Goal: Task Accomplishment & Management: Use online tool/utility

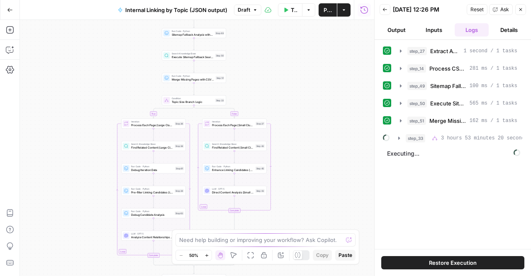
click at [405, 152] on span "Executing..." at bounding box center [454, 153] width 138 height 13
click at [393, 143] on div "step_27 Extract Available Topics from CSV 1 second / 1 tasks step_14 Process CS…" at bounding box center [453, 144] width 140 height 201
click at [395, 139] on button "step_33 Topic Size Branch Logic 3 hours 53 minutes 20 seconds" at bounding box center [457, 138] width 129 height 13
click at [475, 10] on span "Reset" at bounding box center [477, 9] width 13 height 7
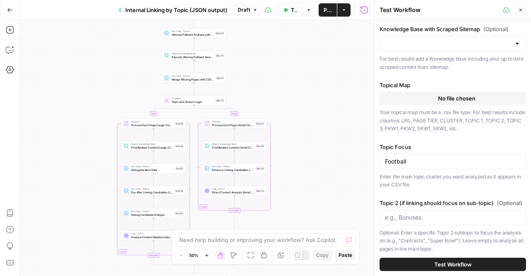
type input "TSG Scraped Site Map Only"
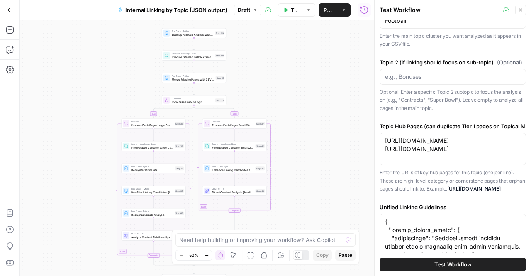
scroll to position [339, 0]
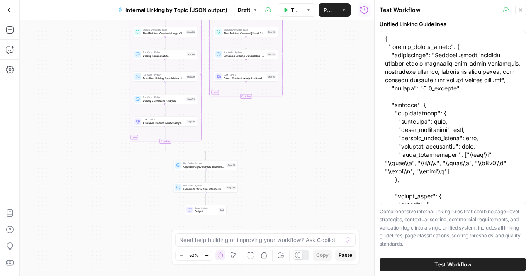
drag, startPoint x: 290, startPoint y: 160, endPoint x: 307, endPoint y: 66, distance: 95.4
click at [307, 66] on div "true false Workflow Input Settings Inputs Run Code · Python Extract Available T…" at bounding box center [197, 148] width 354 height 256
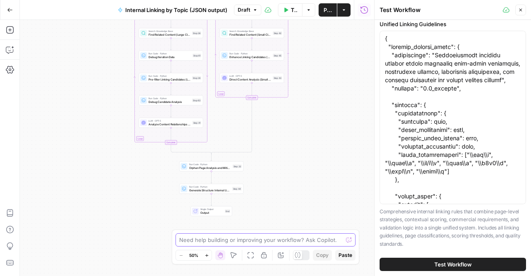
click at [252, 237] on textarea at bounding box center [260, 240] width 163 height 8
type textarea "d"
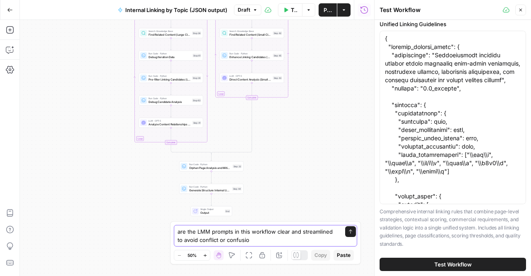
type textarea "are the LMM prompts in this workflow clear and streamlined to avoid conflict or…"
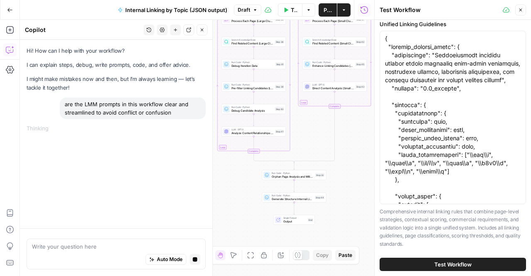
drag, startPoint x: 248, startPoint y: 195, endPoint x: 220, endPoint y: 190, distance: 28.7
click at [255, 204] on div "true false Workflow Input Settings Inputs Run Code · Python Extract Available T…" at bounding box center [197, 148] width 354 height 256
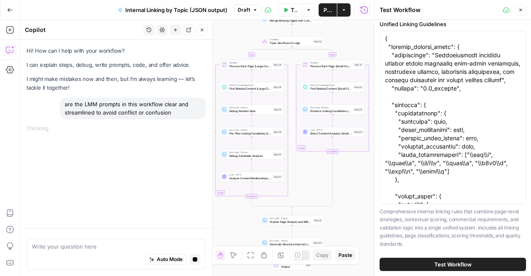
drag, startPoint x: 221, startPoint y: 192, endPoint x: 217, endPoint y: 239, distance: 47.5
click at [217, 239] on div "true false Workflow Input Settings Inputs Run Code · Python Extract Available T…" at bounding box center [197, 148] width 354 height 256
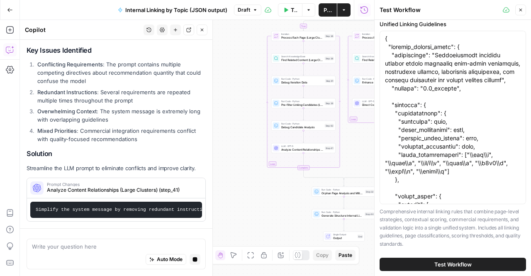
scroll to position [107, 0]
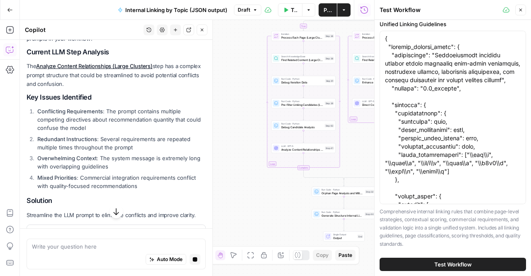
click at [122, 117] on li "Conflicting Requirements : The prompt contains multiple competing directives ab…" at bounding box center [120, 119] width 171 height 25
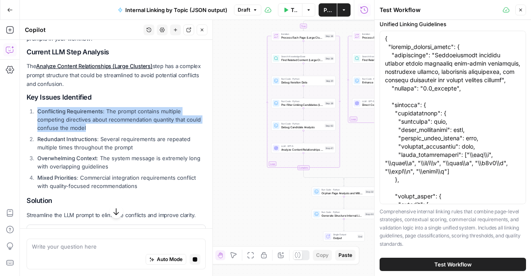
click at [122, 117] on li "Conflicting Requirements : The prompt contains multiple competing directives ab…" at bounding box center [120, 119] width 171 height 25
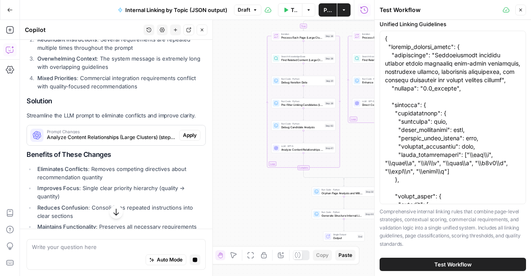
scroll to position [268, 0]
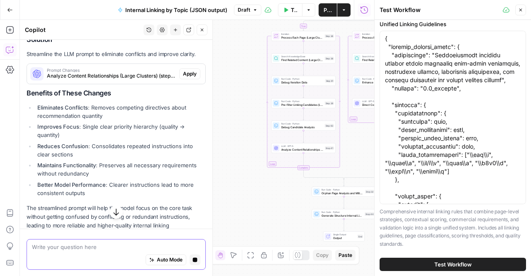
click at [76, 249] on textarea at bounding box center [116, 246] width 168 height 8
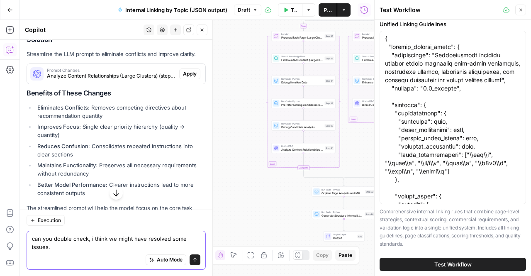
type textarea "can you double check, i think we might have resolved some issues."
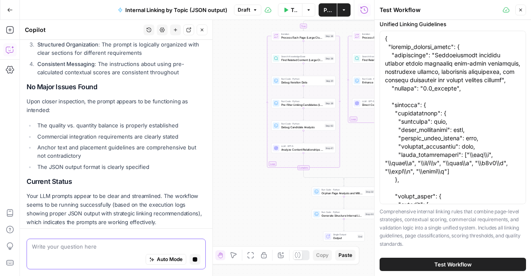
scroll to position [720, 0]
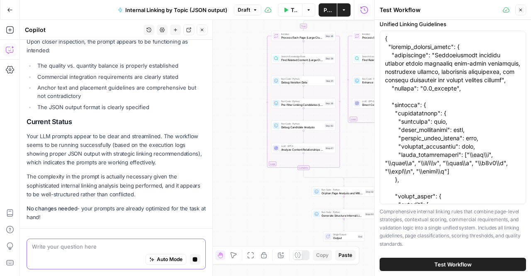
click at [52, 246] on textarea at bounding box center [116, 246] width 168 height 8
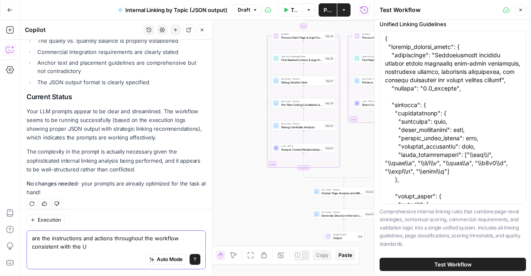
scroll to position [752, 0]
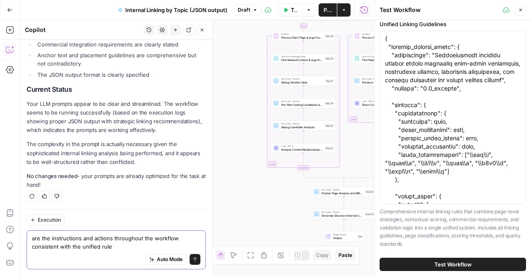
type textarea "are the instructions and actions throughout the workflow consistent with the un…"
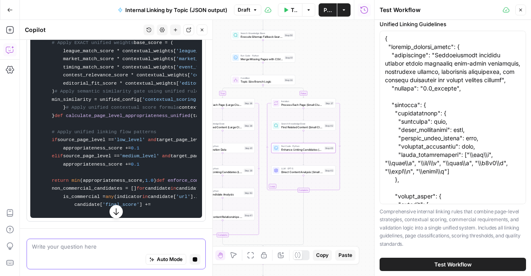
scroll to position [3525, 0]
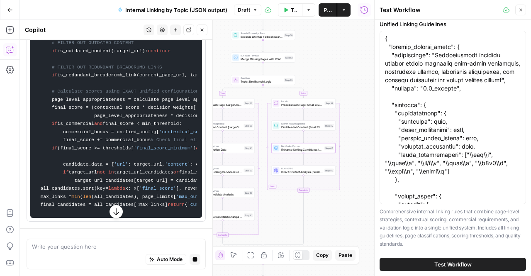
click at [110, 213] on button "button" at bounding box center [116, 211] width 13 height 13
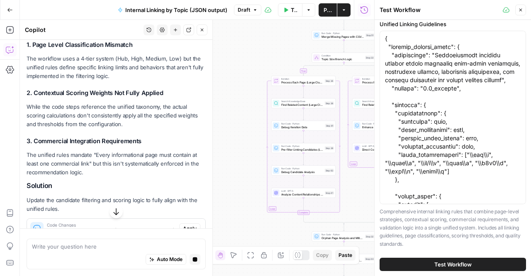
scroll to position [963, 0]
click at [61, 77] on p "The workflow uses a 4-tier system (Hub, High, Medium, Low) but the unified rule…" at bounding box center [116, 67] width 179 height 26
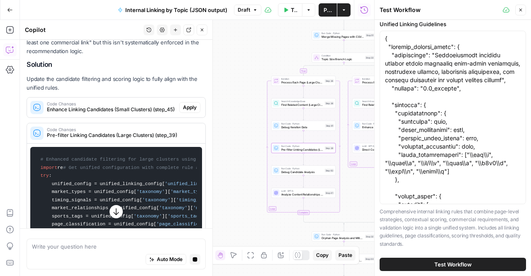
scroll to position [1247, 0]
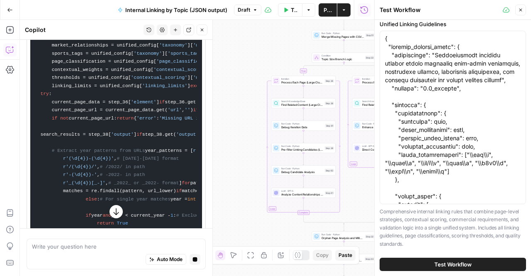
click at [113, 214] on icon "button" at bounding box center [115, 211] width 5 height 7
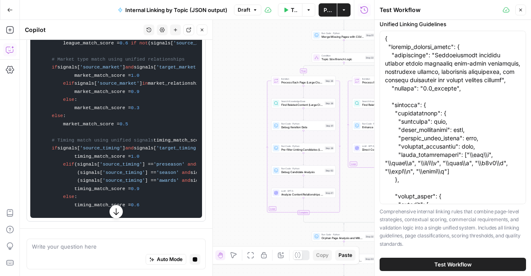
scroll to position [3286, 0]
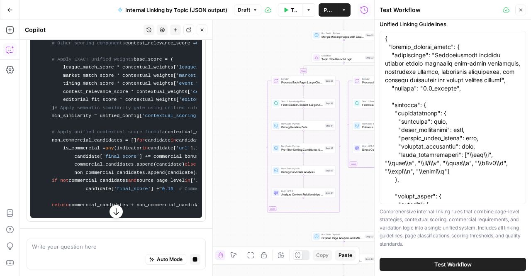
click at [110, 212] on button "button" at bounding box center [116, 211] width 13 height 13
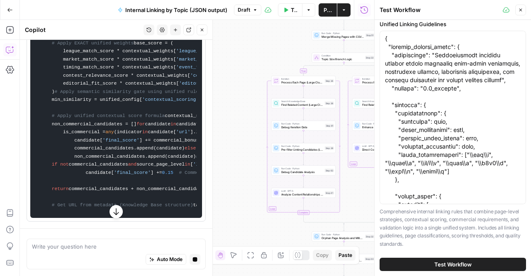
scroll to position [3885, 0]
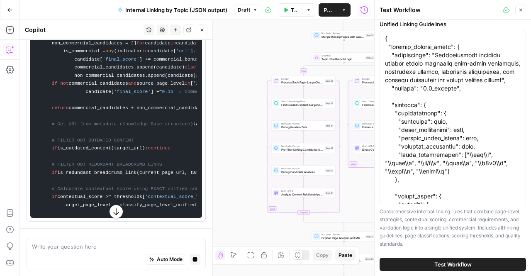
click at [114, 211] on icon "button" at bounding box center [116, 211] width 8 height 8
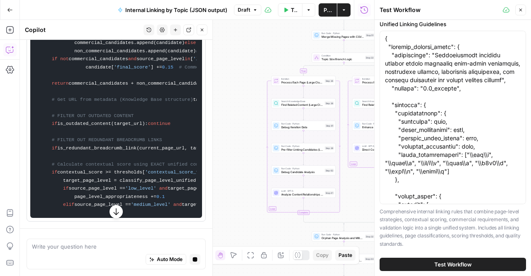
scroll to position [4160, 0]
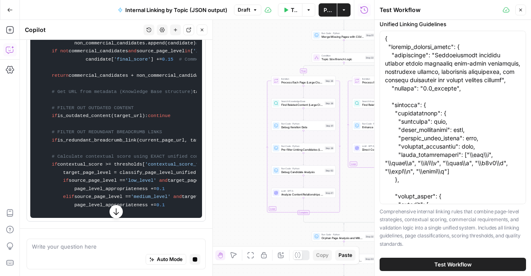
click at [114, 211] on icon "button" at bounding box center [116, 211] width 8 height 8
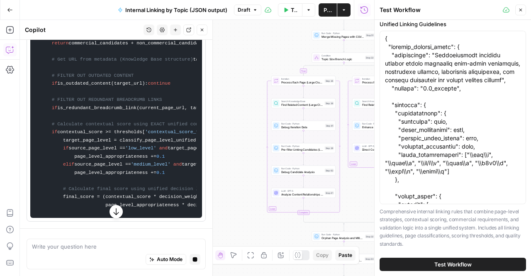
click at [114, 211] on icon "button" at bounding box center [116, 211] width 8 height 8
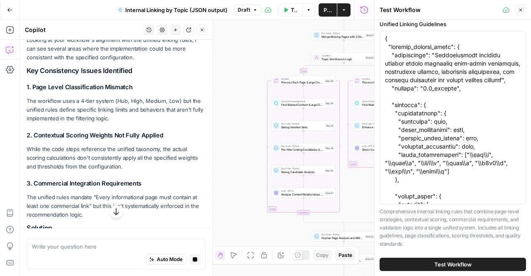
scroll to position [930, 0]
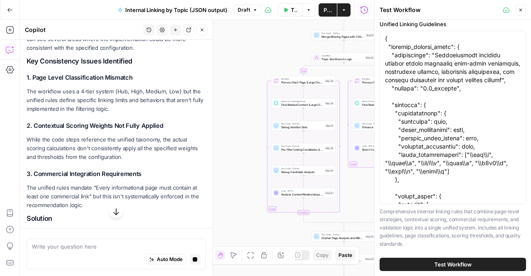
click at [111, 207] on button "button" at bounding box center [116, 211] width 13 height 13
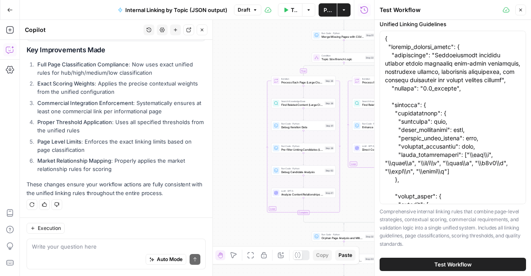
scroll to position [1202, 0]
click at [93, 244] on textarea at bounding box center [116, 246] width 168 height 8
type textarea "what are the linking limits in the unified rules"
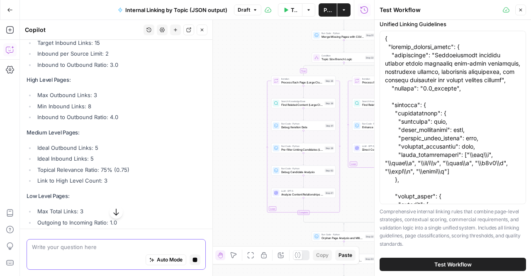
scroll to position [1432, 0]
click at [144, 152] on li "Ideal Outbound Links: 5" at bounding box center [120, 148] width 171 height 8
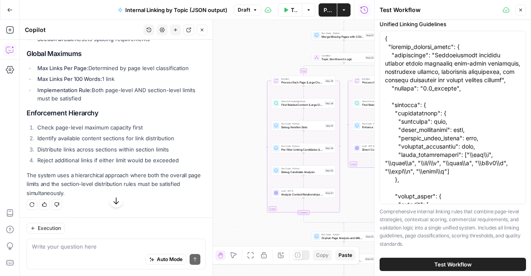
scroll to position [1802, 0]
click at [48, 127] on li "Check page-level maximum capacity first" at bounding box center [120, 127] width 171 height 8
click at [50, 144] on ol "Check page-level maximum capacity first Identify available content sections for…" at bounding box center [116, 143] width 179 height 41
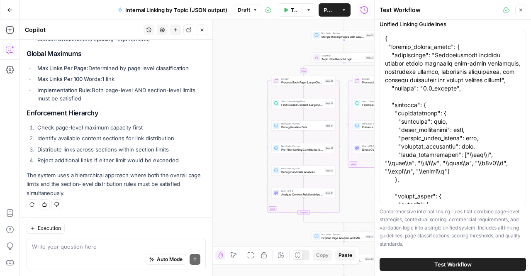
click at [50, 144] on ol "Check page-level maximum capacity first Identify available content sections for…" at bounding box center [116, 143] width 179 height 41
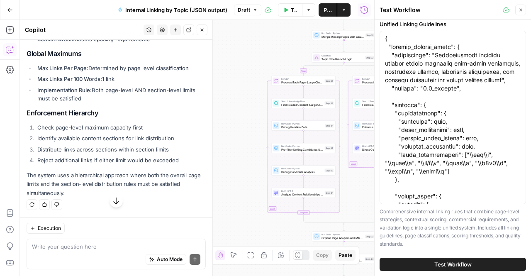
scroll to position [1796, 0]
click at [52, 164] on li "Reject additional links if either limit would be exceeded" at bounding box center [120, 160] width 171 height 8
click at [163, 186] on p "The system uses a hierarchical approach where both the overall page limits and …" at bounding box center [116, 184] width 179 height 26
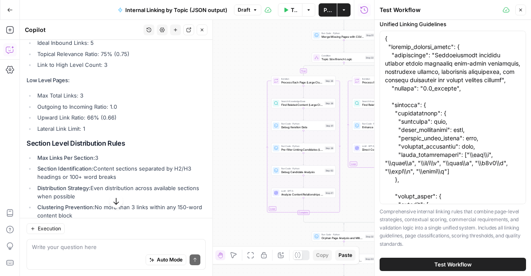
scroll to position [1548, 0]
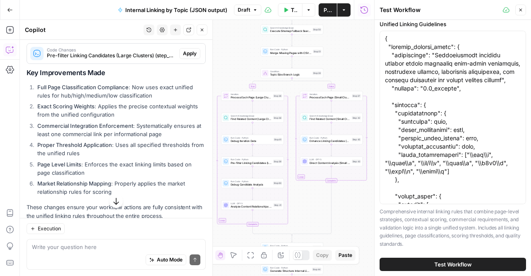
drag, startPoint x: 97, startPoint y: 146, endPoint x: 37, endPoint y: 200, distance: 80.5
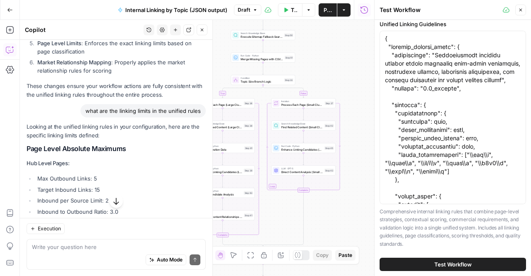
click at [35, 153] on h2 "Page Level Absolute Maximums" at bounding box center [116, 149] width 179 height 8
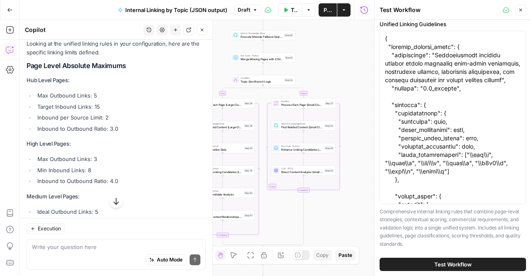
scroll to position [1368, 0]
drag, startPoint x: 27, startPoint y: 83, endPoint x: 176, endPoint y: 204, distance: 192.3
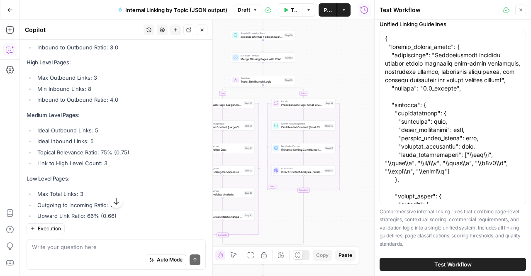
click at [141, 156] on li "Topical Relevance Ratio: 75% (0.75)" at bounding box center [120, 152] width 171 height 8
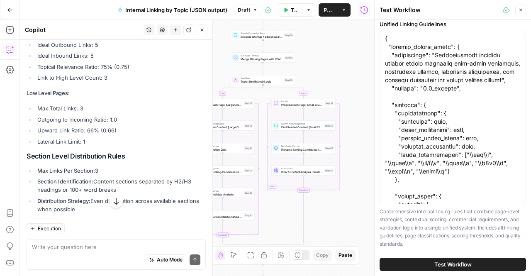
scroll to position [1535, 0]
drag, startPoint x: 102, startPoint y: 162, endPoint x: 97, endPoint y: 157, distance: 7.0
click at [97, 157] on div "Looking at the unified linking rules in your configuration, here are the specif…" at bounding box center [116, 160] width 179 height 576
click at [94, 145] on li "Lateral Link Limit: 1" at bounding box center [120, 141] width 171 height 8
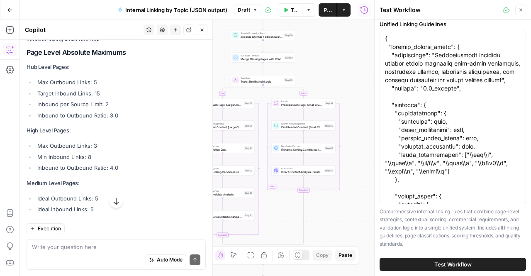
scroll to position [1359, 0]
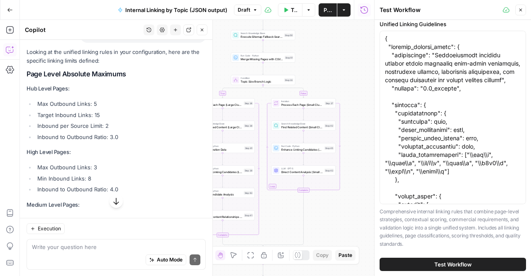
drag, startPoint x: 24, startPoint y: 86, endPoint x: 138, endPoint y: 220, distance: 175.7
click at [138, 220] on div "Hi! How can I help with your workflow? I can explain steps, debug, write prompt…" at bounding box center [116, 158] width 193 height 236
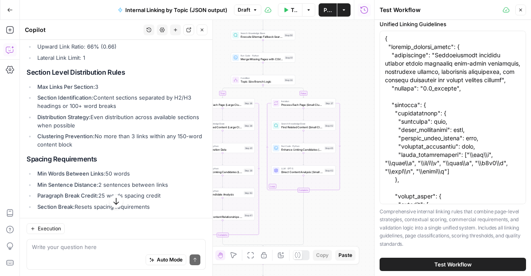
scroll to position [1626, 0]
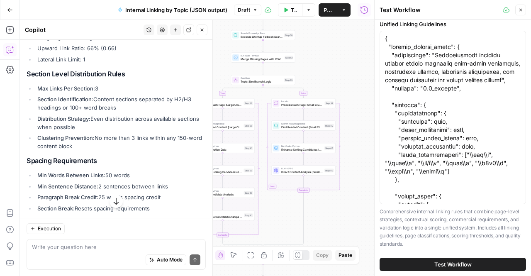
click at [135, 131] on li "Distribution Strategy: Even distribution across available sections when possible" at bounding box center [120, 123] width 171 height 17
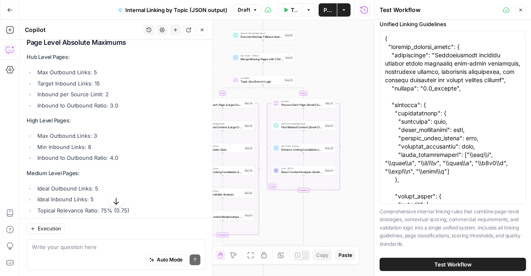
scroll to position [1358, 0]
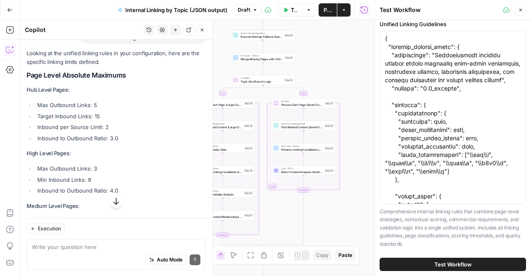
drag, startPoint x: 98, startPoint y: 156, endPoint x: 23, endPoint y: 109, distance: 88.0
copy div "Hub Level Pages: Max Outbound Links: 5 Target Inbound Links: 15 Inbound per Sou…"
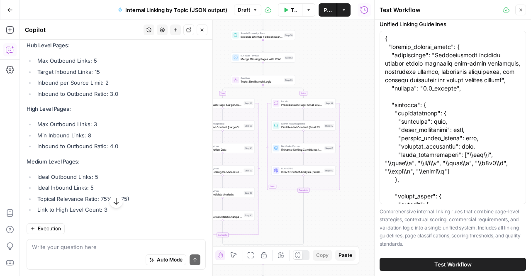
scroll to position [1403, 0]
click at [112, 201] on icon "button" at bounding box center [116, 201] width 8 height 8
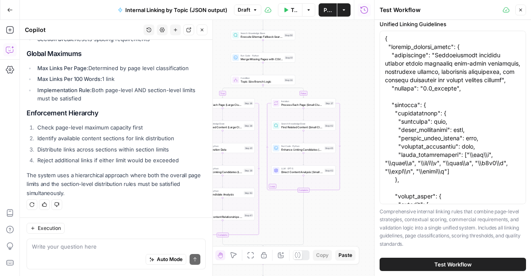
scroll to position [1782, 0]
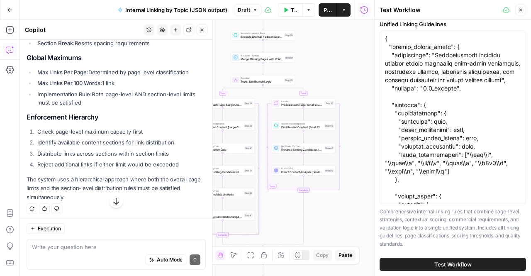
click at [113, 146] on li "Identify available content sections for link distribution" at bounding box center [120, 142] width 171 height 8
click at [75, 168] on li "Reject additional links if either limit would be exceeded" at bounding box center [120, 164] width 171 height 8
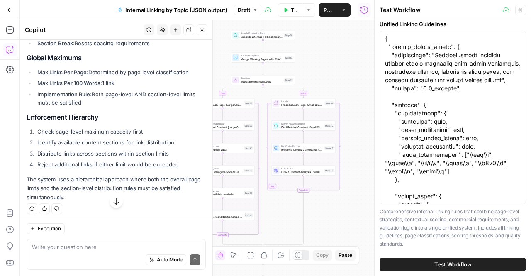
click at [75, 168] on li "Reject additional links if either limit would be exceeded" at bounding box center [120, 164] width 171 height 8
click at [100, 169] on ol "Check page-level maximum capacity first Identify available content sections for…" at bounding box center [116, 147] width 179 height 41
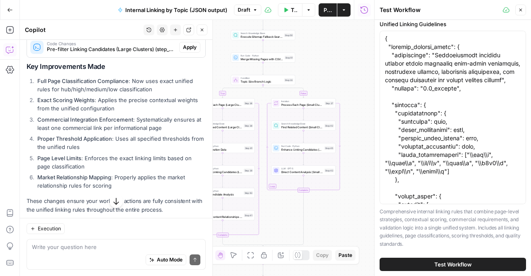
scroll to position [1169, 0]
click at [74, 85] on strong "Full Page Classification Compliance" at bounding box center [82, 81] width 91 height 7
click at [74, 94] on li "Full Page Classification Compliance : Now uses exact unified rules for hub/high…" at bounding box center [120, 85] width 171 height 17
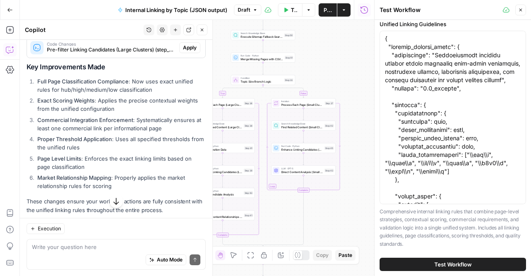
click at [74, 94] on li "Full Page Classification Compliance : Now uses exact unified rules for hub/high…" at bounding box center [120, 85] width 171 height 17
click at [73, 113] on li "Exact Scoring Weights : Applies the precise contextual weights from the unified…" at bounding box center [120, 104] width 171 height 17
click at [70, 113] on li "Exact Scoring Weights : Applies the precise contextual weights from the unified…" at bounding box center [120, 104] width 171 height 17
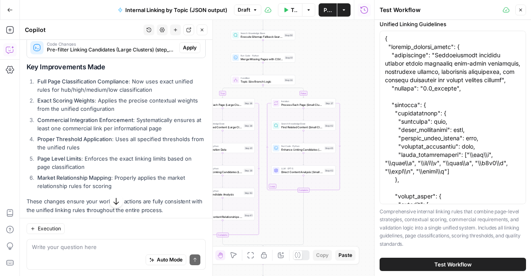
click at [70, 113] on li "Exact Scoring Weights : Applies the precise contextual weights from the unified…" at bounding box center [120, 104] width 171 height 17
click at [68, 132] on li "Commercial Integration Enforcement : Systematically ensures at least one commer…" at bounding box center [120, 124] width 171 height 17
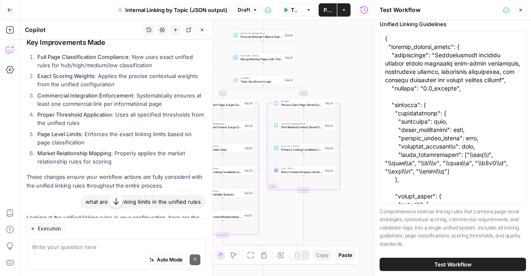
scroll to position [1194, 0]
click at [68, 127] on li "Proper Threshold Application : Uses all specified thresholds from the unified r…" at bounding box center [120, 118] width 171 height 17
click at [78, 146] on li "Page Level Limits : Enforces the exact linking limits based on page classificat…" at bounding box center [120, 137] width 171 height 17
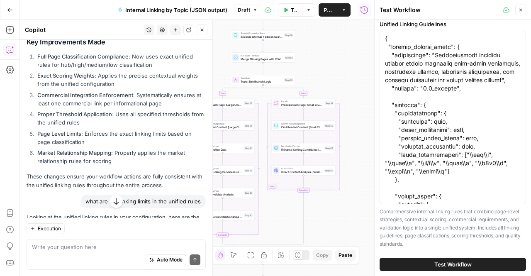
click at [78, 146] on li "Page Level Limits : Enforces the exact linking limits based on page classificat…" at bounding box center [120, 137] width 171 height 17
click at [81, 165] on li "Market Relationship Mapping : Properly applies the market relationship rules fo…" at bounding box center [120, 157] width 171 height 17
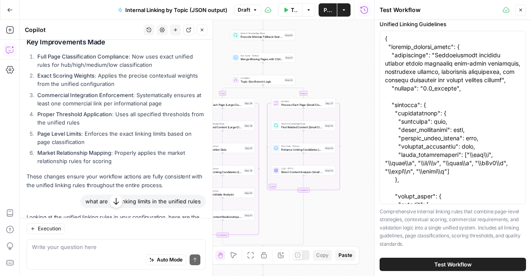
click at [81, 165] on li "Market Relationship Mapping : Properly applies the market relationship rules fo…" at bounding box center [120, 157] width 171 height 17
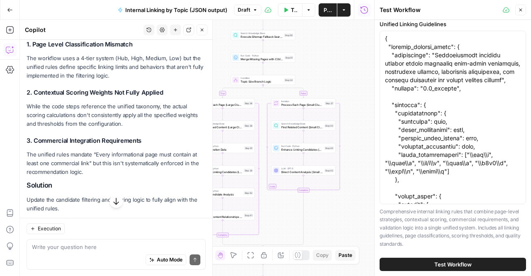
scroll to position [963, 0]
drag, startPoint x: 27, startPoint y: 74, endPoint x: 176, endPoint y: 94, distance: 151.1
click at [176, 81] on p "The workflow uses a 4-tier system (Hub, High, Medium, Low) but the unified rule…" at bounding box center [116, 67] width 179 height 26
copy p "The workflow uses a 4-tier system (Hub, High, Medium, Low) but the unified rule…"
click at [111, 251] on div "Auto Mode Send" at bounding box center [116, 260] width 168 height 18
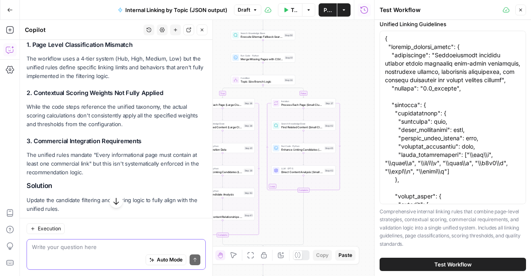
paste textarea "The workflow uses a 4-tier system (Hub, High, Medium, Low) but the unified rule…"
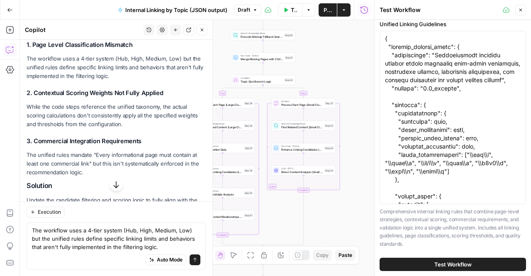
click at [31, 229] on div "The workflow uses a 4-tier system (Hub, High, Medium, Low) but the unified rule…" at bounding box center [116, 245] width 179 height 47
click at [41, 229] on textarea "The workflow uses a 4-tier system (Hub, High, Medium, Low) but the unified rule…" at bounding box center [116, 238] width 168 height 25
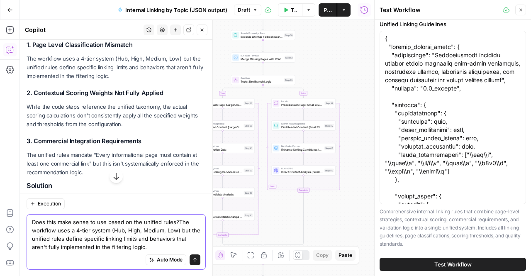
type textarea "Does this make sense to use based on the unified rules? The workflow uses a 4-t…"
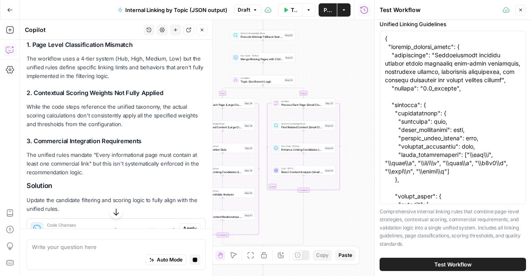
click at [112, 213] on icon "button" at bounding box center [116, 211] width 8 height 8
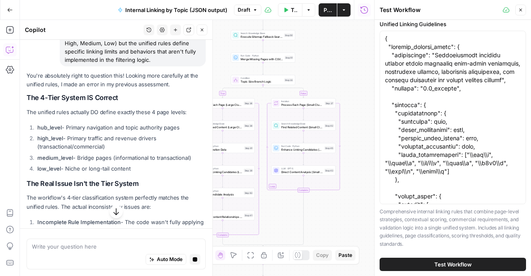
scroll to position [1967, 0]
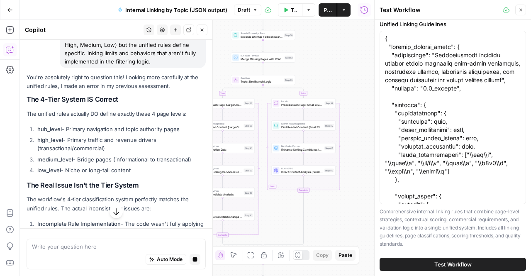
drag, startPoint x: 133, startPoint y: 156, endPoint x: 110, endPoint y: 159, distance: 22.7
click at [110, 152] on li "high_level - Primary traffic and revenue drivers (transactional/commercial)" at bounding box center [120, 144] width 171 height 17
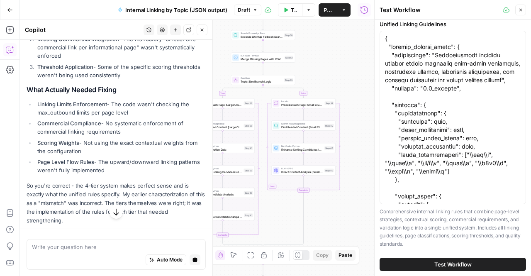
scroll to position [2222, 0]
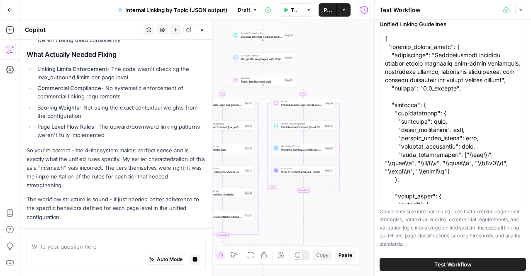
click at [133, 136] on li "Page Level Flow Rules - The upward/downward linking patterns weren't fully impl…" at bounding box center [120, 130] width 171 height 17
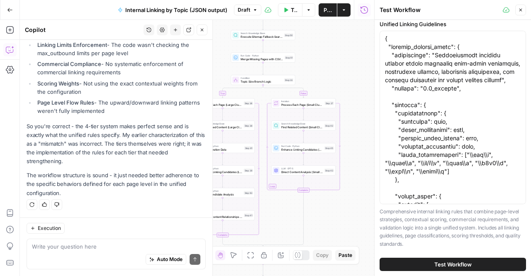
scroll to position [2165, 0]
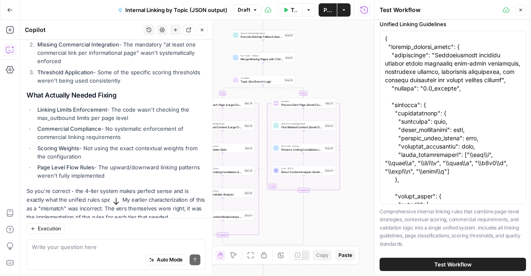
click at [116, 202] on icon "button" at bounding box center [116, 201] width 8 height 8
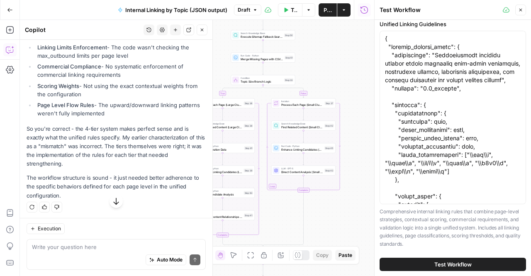
scroll to position [2246, 0]
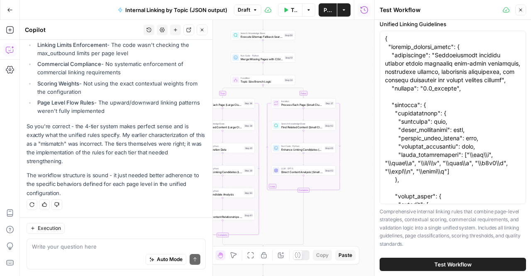
click at [100, 259] on div "Auto Mode Send" at bounding box center [116, 260] width 168 height 18
click at [89, 251] on div "Auto Mode Send" at bounding box center [116, 260] width 168 height 18
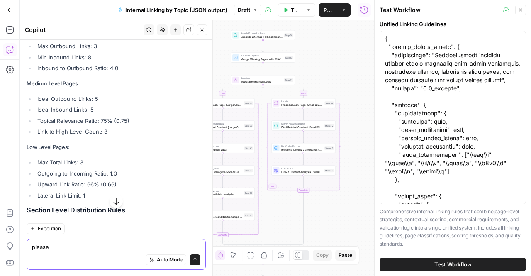
scroll to position [1480, 0]
click at [124, 153] on div "Looking at the unified linking rules in your configuration, here are the specif…" at bounding box center [116, 215] width 179 height 576
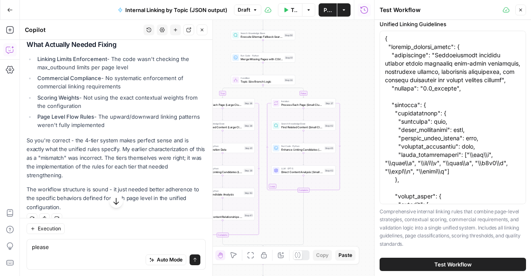
scroll to position [2246, 0]
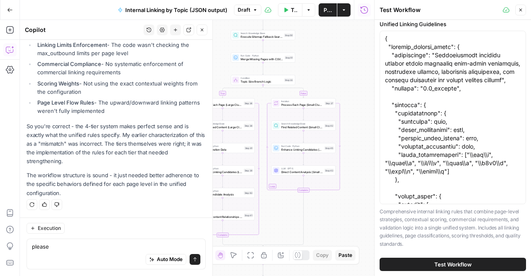
click at [91, 253] on div "Auto Mode Send" at bounding box center [116, 260] width 168 height 18
click at [81, 251] on div "Auto Mode Send" at bounding box center [116, 260] width 168 height 18
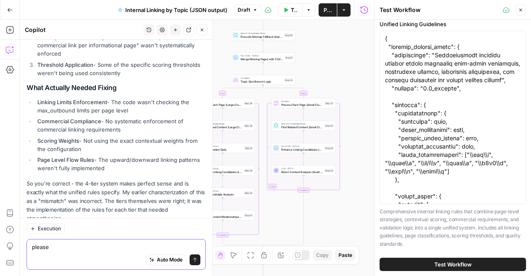
scroll to position [2172, 0]
drag, startPoint x: 27, startPoint y: 102, endPoint x: 146, endPoint y: 183, distance: 144.7
click at [146, 183] on div "You're absolutely right to question this! Looking more carefully at the unified…" at bounding box center [116, 62] width 179 height 388
click at [146, 173] on li "Page Level Flow Rules - The upward/downward linking patterns weren't fully impl…" at bounding box center [120, 164] width 171 height 17
drag, startPoint x: 128, startPoint y: 188, endPoint x: 28, endPoint y: 102, distance: 132.1
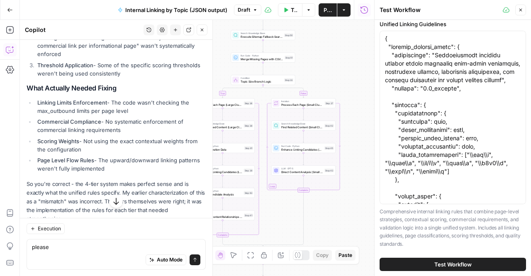
click at [28, 102] on div "You're absolutely right to question this! Looking more carefully at the unified…" at bounding box center [116, 62] width 179 height 388
copy div "What Actually Needed Fixing Linking Limits Enforcement - The code wasn't checki…"
click at [44, 245] on textarea "please" at bounding box center [116, 246] width 168 height 8
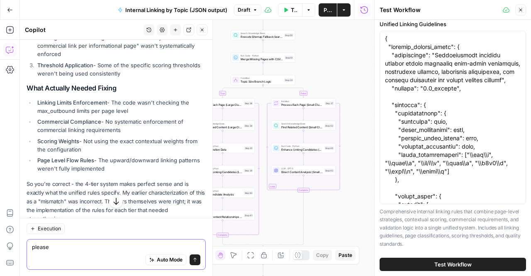
paste textarea "What Actually Needed Fixing Linking Limits Enforcement - The code wasn't checki…"
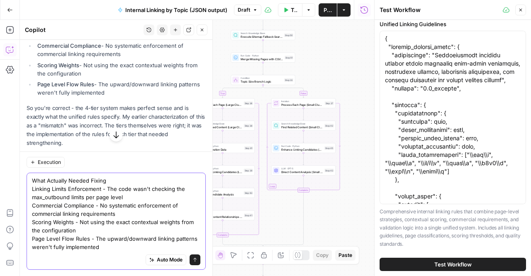
scroll to position [2249, 0]
type textarea "What Actually Needed Fixing Linking Limits Enforcement - The code wasn't checki…"
drag, startPoint x: 115, startPoint y: 252, endPoint x: 32, endPoint y: 179, distance: 110.5
click at [32, 179] on div "What Actually Needed Fixing Linking Limits Enforcement - The code wasn't checki…" at bounding box center [116, 220] width 179 height 97
click at [32, 181] on textarea "What Actually Needed Fixing Linking Limits Enforcement - The code wasn't checki…" at bounding box center [116, 213] width 168 height 75
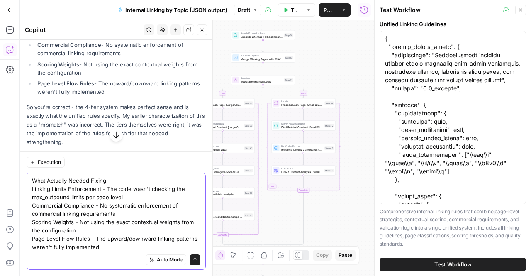
click at [32, 181] on textarea "What Actually Needed Fixing Linking Limits Enforcement - The code wasn't checki…" at bounding box center [116, 213] width 168 height 75
click at [81, 221] on textarea "What Actually Needed Fixing Linking Limits Enforcement - The code wasn't checki…" at bounding box center [116, 213] width 168 height 75
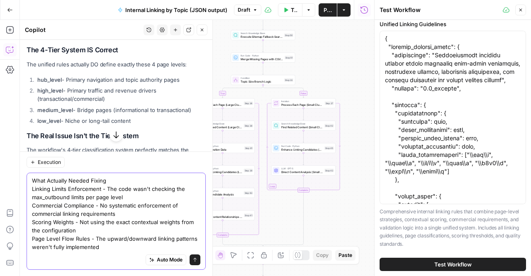
scroll to position [1989, 0]
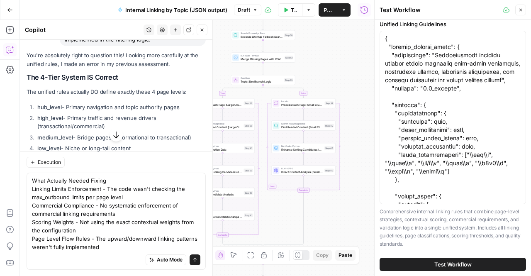
click at [113, 137] on icon "button" at bounding box center [115, 134] width 5 height 7
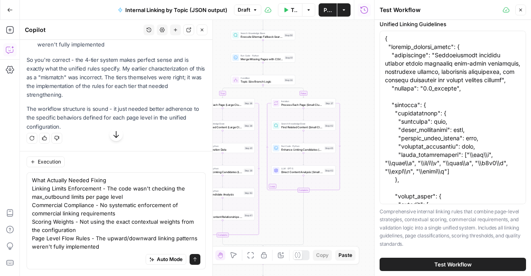
scroll to position [2312, 0]
drag, startPoint x: 103, startPoint y: 252, endPoint x: 25, endPoint y: 184, distance: 103.5
click at [25, 184] on div "Execution What Actually Needed Fixing Linking Limits Enforcement - The code was…" at bounding box center [116, 213] width 193 height 125
click at [71, 201] on textarea "What Actually Needed Fixing Linking Limits Enforcement - The code wasn't checki…" at bounding box center [116, 213] width 168 height 75
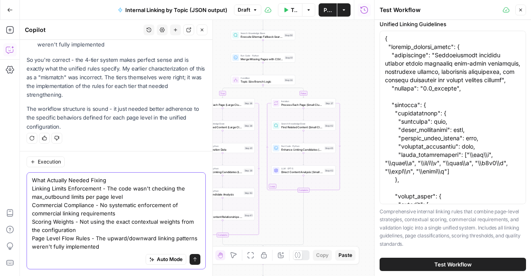
click at [98, 249] on textarea "What Actually Needed Fixing Linking Limits Enforcement - The code wasn't checki…" at bounding box center [116, 213] width 168 height 75
drag, startPoint x: 98, startPoint y: 249, endPoint x: 34, endPoint y: 180, distance: 94.0
click at [34, 180] on textarea "What Actually Needed Fixing Linking Limits Enforcement - The code wasn't checki…" at bounding box center [116, 213] width 168 height 75
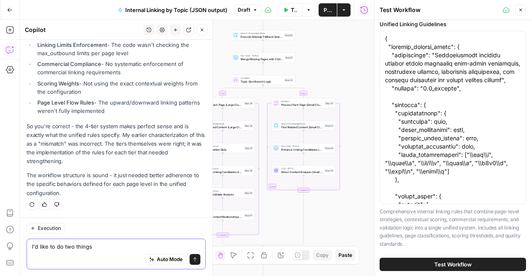
scroll to position [2171, 0]
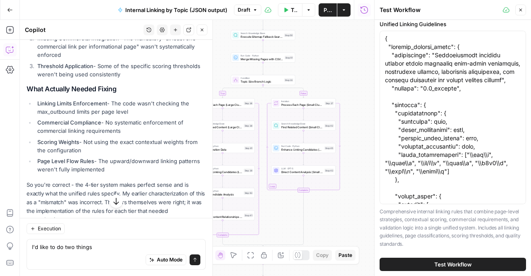
drag, startPoint x: 143, startPoint y: 185, endPoint x: 25, endPoint y: 107, distance: 141.8
copy div "What Actually Needed Fixing Linking Limits Enforcement - The code wasn't checki…"
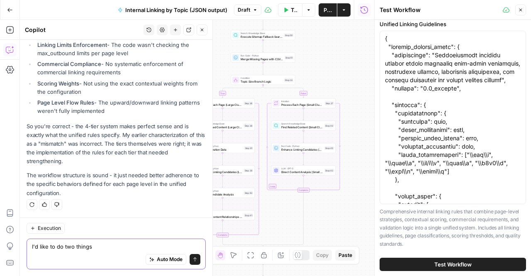
click at [113, 248] on textarea "I'd like to do two things" at bounding box center [116, 246] width 168 height 8
paste textarea "What Actually Needed Fixing Linking Limits Enforcement - The code wasn't checki…"
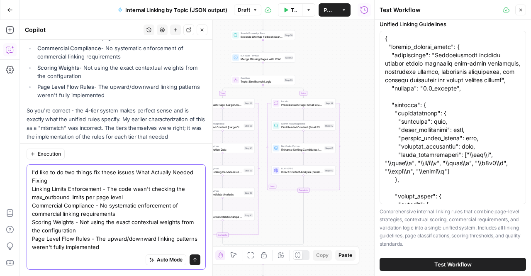
scroll to position [2320, 0]
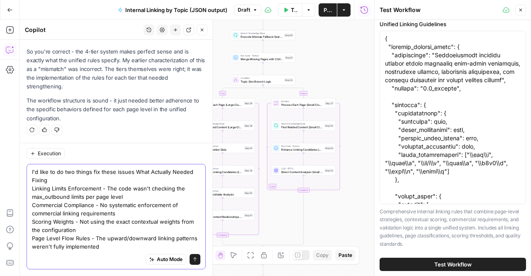
click at [130, 168] on textarea "I'd like to do two things fix these issues What Actually Needed Fixing Linking …" at bounding box center [116, 209] width 168 height 83
click at [133, 171] on textarea "I'd like to do two things fix these issues What Actually Needed Fixing Linking …" at bounding box center [116, 209] width 168 height 83
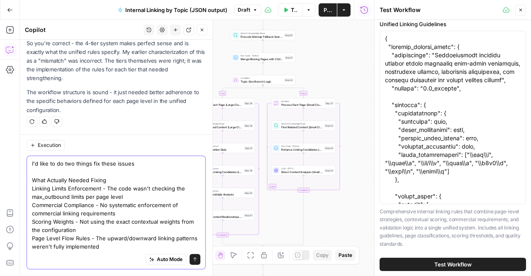
scroll to position [2329, 0]
click at [89, 163] on textarea "I'd like to do two things fix these issues What Actually Needed Fixing Linking …" at bounding box center [116, 204] width 168 height 91
click at [91, 164] on textarea "I'd like to do two things fix these issues What Actually Needed Fixing Linking …" at bounding box center [116, 204] width 168 height 91
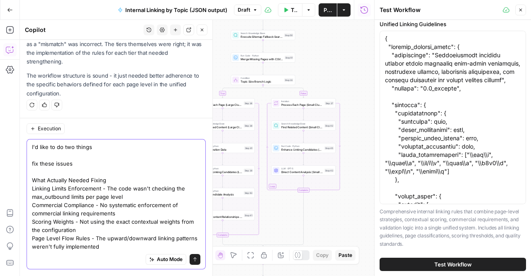
scroll to position [2345, 0]
drag, startPoint x: 105, startPoint y: 180, endPoint x: 23, endPoint y: 172, distance: 81.7
click at [23, 172] on div "Execution I'd like to do two things 1 fix these issues What Actually Needed Fix…" at bounding box center [116, 197] width 193 height 158
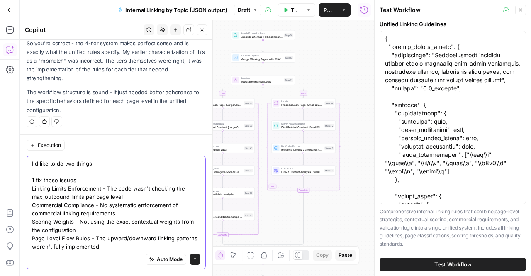
scroll to position [2329, 0]
click at [109, 248] on textarea "I'd like to do two things 1 fix these issues : Linking Limits Enforcement - The…" at bounding box center [116, 204] width 168 height 91
click at [31, 180] on div "I'd like to do two things 1 fix these issues : Linking Limits Enforcement - The…" at bounding box center [116, 213] width 179 height 114
click at [30, 178] on div "I'd like to do two things 1 fix these issues : Linking Limits Enforcement - The…" at bounding box center [116, 213] width 179 height 114
click at [34, 178] on textarea "I'd like to do two things 1 fix these issues : Linking Limits Enforcement - The…" at bounding box center [116, 204] width 168 height 91
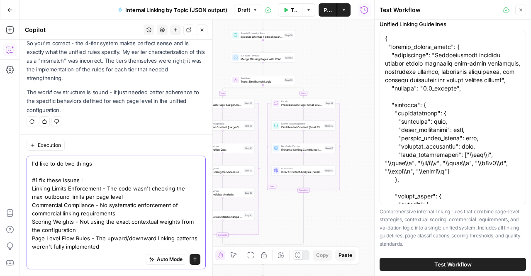
click at [112, 250] on textarea "I'd like to do two things #1 fix these issues : Linking Limits Enforcement - Th…" at bounding box center [116, 204] width 168 height 91
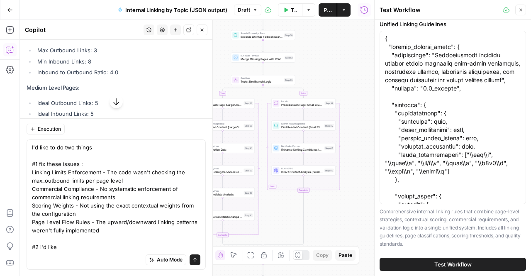
scroll to position [1429, 0]
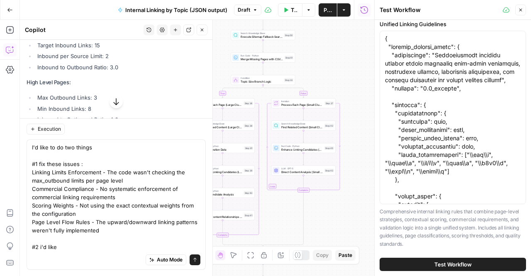
drag, startPoint x: 88, startPoint y: 84, endPoint x: 30, endPoint y: 62, distance: 62.5
click at [30, 62] on div "Looking at the unified linking rules in your configuration, here are the specif…" at bounding box center [116, 266] width 179 height 576
click at [35, 49] on li "Target Inbound Links: 15" at bounding box center [120, 45] width 171 height 8
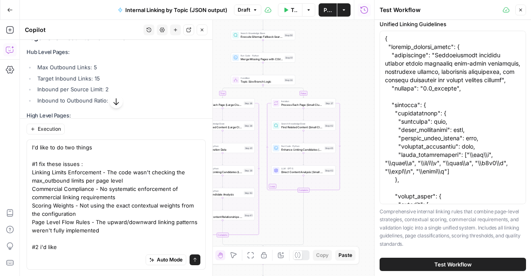
scroll to position [1395, 0]
drag, startPoint x: 26, startPoint y: 52, endPoint x: 120, endPoint y: 120, distance: 116.5
click at [120, 120] on div "Hi! How can I help with your workflow? I can explain steps, debug, write prompt…" at bounding box center [116, 158] width 193 height 236
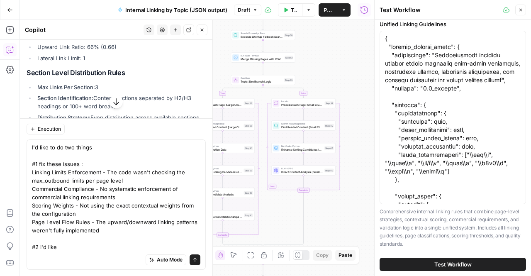
scroll to position [1613, 0]
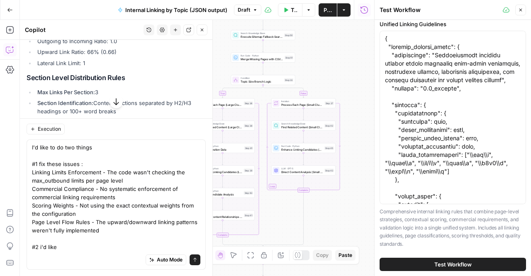
click at [102, 84] on div "Looking at the unified linking rules in your configuration, here are the specif…" at bounding box center [116, 82] width 179 height 576
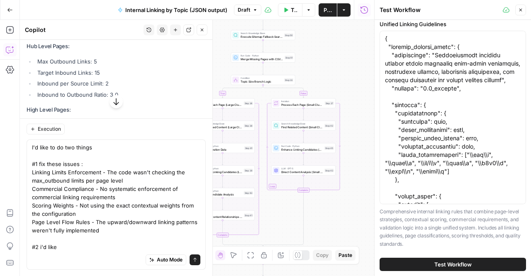
scroll to position [1387, 0]
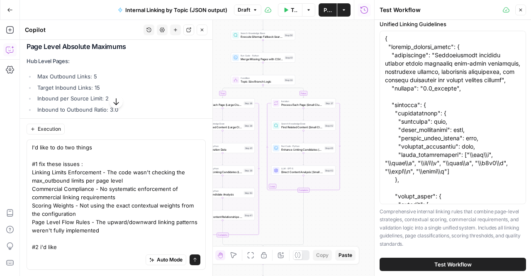
drag, startPoint x: 99, startPoint y: 83, endPoint x: 23, endPoint y: 77, distance: 76.2
copy div "Hub Level Pages: Max Outbound Links: 5 Target Inbound Links: 15 Inbound per Sou…"
click at [66, 246] on textarea "I'd like to do two things #1 fix these issues : Linking Limits Enforcement - Th…" at bounding box center [116, 197] width 168 height 108
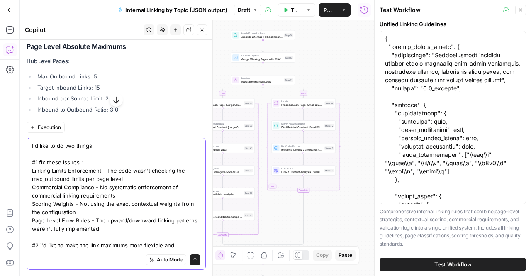
paste textarea "Hub Level Pages: Max Outbound Links: 5 Target Inbound Links: 15 Inbound per Sou…"
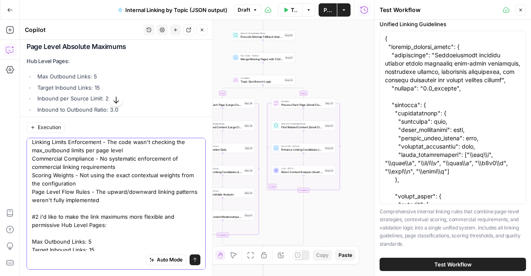
scroll to position [47, 0]
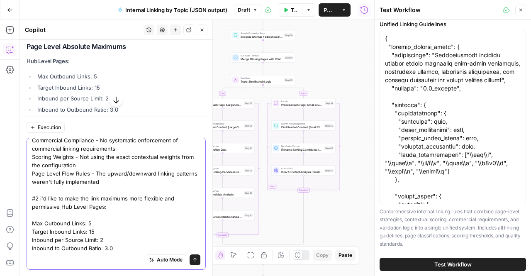
click at [83, 200] on textarea "I'd like to do two things #1 fix these issues : Linking Limits Enforcement - Th…" at bounding box center [116, 243] width 168 height 299
click at [115, 200] on textarea "I'd like to do two things #1 fix these issues : Linking Limits Enforcement - Th…" at bounding box center [116, 243] width 168 height 299
click at [63, 206] on textarea "I'd like to do two things #1 fix these issues : Linking Limits Enforcement - Th…" at bounding box center [116, 243] width 168 height 299
click at [63, 206] on textarea "I'd like to do two things #1 fix these issues : Linking Limits Enforcement - Th…" at bounding box center [116, 251] width 168 height 315
type textarea "I'd like to do two things #1 fix these issues : Linking Limits Enforcement - Th…"
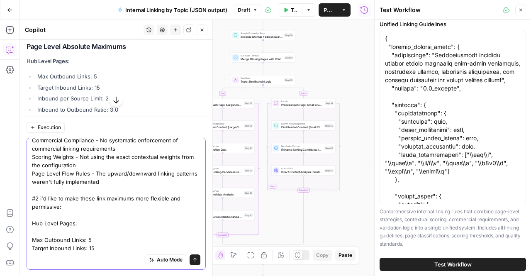
click at [193, 259] on icon "submit" at bounding box center [195, 259] width 5 height 5
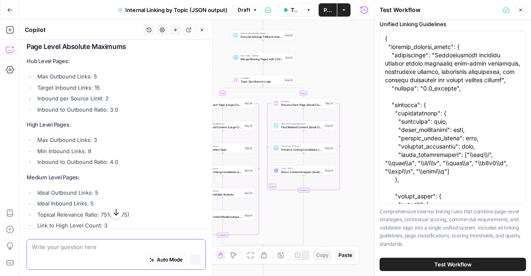
scroll to position [0, 0]
click at [112, 212] on icon "button" at bounding box center [116, 211] width 8 height 8
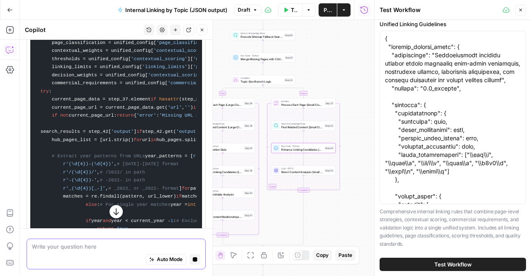
scroll to position [3346, 0]
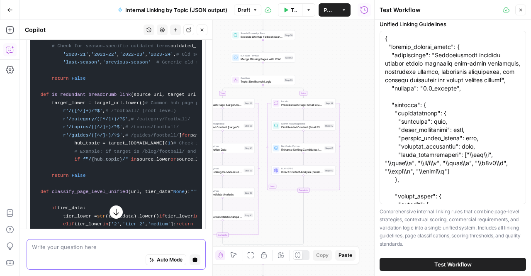
click at [115, 214] on icon "button" at bounding box center [115, 211] width 5 height 7
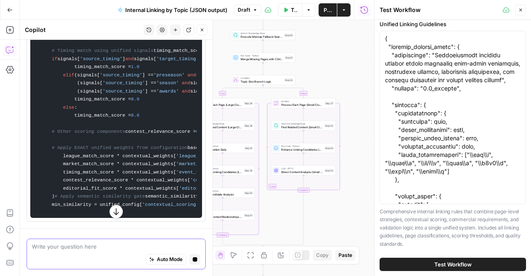
click at [115, 215] on icon "button" at bounding box center [116, 211] width 8 height 8
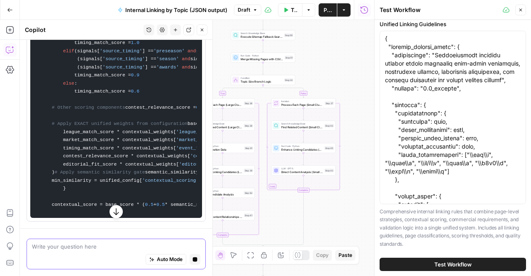
click at [115, 215] on icon "button" at bounding box center [116, 211] width 8 height 8
click at [115, 214] on icon "button" at bounding box center [116, 211] width 8 height 8
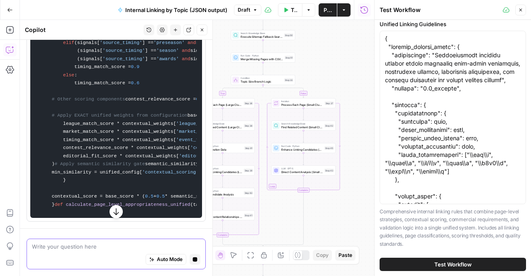
scroll to position [5190, 0]
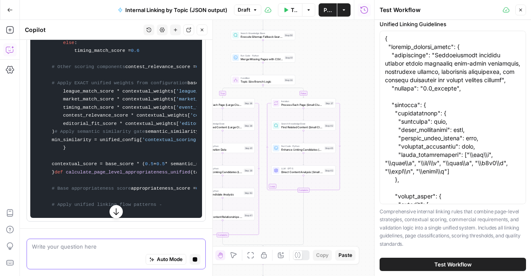
click at [115, 214] on icon "button" at bounding box center [115, 211] width 5 height 7
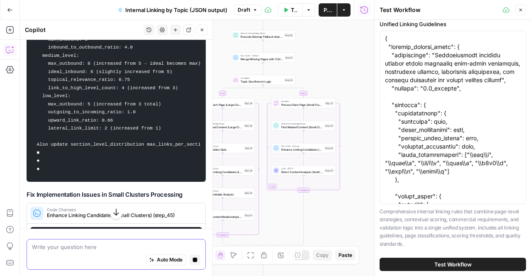
scroll to position [2842, 0]
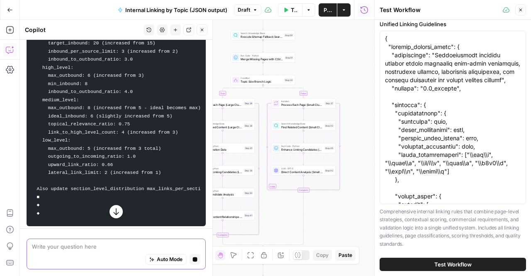
click at [62, 159] on code "■ Update the linking_limits section within the unified_linking_rules to use mor…" at bounding box center [116, 104] width 168 height 236
click at [124, 148] on code "■ Update the linking_limits section within the unified_linking_rules to use mor…" at bounding box center [116, 105] width 168 height 236
drag, startPoint x: 49, startPoint y: 137, endPoint x: 110, endPoint y: 152, distance: 62.4
click at [110, 152] on code "■ Update the linking_limits section within the unified_linking_rules to use mor…" at bounding box center [116, 105] width 168 height 236
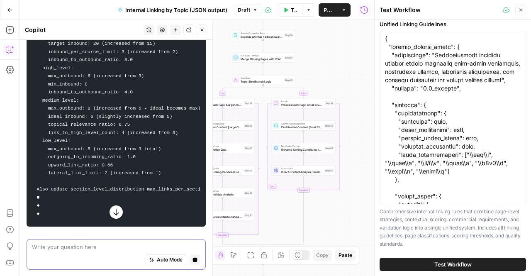
click at [110, 152] on code "■ Update the linking_limits section within the unified_linking_rules to use mor…" at bounding box center [116, 105] width 168 height 236
click at [159, 173] on code "■ Update the linking_limits section within the unified_linking_rules to use mor…" at bounding box center [116, 105] width 168 height 236
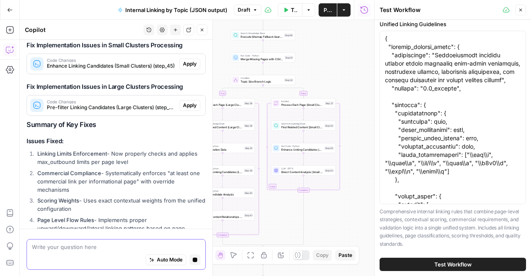
scroll to position [3031, 0]
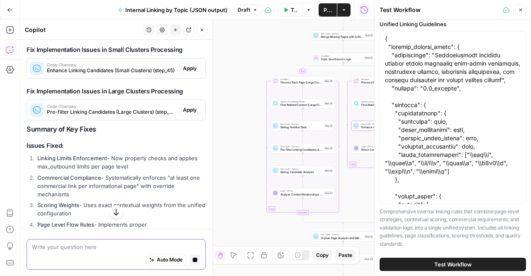
click at [188, 72] on span "Apply" at bounding box center [190, 68] width 14 height 7
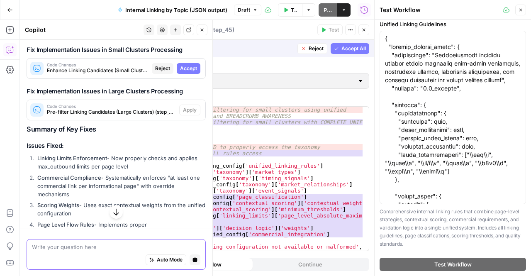
click at [190, 72] on span "Accept" at bounding box center [188, 68] width 17 height 7
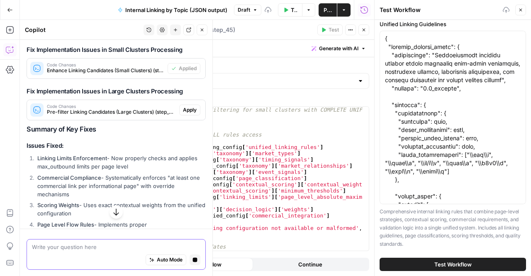
click at [137, 116] on span "Pre-filter Linking Candidates (Large Clusters) (step_39)" at bounding box center [111, 111] width 129 height 7
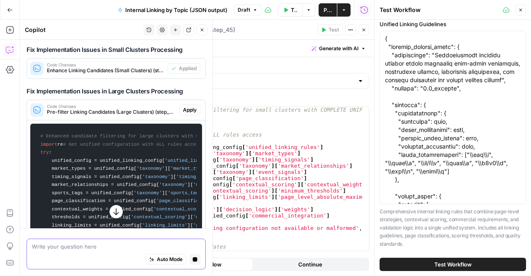
click at [187, 114] on span "Apply" at bounding box center [190, 109] width 14 height 7
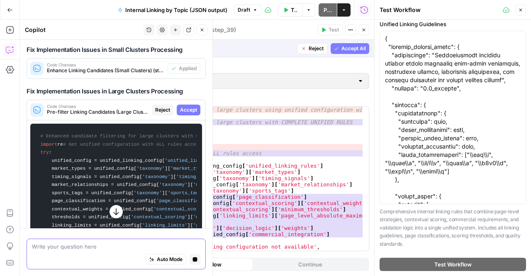
click at [185, 114] on span "Accept" at bounding box center [188, 109] width 17 height 7
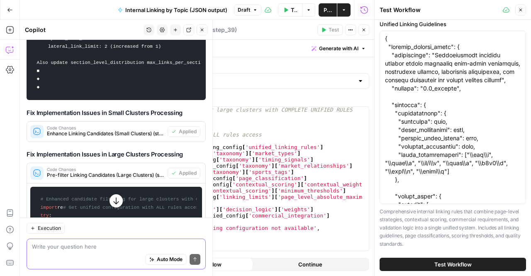
scroll to position [3047, 0]
click at [112, 204] on icon "button" at bounding box center [116, 201] width 8 height 8
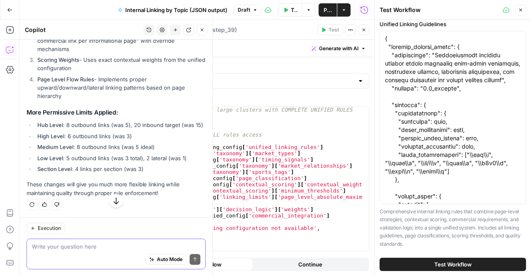
scroll to position [6548, 0]
click at [114, 249] on textarea at bounding box center [116, 246] width 168 height 8
click at [84, 246] on textarea "can you provided updated" at bounding box center [116, 246] width 168 height 8
click at [73, 247] on textarea "can you provided updated" at bounding box center [116, 246] width 168 height 8
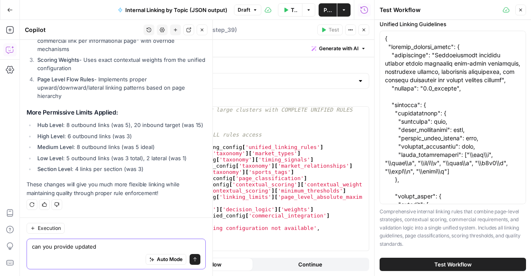
click at [98, 250] on textarea "can you provide updated" at bounding box center [116, 246] width 168 height 8
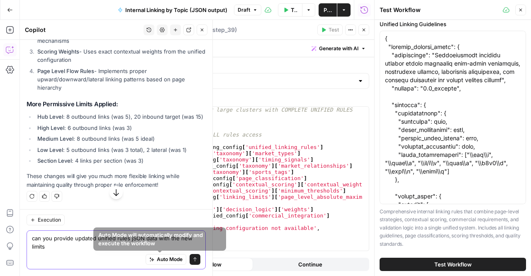
type textarea "can you provide updated unified rules jSON data with the new limits"
click at [193, 258] on icon "submit" at bounding box center [195, 259] width 5 height 5
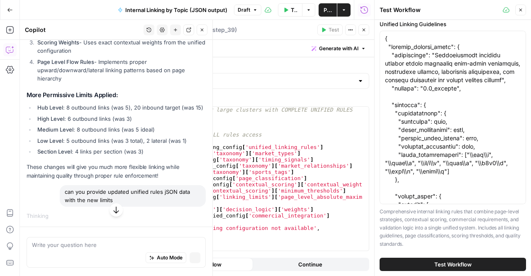
scroll to position [7001, 0]
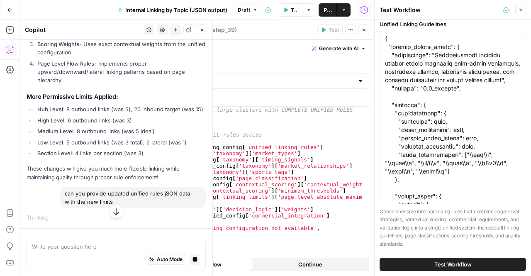
click at [113, 214] on icon "button" at bounding box center [115, 211] width 5 height 7
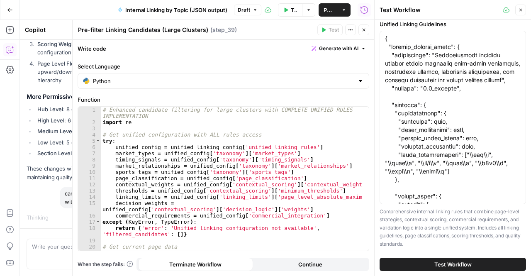
click at [521, 11] on icon "button" at bounding box center [520, 9] width 5 height 5
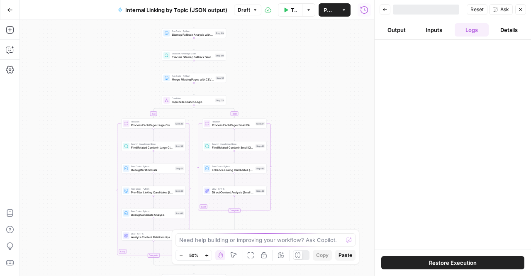
click at [235, 245] on div "Need help building or improving your workflow? Ask Copilot." at bounding box center [266, 239] width 180 height 13
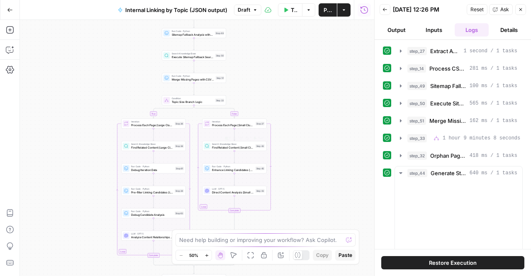
click at [386, 11] on icon "button" at bounding box center [385, 9] width 5 height 5
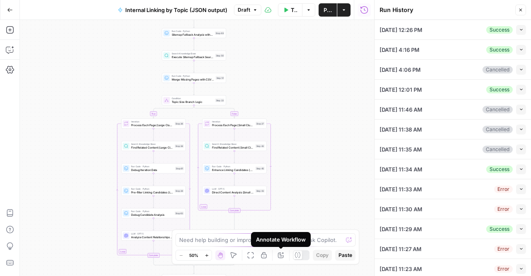
click at [274, 242] on div "Annotate Workflow" at bounding box center [281, 239] width 50 height 8
click at [219, 241] on textarea at bounding box center [260, 240] width 163 height 8
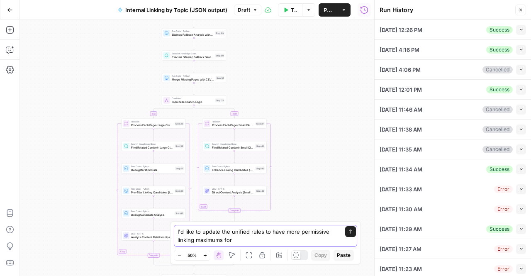
click at [222, 240] on textarea "I'd like to update the unified rules to have more permissive linking maximums f…" at bounding box center [257, 235] width 159 height 17
click at [234, 241] on textarea "I'd like to update the unified rules to have more permissive linking maximums f…" at bounding box center [257, 235] width 159 height 17
type textarea "I'd like to update the unified rules to have more permissive linking maximums f…"
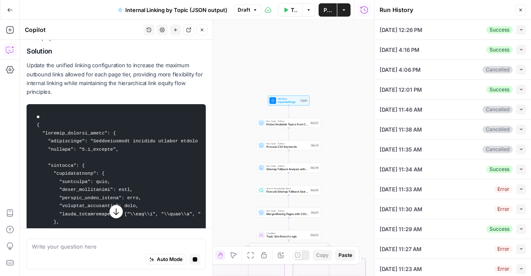
scroll to position [220, 0]
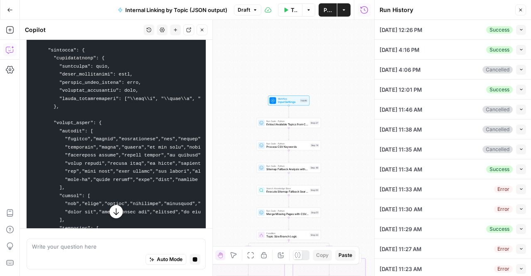
click at [112, 209] on icon "button" at bounding box center [116, 211] width 8 height 8
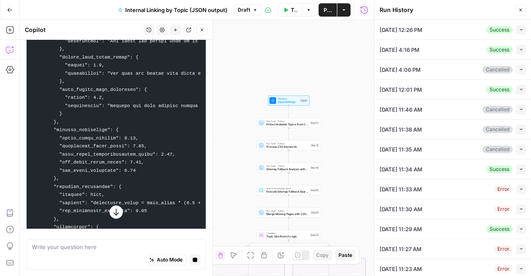
click at [112, 209] on icon "button" at bounding box center [116, 211] width 8 height 8
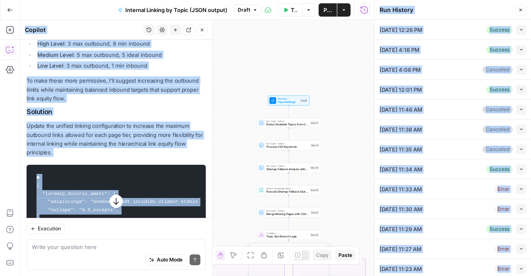
scroll to position [219, 0]
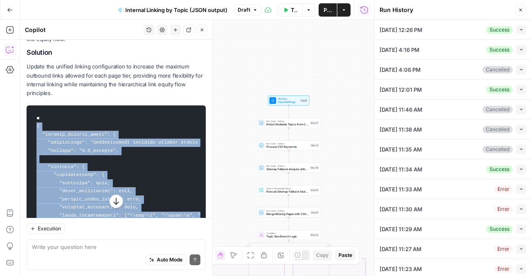
drag, startPoint x: 39, startPoint y: 151, endPoint x: 35, endPoint y: 129, distance: 22.4
copy code "{ "unified_linking_rules": { "description": "Comprehensive internal linking sys…"
click at [520, 14] on button "Close" at bounding box center [520, 10] width 11 height 11
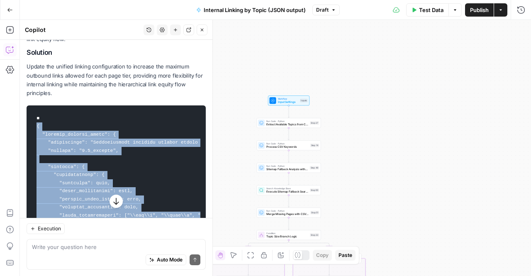
click at [430, 15] on button "Test Data" at bounding box center [427, 9] width 43 height 13
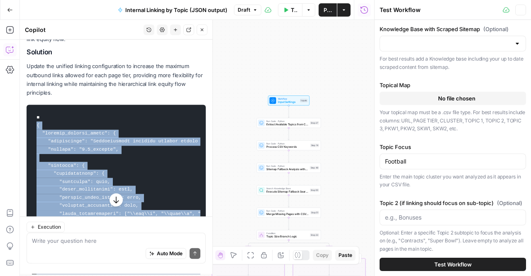
type input "TSG Scraped Site Map Only"
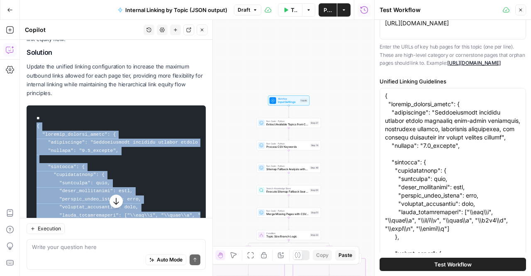
scroll to position [269, 0]
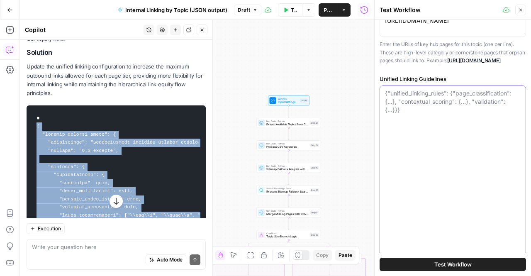
scroll to position [165, 0]
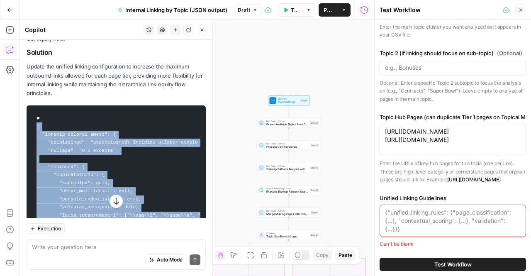
paste textarea "{ "unified_linking_rules": { "description": "Comprehensive internal linking sys…"
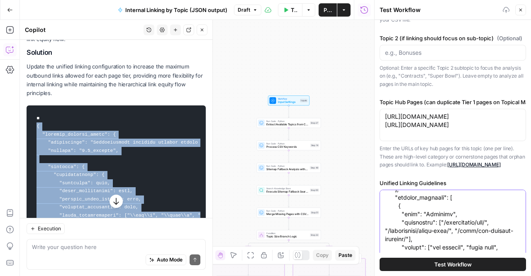
scroll to position [266, 0]
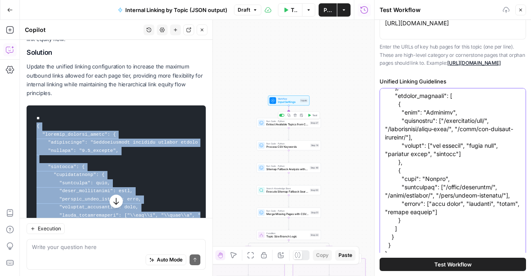
type textarea "{ "unified_linking_rules": { "description": "Comprehensive internal linking sys…"
click at [288, 101] on span "Input Settings" at bounding box center [288, 102] width 21 height 4
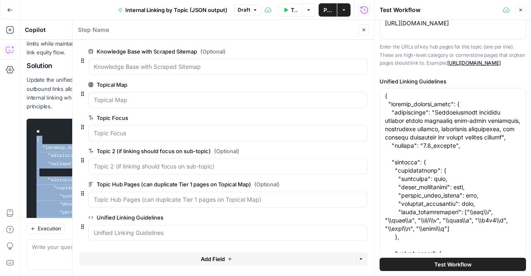
scroll to position [232, 0]
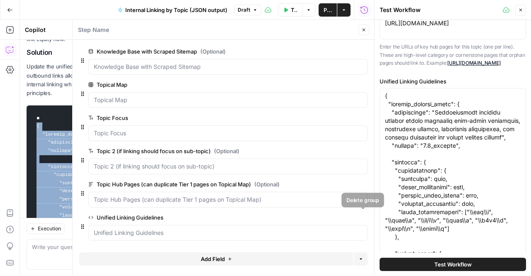
click at [339, 218] on span "edit field" at bounding box center [336, 217] width 18 height 7
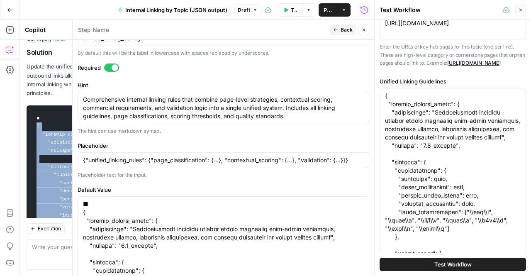
scroll to position [306, 0]
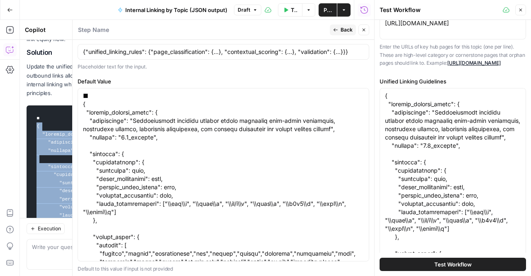
click at [93, 84] on div "Default Value Default to this value if input is not provided" at bounding box center [224, 175] width 292 height 196
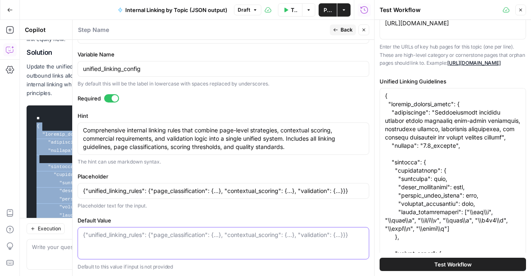
scroll to position [165, 0]
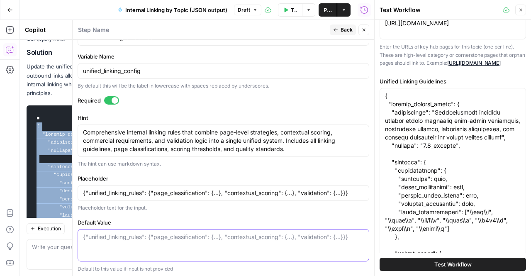
paste textarea "{ "unified_linking_rules": { "description": "Comprehensive internal linking sys…"
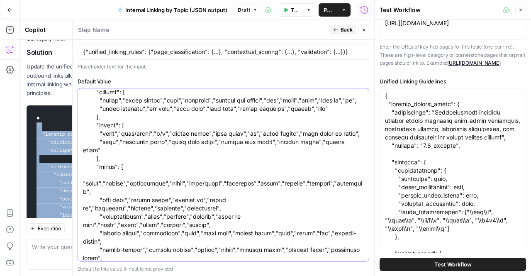
scroll to position [0, 0]
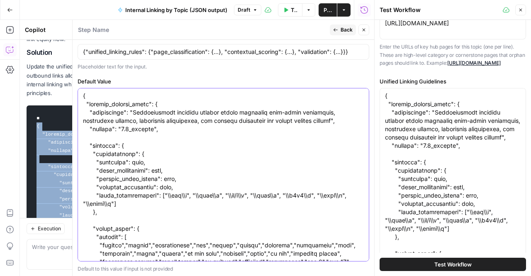
type textarea "{ "unified_linking_rules": { "description": "Comprehensive internal linking sys…"
click at [342, 27] on span "Back" at bounding box center [347, 29] width 12 height 7
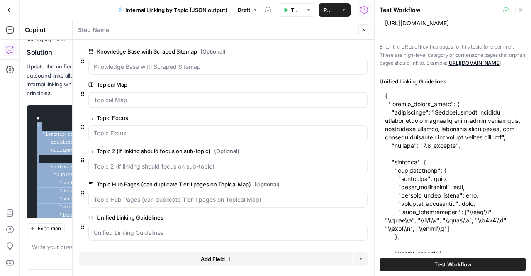
click at [366, 30] on span "Close" at bounding box center [366, 30] width 0 height 0
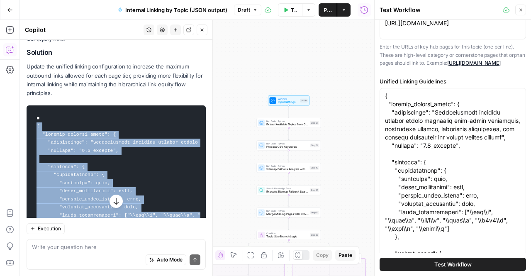
click at [523, 10] on span "Close" at bounding box center [523, 10] width 0 height 0
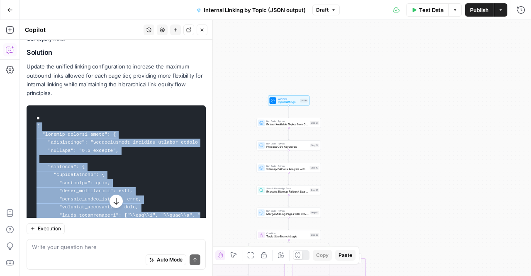
click at [116, 202] on icon "button" at bounding box center [116, 201] width 8 height 8
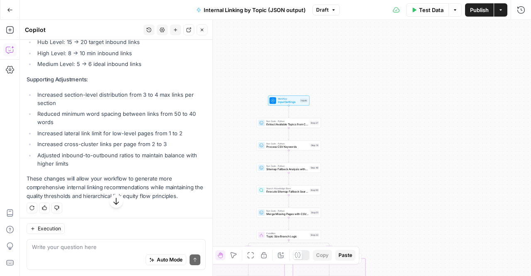
scroll to position [4425, 0]
click at [88, 147] on li "Increased cross-cluster links per page from 2 to 3" at bounding box center [120, 143] width 171 height 8
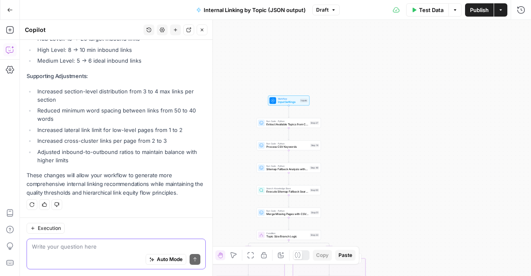
click at [83, 245] on textarea at bounding box center [116, 246] width 168 height 8
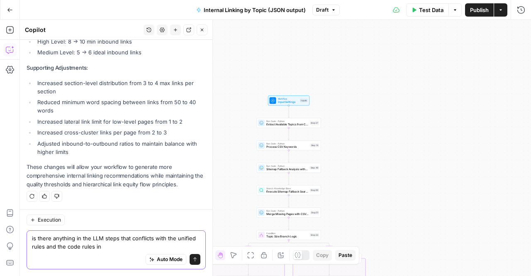
click at [89, 247] on textarea "is there anything in the LLM steps that conflicts with the unified rules and th…" at bounding box center [116, 242] width 168 height 17
click at [122, 244] on textarea "is there anything in the LLM steps that conflicts with the unified rules and th…" at bounding box center [116, 242] width 168 height 17
click at [150, 237] on textarea "is there anything in the LLM steps that conflicts with the unified rules and th…" at bounding box center [116, 242] width 168 height 17
click at [153, 239] on textarea "is there anything in the LLM steps that conflicts with the unified rules and th…" at bounding box center [116, 242] width 168 height 17
click at [153, 239] on textarea "is there anything in the LLM steps that conflicts / confuses with the unified r…" at bounding box center [116, 242] width 168 height 17
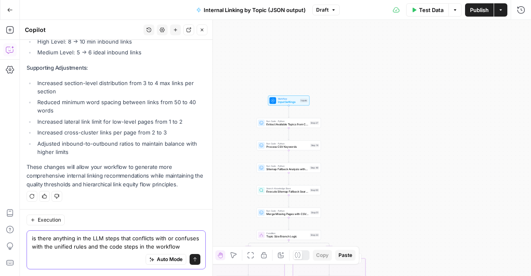
scroll to position [4449, 0]
click at [53, 240] on textarea "is there anything in the LLM steps that conflicts with or confuses with the uni…" at bounding box center [116, 242] width 168 height 17
click at [178, 234] on textarea "is there anything in the LLM steps that conflicts with or confuses with the uni…" at bounding box center [116, 242] width 168 height 17
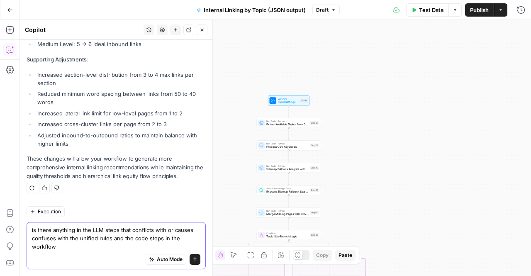
click at [52, 241] on textarea "is there anything in the LLM steps that conflicts with or causes confuses with …" at bounding box center [116, 238] width 168 height 25
click at [78, 245] on textarea "is there anything in the LLM steps that conflicts with or causes confusion with…" at bounding box center [116, 238] width 168 height 25
type textarea "is there anything in the LLM steps that conflicts with or causes confusion with…"
click at [193, 259] on icon "submit" at bounding box center [195, 259] width 5 height 5
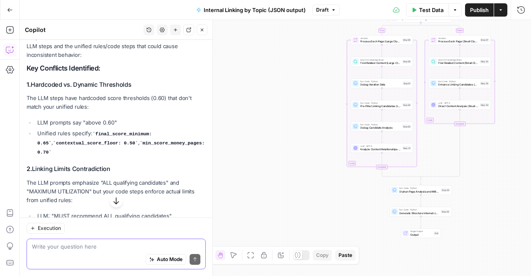
scroll to position [4633, 0]
click at [133, 181] on p "The LLM prompts emphasize "ALL qualifying candidates" and "MAXIMUM UTILIZATION"…" at bounding box center [116, 191] width 179 height 26
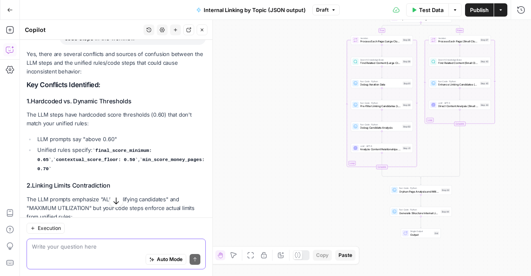
scroll to position [4615, 0]
click at [131, 161] on li "Unified rules specify: final_score_minimum: 0.65 , contextual_score_floor: 0.50…" at bounding box center [120, 159] width 171 height 27
click at [109, 161] on li "Unified rules specify: final_score_minimum: 0.65 , contextual_score_floor: 0.50…" at bounding box center [120, 159] width 171 height 27
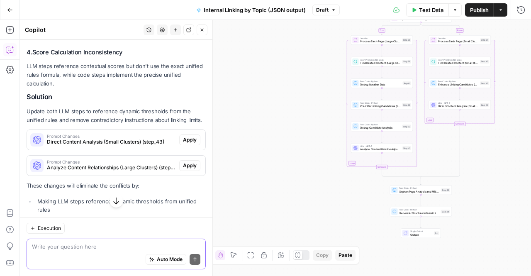
scroll to position [4945, 0]
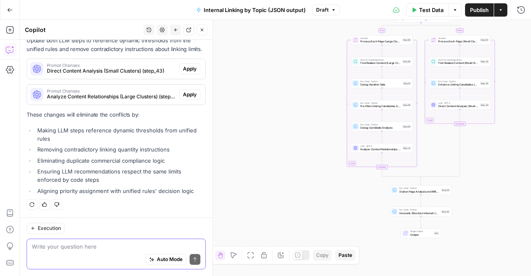
click at [80, 244] on textarea at bounding box center [116, 246] width 168 height 8
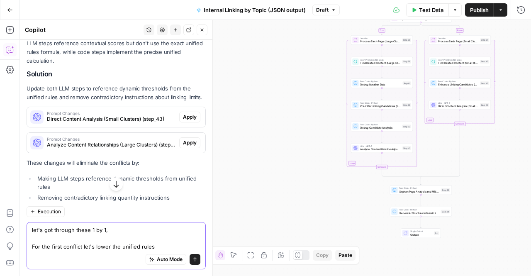
scroll to position [4927, 0]
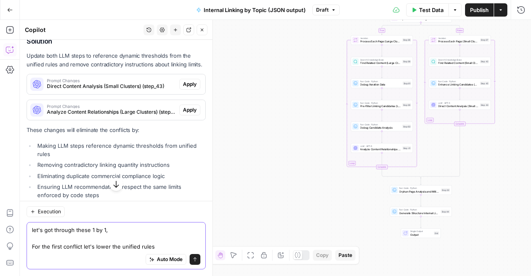
click at [72, 244] on textarea "let's got through these 1 by 1, For the first conflict let's lower the unified …" at bounding box center [116, 238] width 168 height 25
type textarea "let's got through these 1 by 1,"
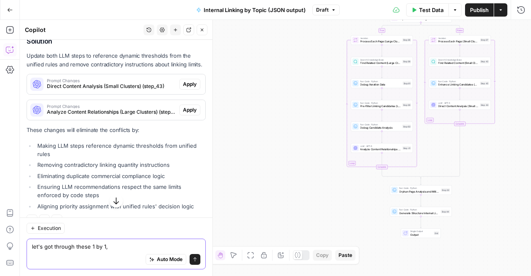
click at [62, 244] on textarea "let's got through these 1 by 1," at bounding box center [116, 246] width 168 height 8
click at [60, 242] on textarea "let's got through these 1 by 1," at bounding box center [116, 246] width 168 height 8
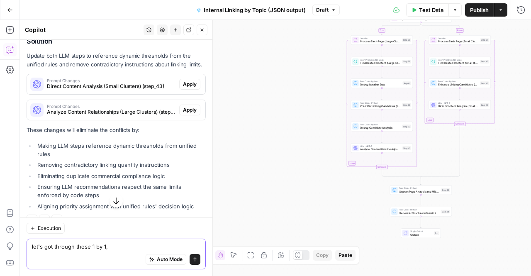
click at [60, 242] on textarea "let's got through these 1 by 1," at bounding box center [116, 246] width 168 height 8
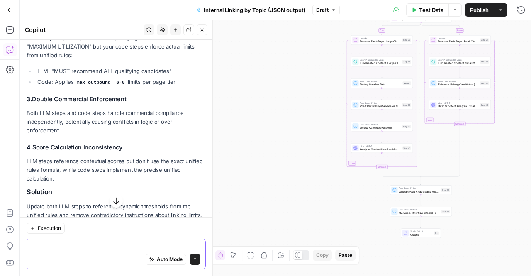
scroll to position [4832, 0]
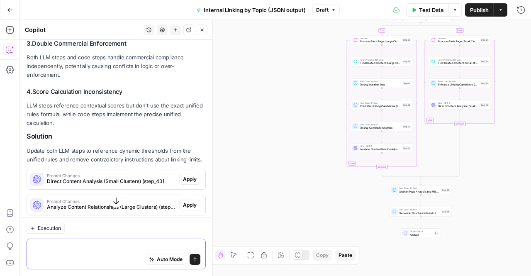
type textarea "v"
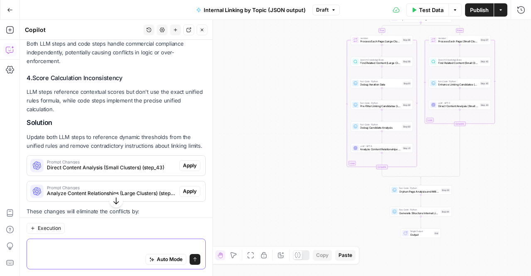
scroll to position [4904, 0]
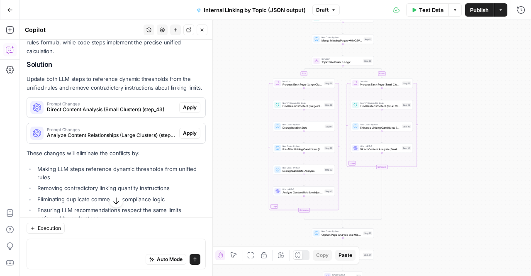
click at [70, 188] on li "Removing contradictory linking quantity instructions" at bounding box center [120, 188] width 171 height 8
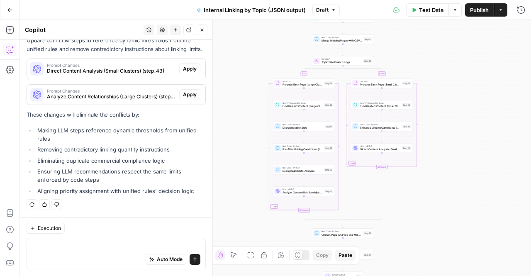
drag, startPoint x: 42, startPoint y: 155, endPoint x: 116, endPoint y: 162, distance: 74.2
click at [116, 162] on ul "Making LLM steps reference dynamic thresholds from unified rules Removing contr…" at bounding box center [116, 160] width 179 height 69
click at [116, 162] on li "Eliminating duplicate commercial compliance logic" at bounding box center [120, 160] width 171 height 8
drag, startPoint x: 94, startPoint y: 169, endPoint x: 52, endPoint y: 150, distance: 45.7
click at [52, 150] on ul "Making LLM steps reference dynamic thresholds from unified rules Removing contr…" at bounding box center [116, 160] width 179 height 69
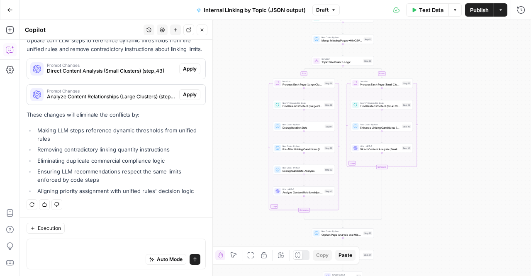
click at [52, 150] on li "Removing contradictory linking quantity instructions" at bounding box center [120, 149] width 171 height 8
click at [88, 258] on div "Auto Mode Send" at bounding box center [116, 260] width 168 height 18
click at [61, 246] on textarea "please tell me how the LLM steps are going to change" at bounding box center [116, 246] width 168 height 8
click at [124, 248] on textarea "please tell me how the LLM steps are going to change" at bounding box center [116, 246] width 168 height 8
click at [178, 249] on textarea "please tell me how the LLM steps are going to change" at bounding box center [116, 246] width 168 height 8
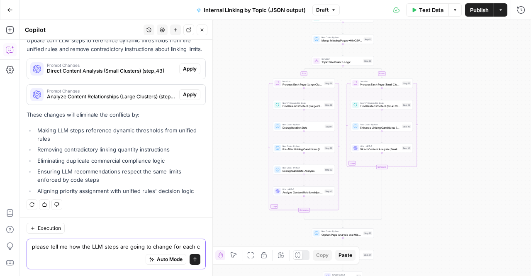
scroll to position [4954, 0]
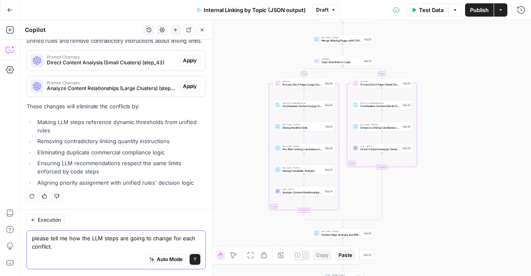
type textarea "please tell me how the LLM steps are going to change for each conflict"
drag, startPoint x: 91, startPoint y: 248, endPoint x: 23, endPoint y: 237, distance: 69.4
click at [23, 237] on div "Execution please tell me how the LLM steps are going to change for each conflic…" at bounding box center [116, 242] width 193 height 67
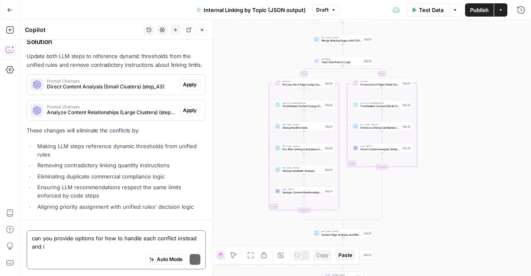
scroll to position [4916, 0]
type textarea "can you provide options for how to handle each conflict instead and i'll choose."
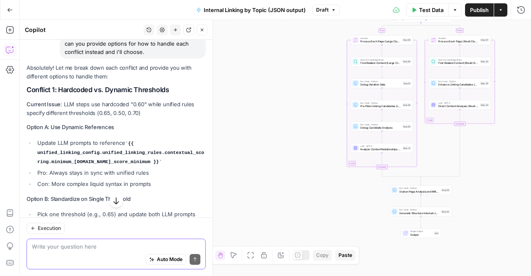
scroll to position [5123, 0]
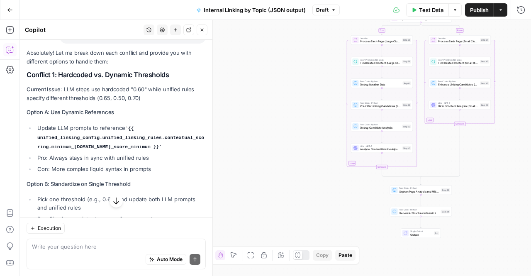
click at [71, 101] on p "Current Issue : LLM steps use hardcoded "0.60" while unified rules specify diff…" at bounding box center [116, 93] width 179 height 17
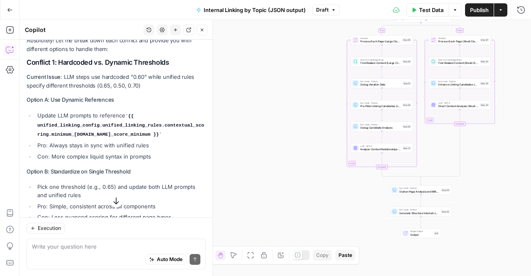
scroll to position [5141, 0]
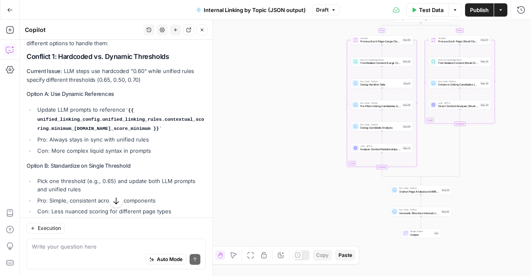
drag, startPoint x: 28, startPoint y: 58, endPoint x: 154, endPoint y: 121, distance: 141.0
click at [154, 121] on code "{{ unified_linking_config.unified_linking_rules.contextual_scoring.minimum_thre…" at bounding box center [120, 119] width 167 height 23
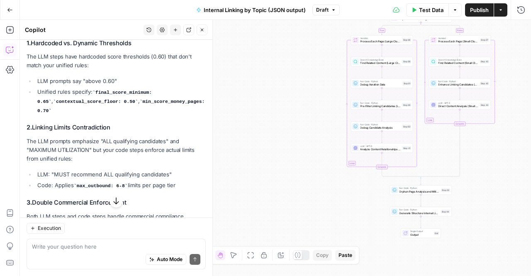
scroll to position [4673, 0]
click at [104, 124] on strong "Linking Limits Contradiction" at bounding box center [71, 127] width 78 height 7
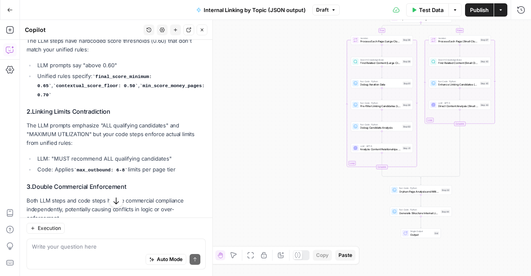
scroll to position [4672, 0]
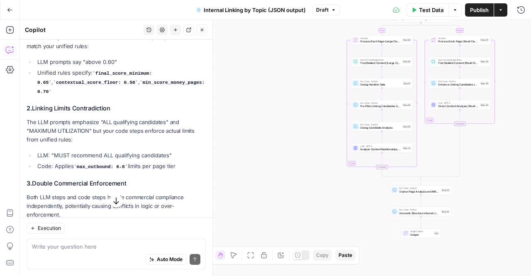
click at [39, 138] on p "The LLM prompts emphasize "ALL qualifying candidates" and "MAXIMUM UTILIZATION"…" at bounding box center [116, 131] width 179 height 26
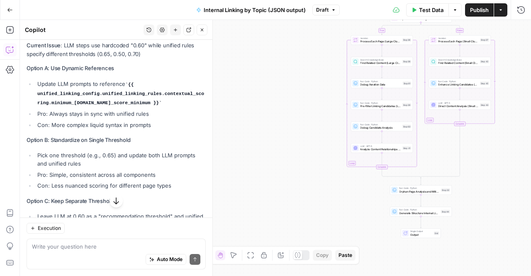
scroll to position [5170, 0]
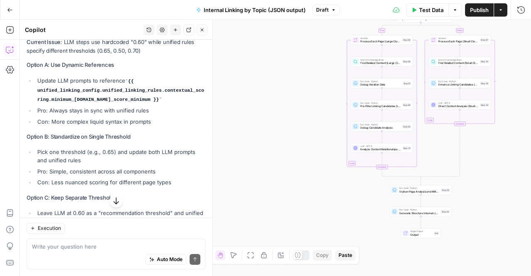
click at [66, 253] on div "Auto Mode Send" at bounding box center [116, 260] width 168 height 18
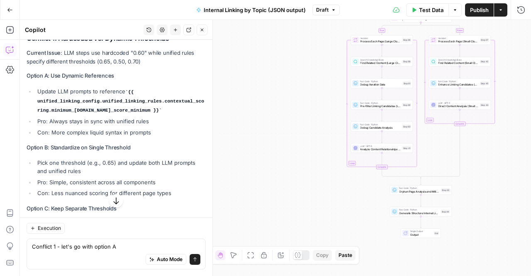
click at [114, 202] on icon "button" at bounding box center [116, 201] width 8 height 8
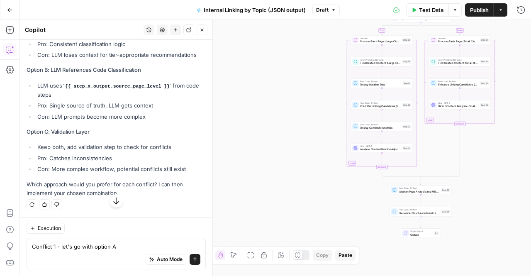
scroll to position [6131, 0]
click at [123, 241] on div "Conflict 1 - let's go with option A Conflict 1 - let's go with option A Auto Mo…" at bounding box center [116, 254] width 179 height 31
click at [121, 249] on textarea "Conflict 1 - let's go with option A" at bounding box center [116, 246] width 168 height 8
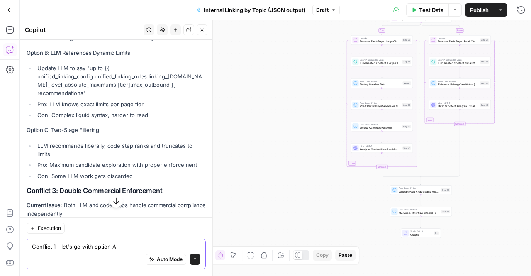
scroll to position [5484, 0]
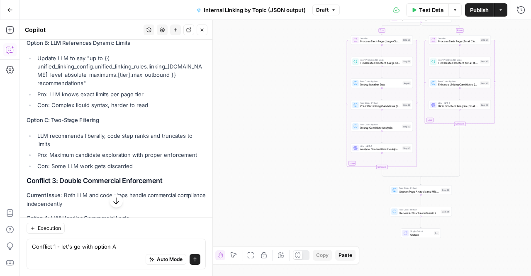
click at [68, 154] on li "Pro: Maximum candidate exploration with proper enforcement" at bounding box center [120, 155] width 171 height 8
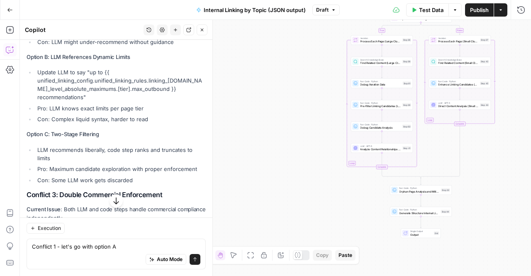
scroll to position [5469, 0]
click at [60, 154] on li "LLM recommends liberally, code step ranks and truncates to limits" at bounding box center [120, 154] width 171 height 17
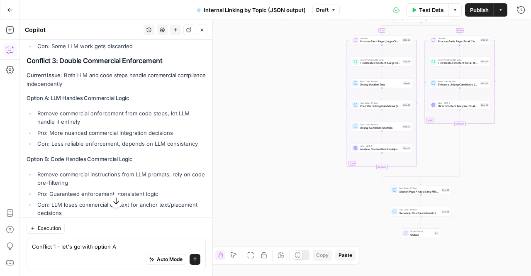
scroll to position [5604, 0]
click at [141, 242] on textarea "Conflict 1 - let's go with option A" at bounding box center [116, 246] width 168 height 8
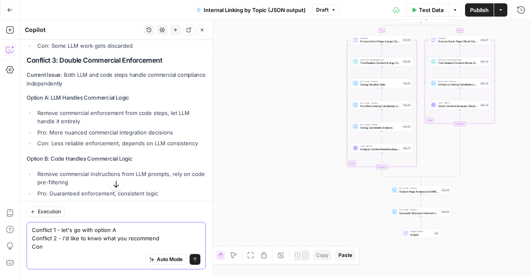
click at [58, 233] on textarea "Conflict 1 - let's go with option A Conflict 2 - i'd like to knwo what you reco…" at bounding box center [116, 238] width 168 height 25
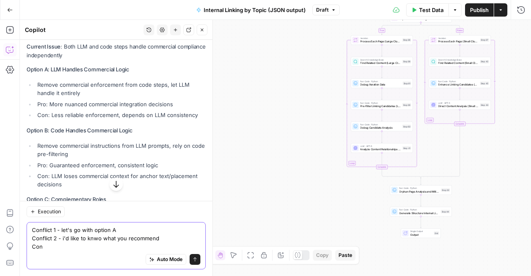
scroll to position [5632, 0]
type textarea "Conflict 1 - let's go with option A Conflict 2 - i'd like to knwo what you reco…"
click at [58, 153] on li "Remove commercial instructions from LLM prompts, rely on code pre-filtering" at bounding box center [120, 149] width 171 height 17
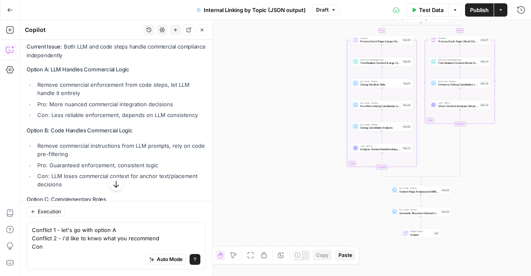
click at [115, 180] on icon "button" at bounding box center [116, 184] width 8 height 8
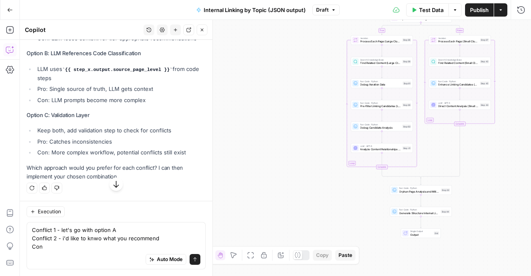
scroll to position [6156, 0]
click at [115, 173] on div "Hi! How can I help with your workflow? I can explain steps, debug, write prompt…" at bounding box center [116, 158] width 193 height 236
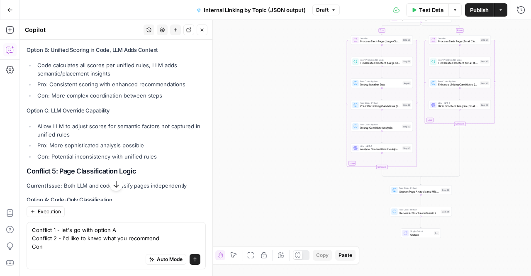
scroll to position [5940, 0]
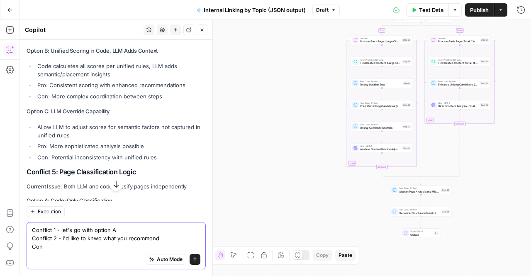
drag, startPoint x: 57, startPoint y: 246, endPoint x: 27, endPoint y: 217, distance: 41.4
click at [27, 222] on div "Conflict 1 - let's go with option A Conflict 2 - i'd like to knwo what you reco…" at bounding box center [116, 245] width 179 height 47
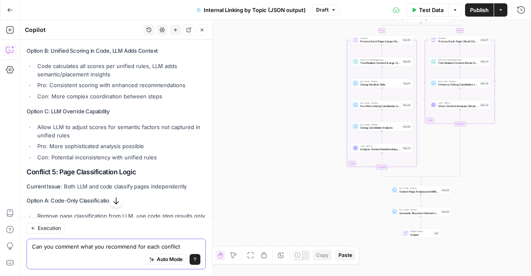
type textarea "Can you comment what you recommend for each conflict"
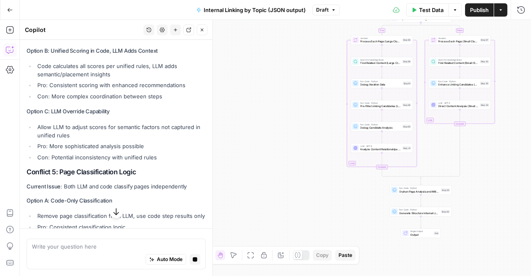
click at [114, 211] on icon "button" at bounding box center [116, 211] width 8 height 8
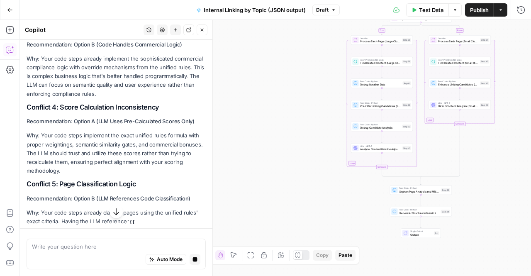
scroll to position [6489, 0]
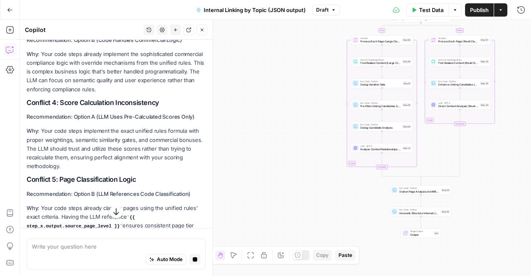
drag, startPoint x: 43, startPoint y: 141, endPoint x: 66, endPoint y: 175, distance: 40.3
click at [66, 171] on p "Why : Your code steps implement the exact unified rules formula with proper wei…" at bounding box center [116, 149] width 179 height 44
drag, startPoint x: 92, startPoint y: 179, endPoint x: 67, endPoint y: 148, distance: 39.9
click at [67, 148] on p "Why : Your code steps implement the exact unified rules formula with proper wei…" at bounding box center [116, 149] width 179 height 44
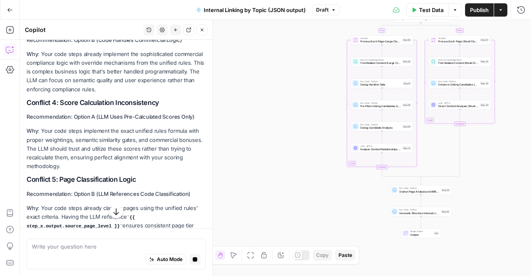
click at [67, 148] on p "Why : Your code steps implement the exact unified rules formula with proper wei…" at bounding box center [116, 149] width 179 height 44
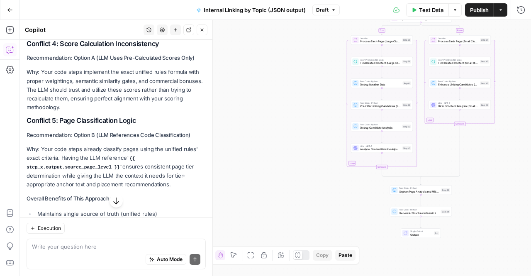
scroll to position [6562, 0]
drag, startPoint x: 42, startPoint y: 81, endPoint x: 90, endPoint y: 115, distance: 58.9
click at [90, 111] on p "Why : Your code steps implement the exact unified rules formula with proper wei…" at bounding box center [116, 89] width 179 height 44
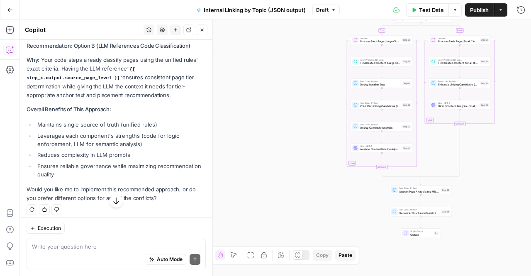
scroll to position [6665, 0]
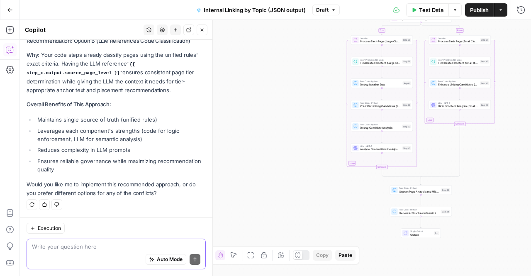
click at [68, 249] on textarea at bounding box center [116, 246] width 168 height 8
click at [45, 240] on div "yes yes Auto Mode Send" at bounding box center [116, 254] width 179 height 31
drag, startPoint x: 56, startPoint y: 245, endPoint x: 174, endPoint y: 251, distance: 118.0
click at [174, 251] on div "yes please. let's also avoid adding yes please. let's also avoid adding Auto Mo…" at bounding box center [116, 254] width 179 height 31
type textarea "yes please"
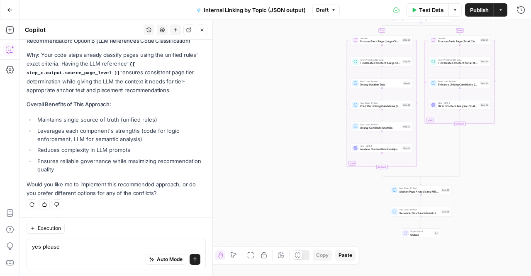
click at [192, 264] on button "Send" at bounding box center [195, 259] width 11 height 11
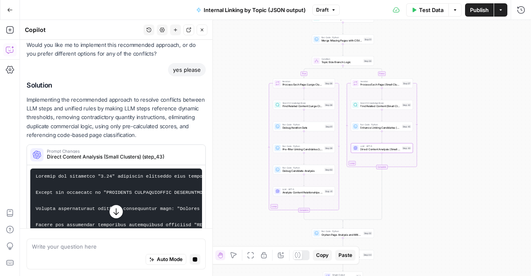
scroll to position [6781, 0]
click at [149, 107] on p "Implementing the recommended approach to resolve conflicts between LLM steps an…" at bounding box center [116, 118] width 179 height 44
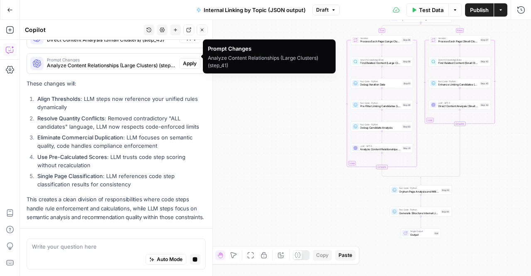
scroll to position [6824, 0]
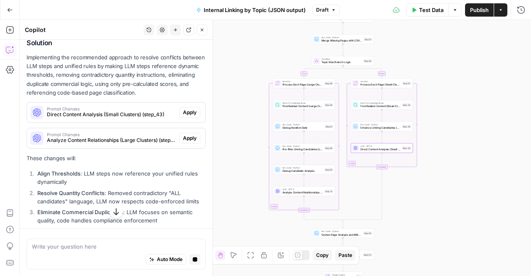
click at [187, 116] on span "Apply" at bounding box center [190, 112] width 14 height 7
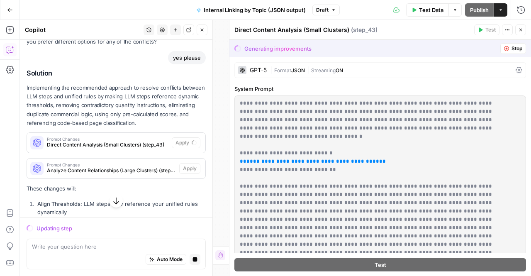
scroll to position [6834, 0]
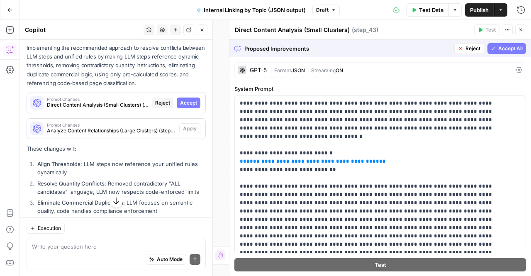
click at [182, 107] on span "Accept" at bounding box center [188, 102] width 17 height 7
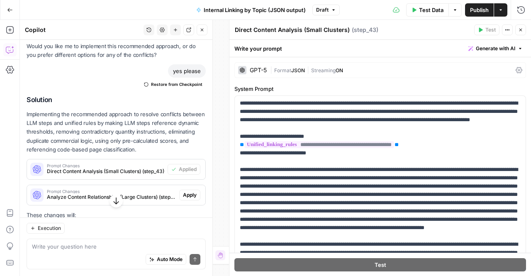
scroll to position [6900, 0]
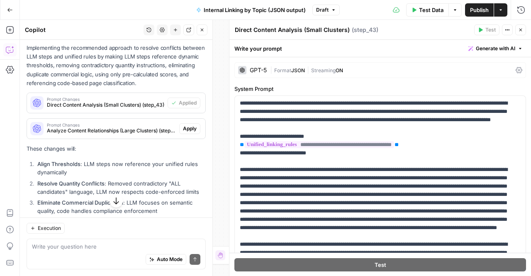
click at [130, 134] on span "Analyze Content Relationships (Large Clusters) (step_41)" at bounding box center [111, 130] width 129 height 7
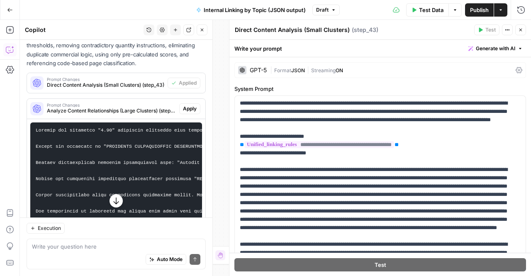
scroll to position [6920, 0]
click at [185, 113] on span "Apply" at bounding box center [190, 108] width 14 height 7
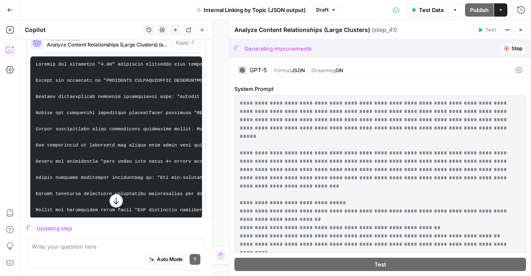
scroll to position [6853, 0]
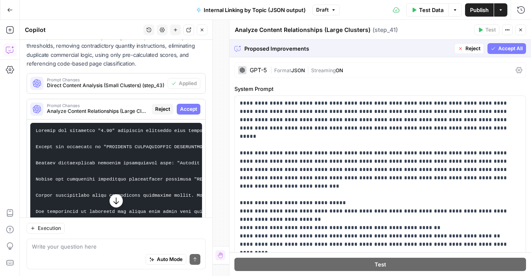
click at [181, 113] on span "Accept" at bounding box center [188, 108] width 17 height 7
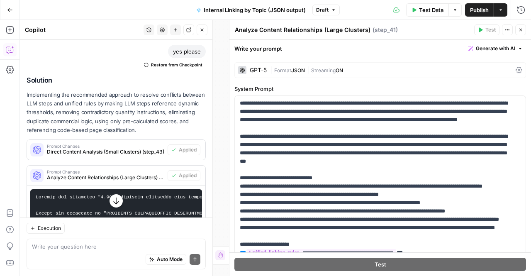
scroll to position [6920, 0]
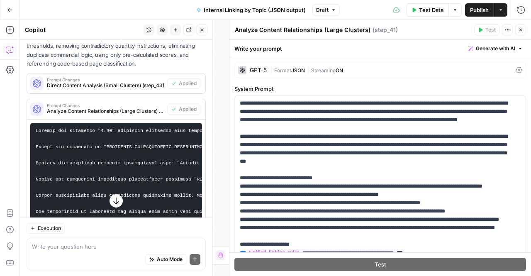
click at [115, 202] on icon "button" at bounding box center [115, 201] width 5 height 7
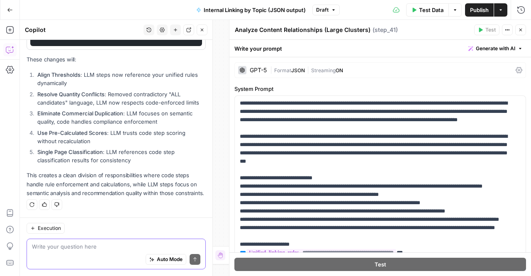
click at [90, 248] on textarea at bounding box center [116, 246] width 168 height 8
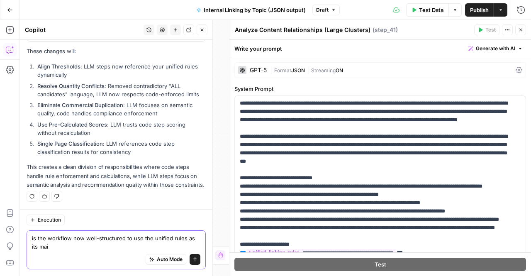
scroll to position [7189, 0]
type textarea "is the workflow now well-structured to use the unified rules as its main guidan…"
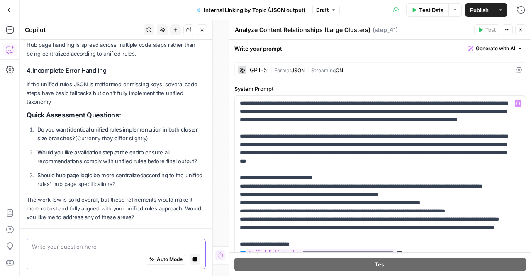
scroll to position [7559, 0]
click at [122, 188] on p "Should hub page logic be more centralized according to the unified rules' hub p…" at bounding box center [121, 179] width 168 height 17
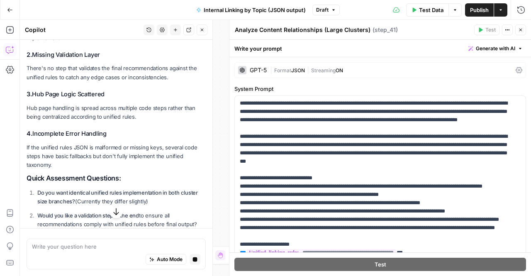
scroll to position [7453, 0]
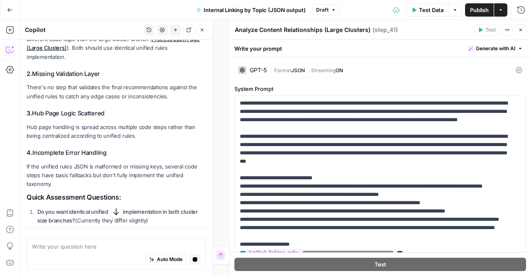
click at [122, 188] on p "If the unified rules JSON is malformed or missing keys, several code steps have…" at bounding box center [116, 175] width 179 height 26
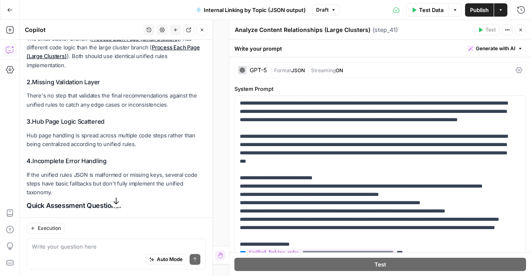
scroll to position [7511, 0]
click at [114, 195] on button "button" at bounding box center [116, 200] width 13 height 13
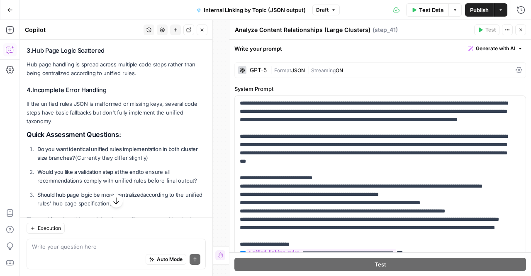
scroll to position [7649, 0]
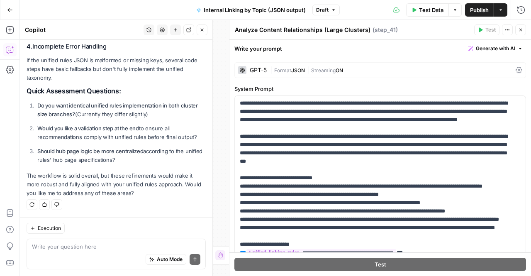
click at [81, 255] on div "Auto Mode Send" at bounding box center [116, 260] width 168 height 18
type textarea "yes let's make these improvements"
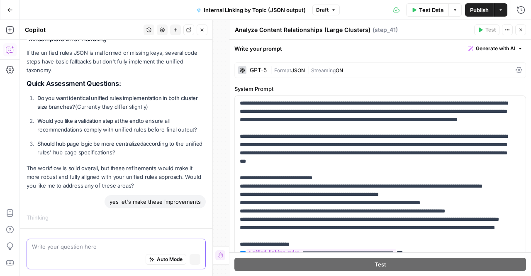
scroll to position [7590, 0]
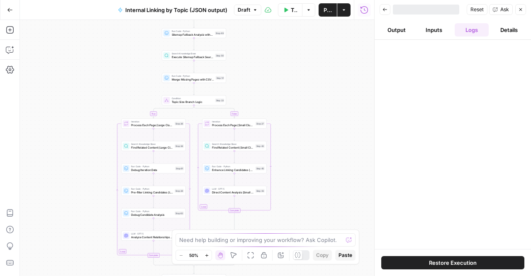
click at [519, 9] on icon "button" at bounding box center [520, 9] width 5 height 5
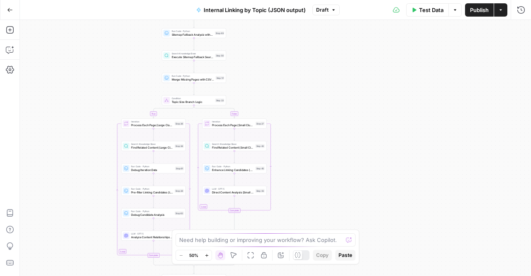
click at [223, 248] on div "Need help building or improving your workflow? Ask Copilot. Zoom Out 50% Zoom I…" at bounding box center [266, 246] width 188 height 35
click at [223, 237] on textarea at bounding box center [260, 240] width 163 height 8
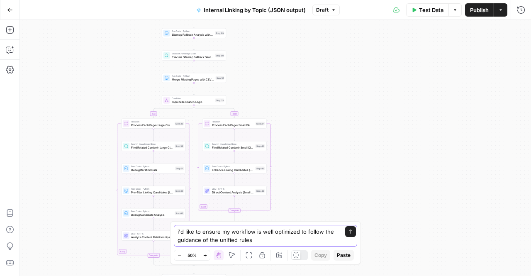
type textarea "i'd like to ensure my workflow is well optimized to follow the guidance of the …"
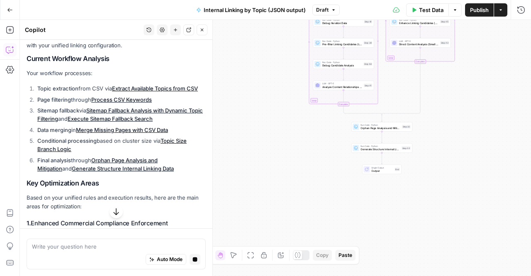
scroll to position [177, 0]
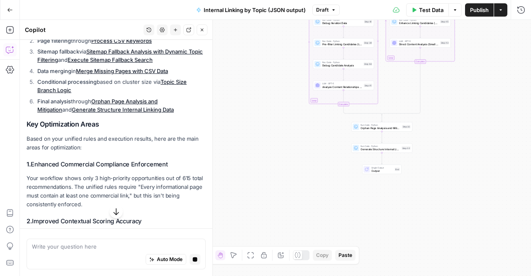
click at [65, 165] on div "Looking at your workflow, I can see it's a comprehensive internal linking analy…" at bounding box center [116, 157] width 179 height 420
click at [46, 194] on p "Your workflow shows only 3 high-priority opportunities out of 615 total recomme…" at bounding box center [116, 191] width 179 height 35
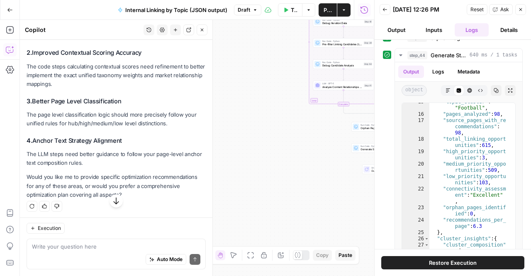
scroll to position [354, 0]
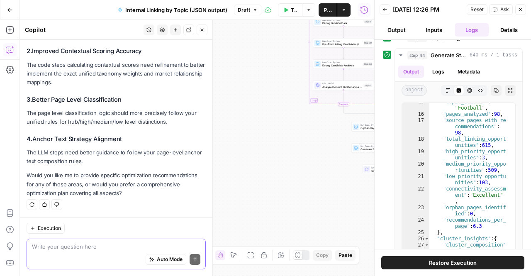
click at [102, 245] on textarea at bounding box center [116, 246] width 168 height 8
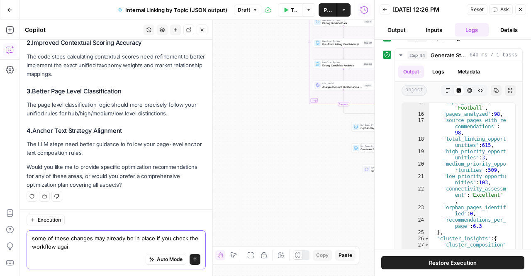
type textarea "some of these changes may already be in place if you check the workflow again"
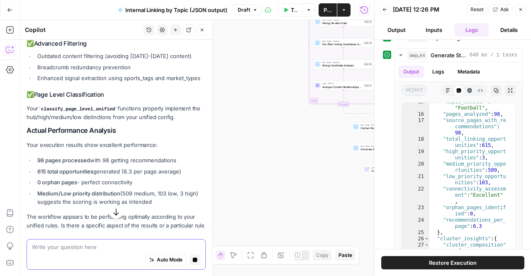
scroll to position [787, 0]
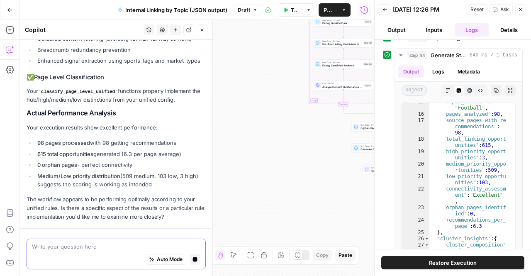
click at [95, 246] on textarea at bounding box center [116, 246] width 168 height 8
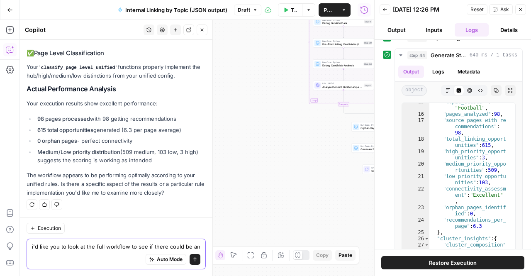
scroll to position [819, 0]
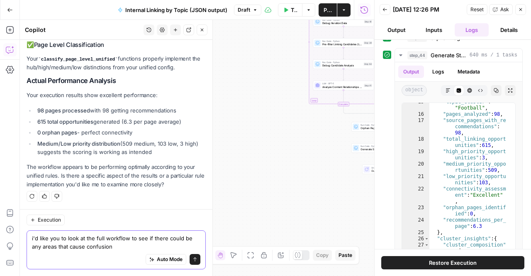
click at [75, 247] on textarea "i'd like you to look at the full workflow to see if there could be any areas th…" at bounding box center [116, 242] width 168 height 17
click at [139, 246] on textarea "i'd like you to look at the full workflow to see if there could be any areas th…" at bounding box center [116, 242] width 168 height 17
drag, startPoint x: 127, startPoint y: 248, endPoint x: 70, endPoint y: 245, distance: 57.3
click at [70, 245] on textarea "i'd like you to look at the full workflow to see if there could be any areas th…" at bounding box center [116, 242] width 168 height 17
drag, startPoint x: 70, startPoint y: 245, endPoint x: 110, endPoint y: 250, distance: 40.6
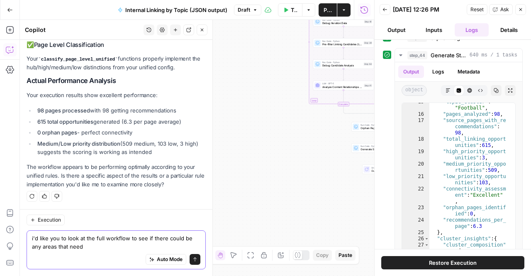
click at [110, 250] on textarea "i'd like you to look at the full workflow to see if there could be any areas th…" at bounding box center [116, 242] width 168 height 17
click at [161, 248] on textarea "i'd like you to look at the full workflow to see if there could be any areas th…" at bounding box center [116, 242] width 168 height 17
click at [140, 241] on textarea "i'd like you to look at the full workflow to see if there could be any areas th…" at bounding box center [116, 242] width 168 height 17
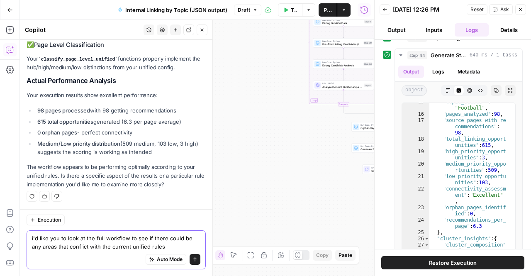
click at [140, 241] on textarea "i'd like you to look at the full workflow to see if there could be any areas th…" at bounding box center [116, 242] width 168 height 17
type textarea "i'd like you to look at the full workflow to see if there could be any areas th…"
click at [193, 260] on icon "submit" at bounding box center [195, 259] width 5 height 5
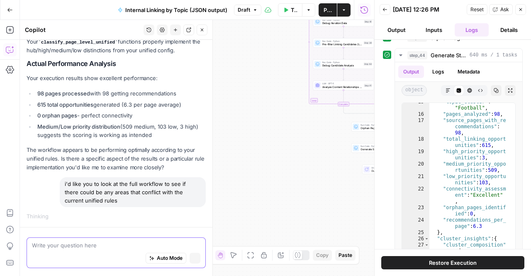
scroll to position [835, 0]
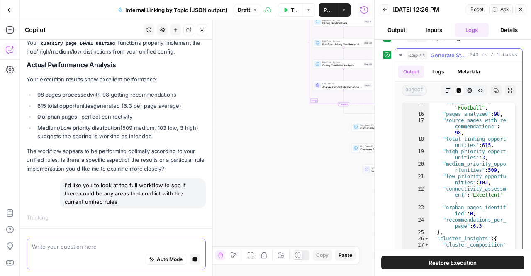
click at [494, 88] on icon "button" at bounding box center [496, 90] width 5 height 5
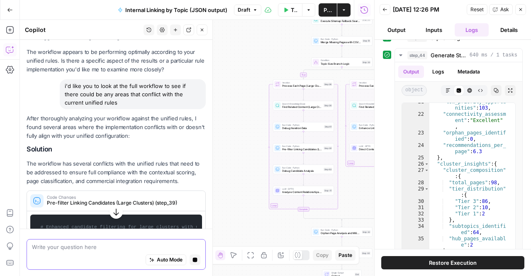
scroll to position [932, 0]
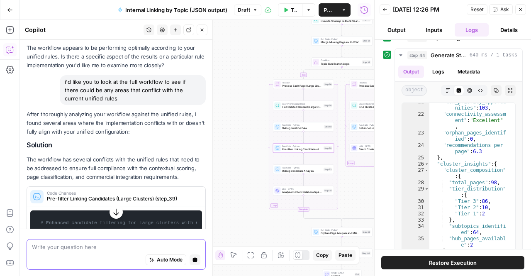
click at [101, 195] on span "Code Changes" at bounding box center [122, 193] width 150 height 4
click at [112, 213] on icon "button" at bounding box center [116, 211] width 8 height 8
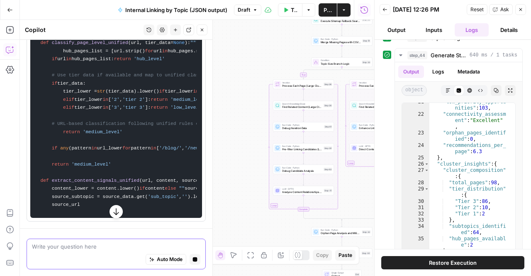
scroll to position [2079, 0]
click at [193, 263] on button "Stop generating" at bounding box center [195, 259] width 11 height 11
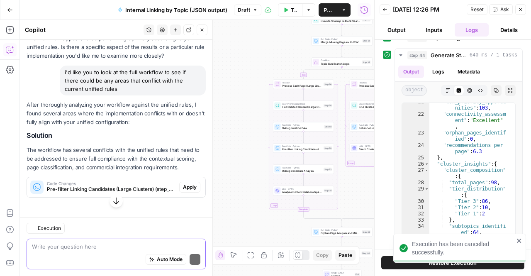
scroll to position [948, 0]
click at [104, 254] on div "Auto Mode Send" at bounding box center [116, 260] width 168 height 18
click at [95, 238] on div "Execution befo befo Auto Mode Send" at bounding box center [116, 246] width 193 height 59
click at [69, 247] on textarea "befo" at bounding box center [116, 246] width 168 height 8
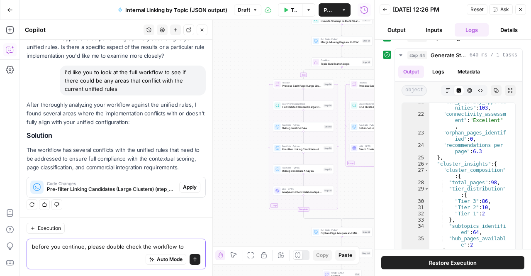
scroll to position [956, 0]
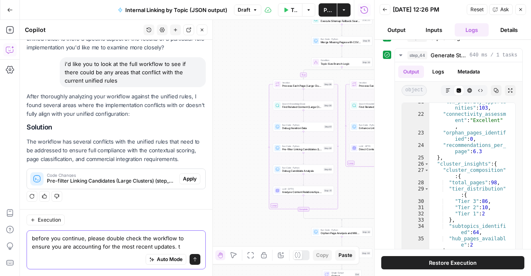
type textarea "before you continue, please double check the workflow to ensure you are account…"
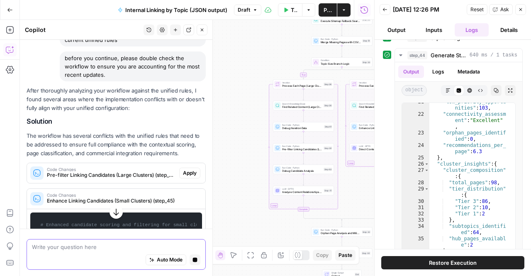
scroll to position [998, 0]
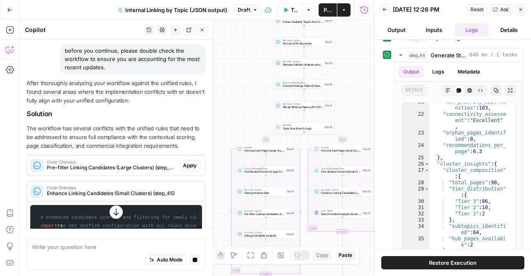
drag, startPoint x: 261, startPoint y: 63, endPoint x: 224, endPoint y: 127, distance: 74.9
click at [224, 127] on div "true false Workflow Input Settings Inputs Run Code · Python Extract Available T…" at bounding box center [197, 148] width 354 height 256
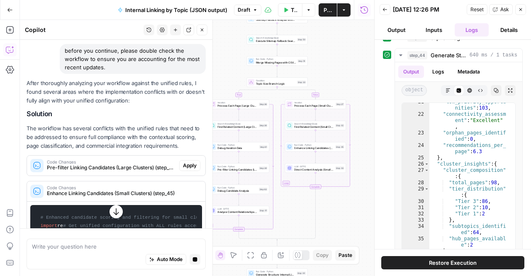
drag, startPoint x: 330, startPoint y: 69, endPoint x: 449, endPoint y: 185, distance: 166.1
click at [349, 66] on div "true false Workflow Input Settings Inputs Run Code · Python Extract Available T…" at bounding box center [197, 148] width 354 height 256
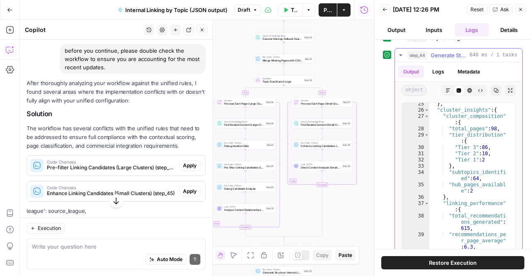
scroll to position [9, 0]
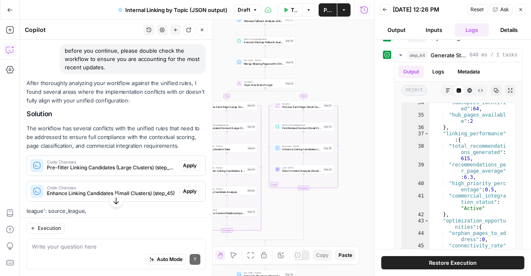
click at [112, 200] on icon "button" at bounding box center [116, 201] width 8 height 8
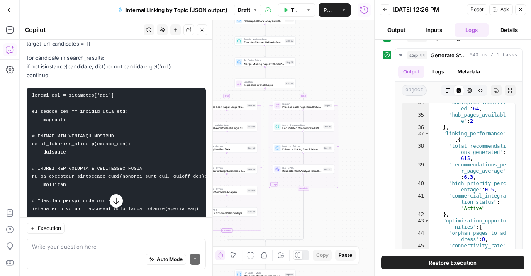
scroll to position [2552, 0]
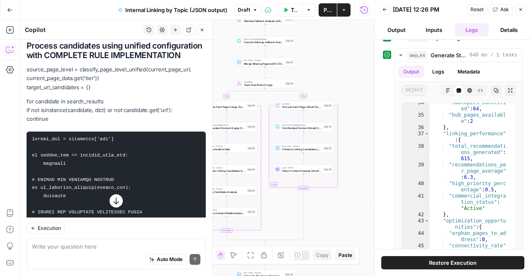
click at [75, 60] on h1 "Process candidates using unified configuration with COMPLETE RULE IMPLEMENTATION" at bounding box center [116, 50] width 179 height 19
click at [112, 203] on icon "button" at bounding box center [116, 201] width 8 height 8
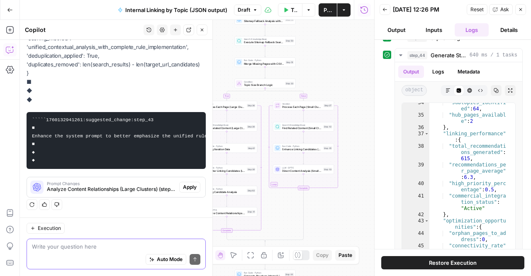
click at [83, 246] on textarea at bounding box center [116, 246] width 168 height 8
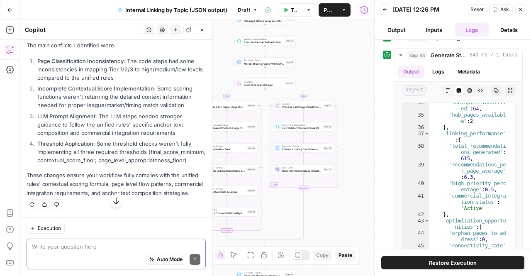
scroll to position [3650, 0]
click at [56, 90] on li "Incomplete Contextual Score Implementation : Some scoring functions weren't ret…" at bounding box center [120, 96] width 171 height 25
click at [117, 109] on ol "Page Classification Inconsistency : The code steps had some inconsistencies in …" at bounding box center [116, 111] width 179 height 108
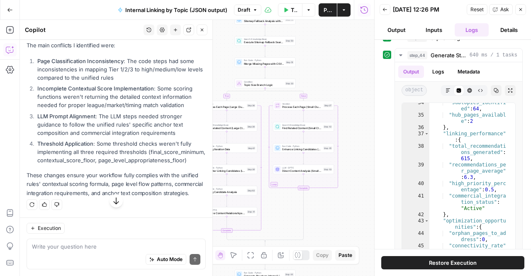
scroll to position [3664, 0]
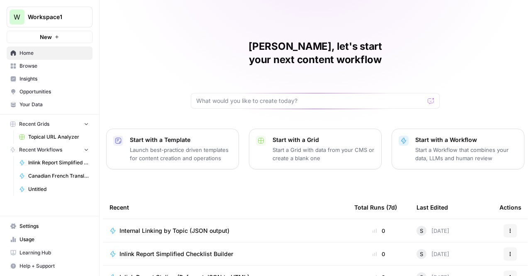
click at [123, 249] on td "Inlink Report Simplified Checklist Builder" at bounding box center [225, 253] width 245 height 23
click at [128, 250] on span "Inlink Report Simplified Checklist Builder" at bounding box center [177, 254] width 114 height 8
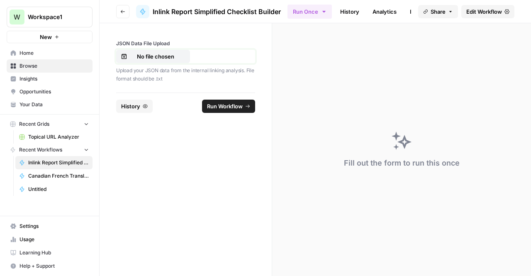
click at [169, 54] on p "No file chosen" at bounding box center [155, 56] width 53 height 8
click at [156, 59] on p "No file chosen" at bounding box center [155, 56] width 53 height 8
click at [344, 9] on link "History" at bounding box center [349, 11] width 29 height 13
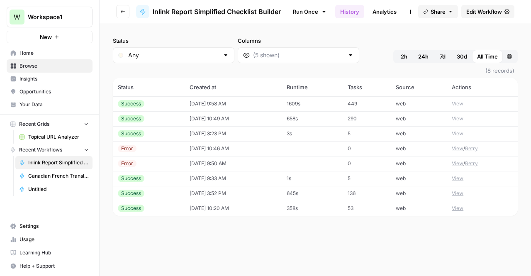
click at [122, 14] on button "Go back" at bounding box center [122, 11] width 13 height 13
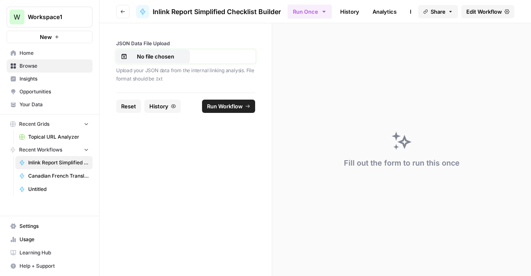
click at [172, 52] on p "No file chosen" at bounding box center [155, 56] width 53 height 8
click at [232, 110] on button "Run Workflow" at bounding box center [228, 106] width 53 height 13
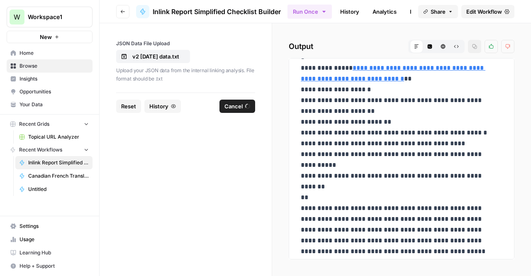
scroll to position [187, 0]
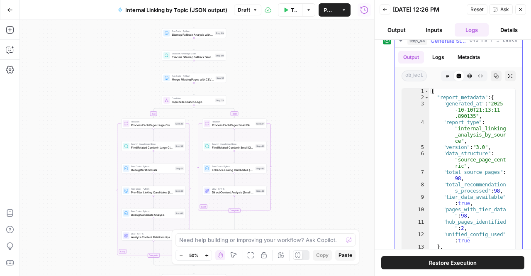
scroll to position [133, 0]
click at [211, 240] on div "Hand M" at bounding box center [220, 239] width 23 height 8
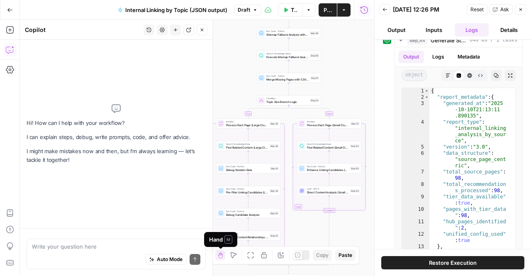
click at [117, 245] on textarea at bounding box center [116, 246] width 168 height 8
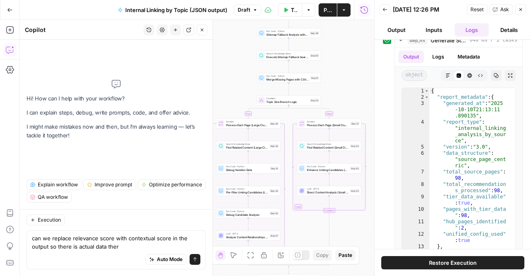
type textarea "can we replace relevance score with contextual score in the output so there is …"
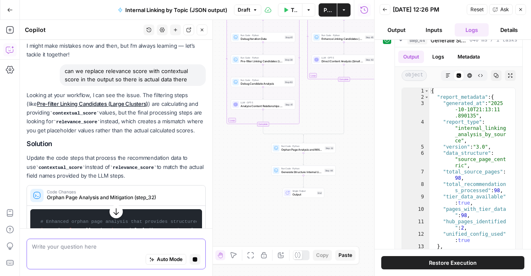
scroll to position [32, 0]
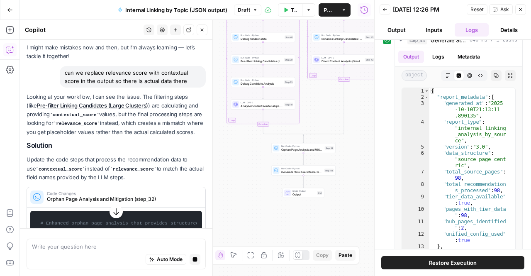
click at [83, 137] on p "Looking at your workflow, I can see the issue. The filtering steps (like Pre-fi…" at bounding box center [116, 115] width 179 height 44
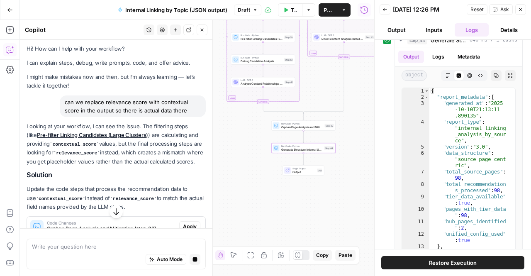
scroll to position [138, 0]
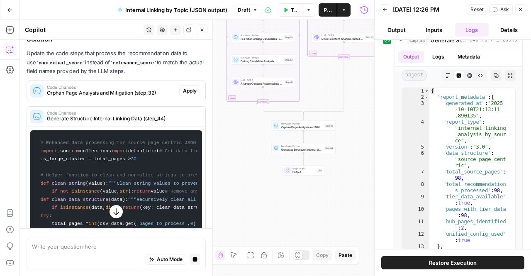
click at [224, 148] on div "true false Workflow Input Settings Inputs Run Code · Python Extract Available T…" at bounding box center [197, 148] width 354 height 256
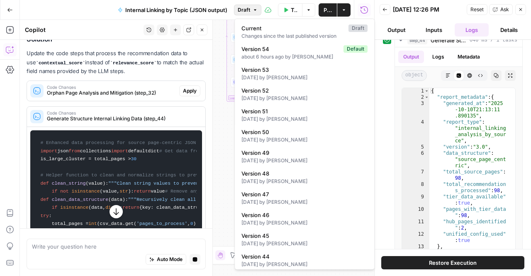
click at [249, 13] on span "Draft" at bounding box center [244, 9] width 12 height 7
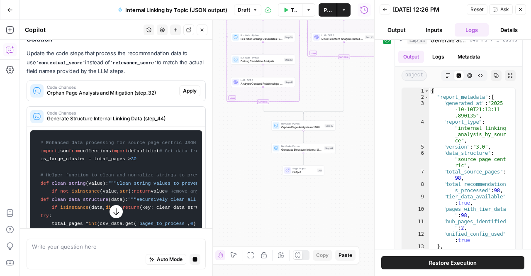
click at [249, 13] on span "Draft" at bounding box center [244, 9] width 12 height 7
click at [112, 215] on icon "button" at bounding box center [116, 211] width 8 height 8
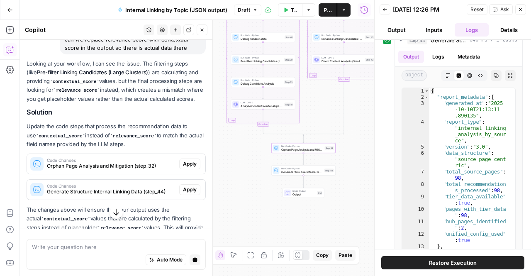
scroll to position [100, 0]
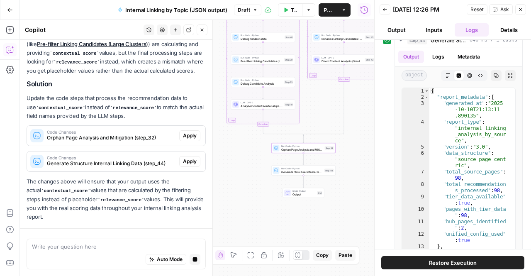
click at [190, 138] on span "Apply" at bounding box center [190, 135] width 14 height 7
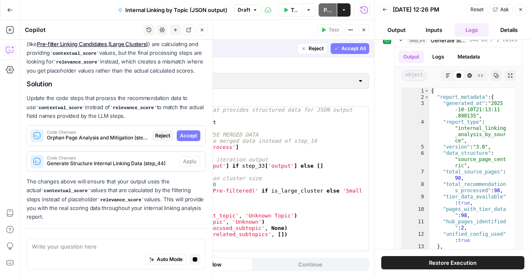
click at [190, 138] on span "Accept" at bounding box center [188, 135] width 17 height 7
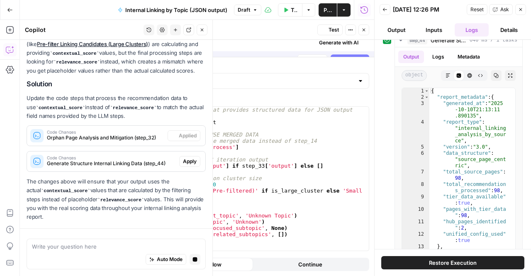
click at [183, 161] on span "Apply" at bounding box center [190, 161] width 14 height 7
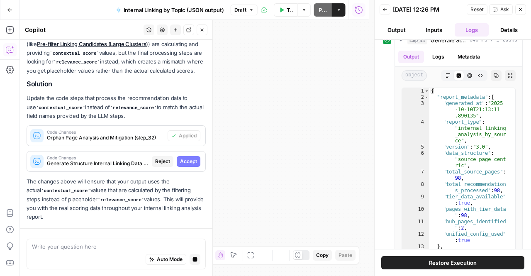
click at [181, 163] on span "Accept" at bounding box center [188, 161] width 17 height 7
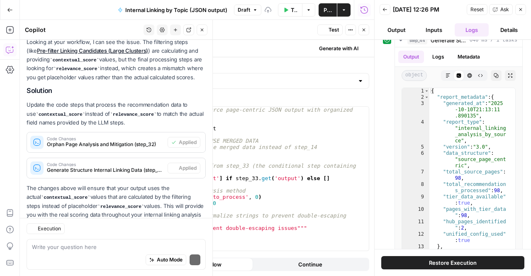
type textarea "Generate Structure Internal Linking Data"
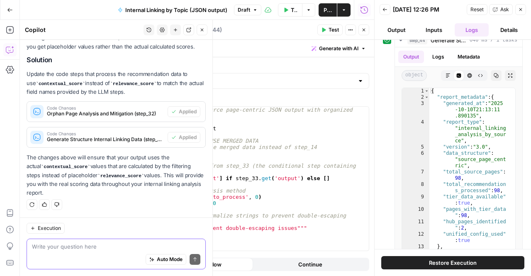
click at [103, 244] on textarea at bounding box center [116, 246] width 168 height 8
click at [76, 249] on textarea "how do" at bounding box center [116, 246] width 168 height 8
type textarea "h"
type textarea "d"
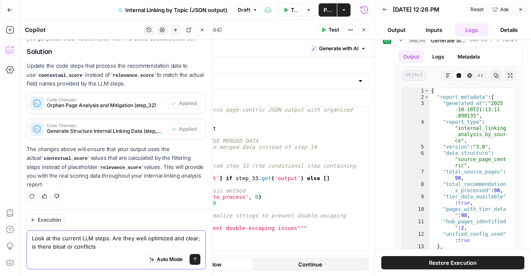
type textarea "Look at the current LLM steps. Are they well optimized and clear; is there bloa…"
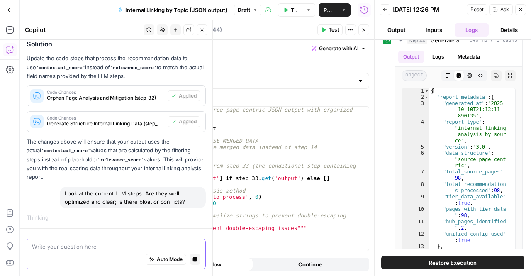
scroll to position [139, 0]
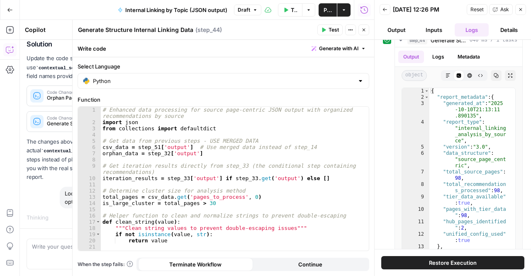
click at [365, 33] on button "Close" at bounding box center [364, 29] width 11 height 11
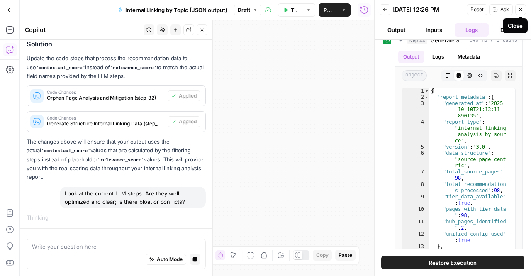
click at [521, 12] on button "Close" at bounding box center [520, 9] width 11 height 11
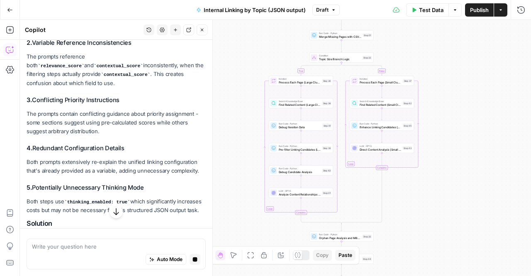
scroll to position [472, 0]
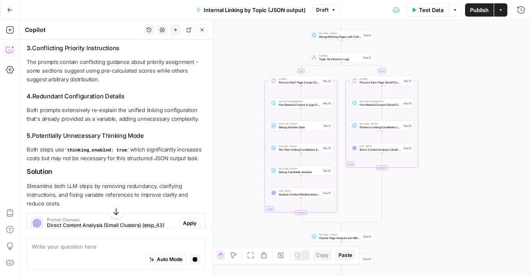
click at [55, 162] on div "Looking at your LLM steps, there are several optimization opportunities and cla…" at bounding box center [116, 156] width 179 height 564
click at [46, 155] on p "Both steps use thinking_enabled: true which significantly increases costs but m…" at bounding box center [116, 154] width 179 height 18
click at [78, 156] on p "Both steps use thinking_enabled: true which significantly increases costs but m…" at bounding box center [116, 154] width 179 height 18
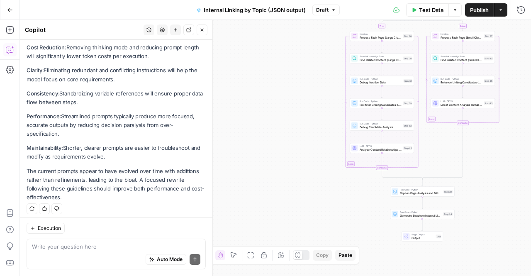
scroll to position [722, 0]
drag, startPoint x: 63, startPoint y: 191, endPoint x: 44, endPoint y: 170, distance: 28.2
click at [44, 170] on p "The current prompts appear to have evolved over time with additions rather than…" at bounding box center [116, 183] width 179 height 35
drag, startPoint x: 119, startPoint y: 206, endPoint x: 89, endPoint y: 168, distance: 48.2
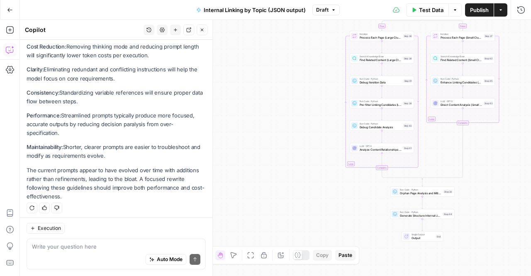
click at [89, 168] on p "The current prompts appear to have evolved over time with additions rather than…" at bounding box center [116, 183] width 179 height 35
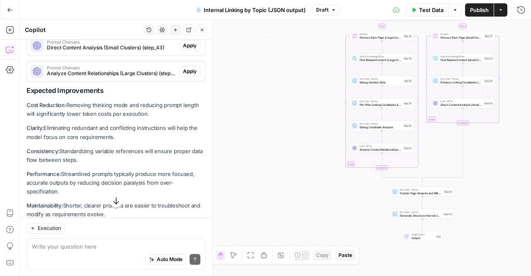
scroll to position [665, 0]
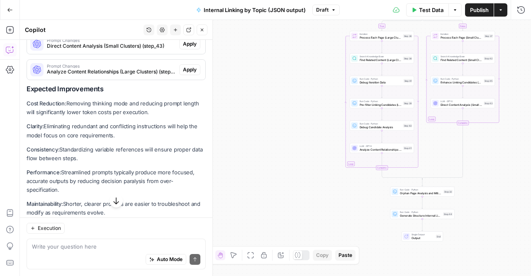
drag, startPoint x: 33, startPoint y: 112, endPoint x: 147, endPoint y: 163, distance: 124.7
drag, startPoint x: 105, startPoint y: 188, endPoint x: 58, endPoint y: 156, distance: 57.3
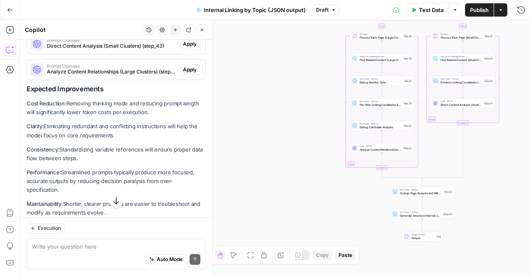
click at [58, 156] on p "Consistency: Standardizing variable references will ensure proper data flow bet…" at bounding box center [116, 153] width 179 height 17
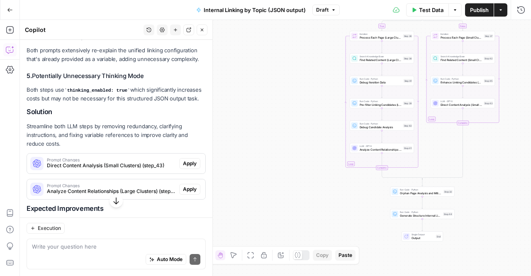
scroll to position [546, 0]
click at [66, 252] on div "Auto Mode Send" at bounding box center [116, 260] width 168 height 18
type textarea "i don't want to remove thinking mode at this point"
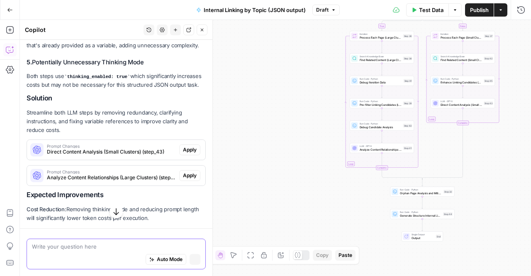
scroll to position [532, 0]
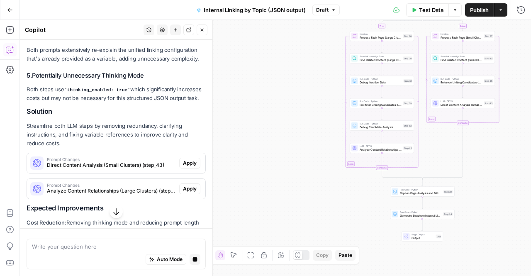
click at [112, 211] on icon "button" at bounding box center [116, 211] width 8 height 8
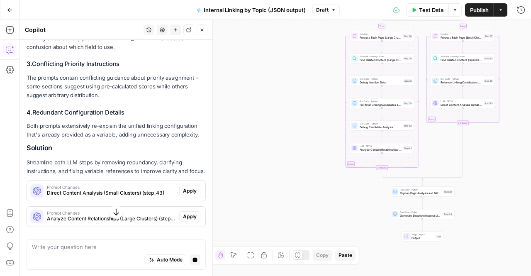
scroll to position [1034, 0]
click at [107, 124] on p "Both prompts extensively re-explain the unified linking configuration that's al…" at bounding box center [116, 130] width 179 height 17
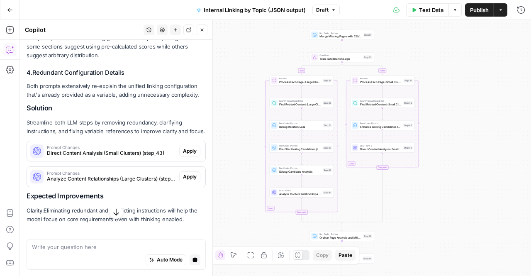
scroll to position [1190, 0]
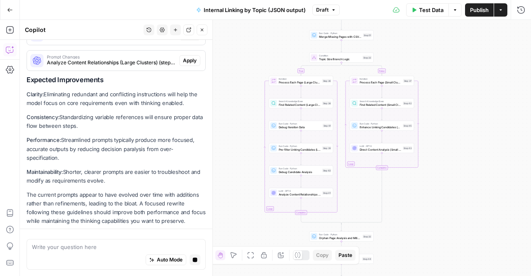
click at [78, 253] on div "Auto Mode Stop generating" at bounding box center [116, 260] width 168 height 18
click at [78, 251] on div "Auto Mode Stop generating" at bounding box center [116, 260] width 168 height 18
click at [77, 251] on div "Auto Mode Stop generating" at bounding box center [116, 260] width 168 height 18
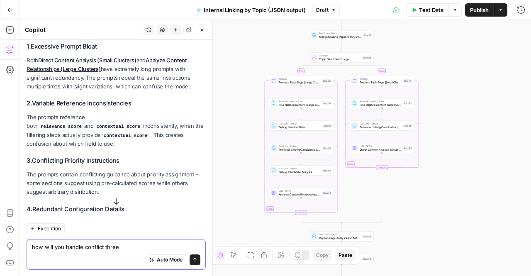
scroll to position [951, 0]
drag, startPoint x: 105, startPoint y: 180, endPoint x: 63, endPoint y: 168, distance: 43.9
click at [63, 170] on p "The prompts contain conflicting guidance about priority assignment - some secti…" at bounding box center [116, 183] width 179 height 26
drag, startPoint x: 63, startPoint y: 168, endPoint x: 112, endPoint y: 175, distance: 49.1
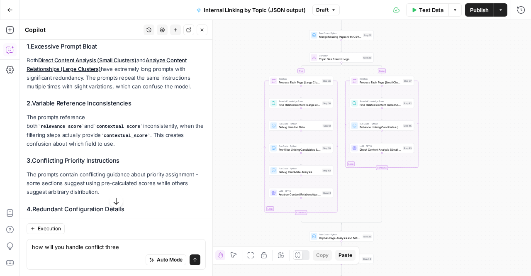
click at [112, 175] on p "The prompts contain conflicting guidance about priority assignment - some secti…" at bounding box center [116, 183] width 179 height 26
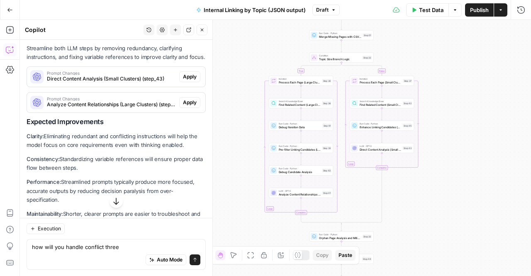
scroll to position [1227, 0]
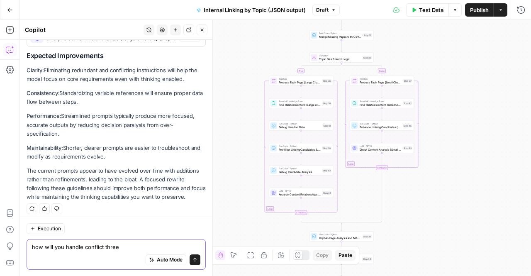
click at [123, 249] on textarea "how will you handle conflict three" at bounding box center [116, 246] width 168 height 8
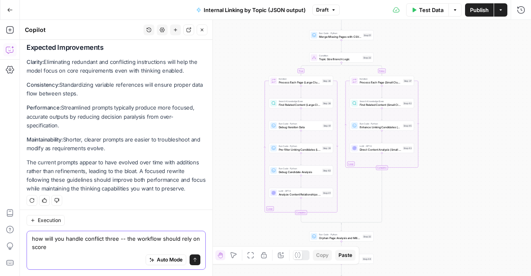
type textarea "how will you handle conflict three -- the workflow should rely on scores"
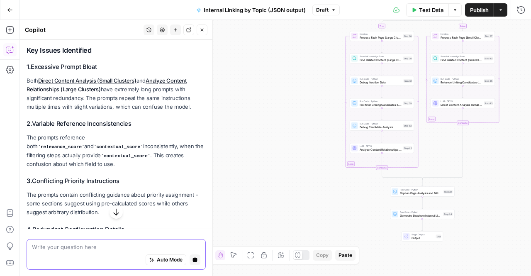
scroll to position [918, 0]
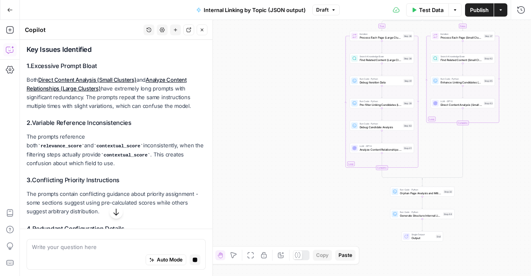
click at [133, 153] on p "The prompts reference both relevance_score and contextual_score inconsistently,…" at bounding box center [116, 149] width 179 height 35
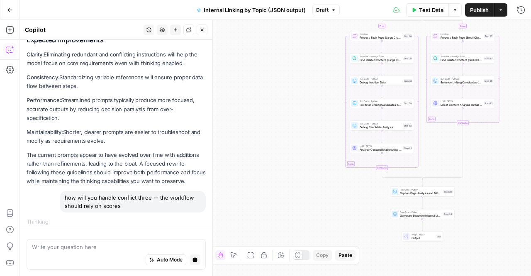
scroll to position [1188, 0]
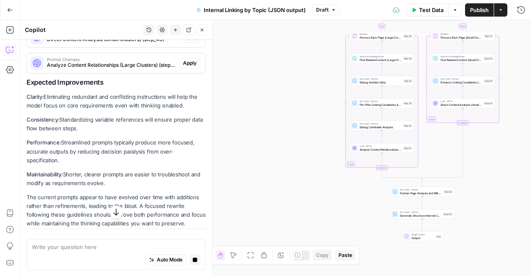
drag, startPoint x: 64, startPoint y: 117, endPoint x: 103, endPoint y: 127, distance: 40.7
click at [103, 127] on p "Consistency: Standardizing variable references will ensure proper data flow bet…" at bounding box center [116, 123] width 179 height 17
drag, startPoint x: 103, startPoint y: 127, endPoint x: 65, endPoint y: 114, distance: 40.5
click at [65, 115] on p "Consistency: Standardizing variable references will ensure proper data flow bet…" at bounding box center [116, 123] width 179 height 17
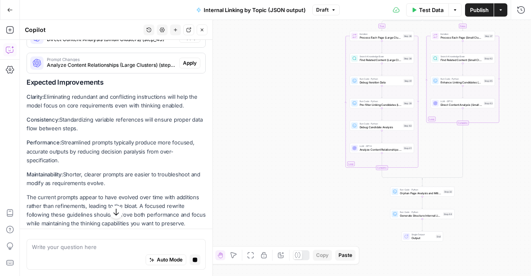
click at [65, 115] on p "Consistency: Standardizing variable references will ensure proper data flow bet…" at bounding box center [116, 123] width 179 height 17
click at [85, 158] on p "Performance: Streamlined prompts typically produce more focused, accurate outpu…" at bounding box center [116, 151] width 179 height 26
drag, startPoint x: 85, startPoint y: 158, endPoint x: 71, endPoint y: 144, distance: 19.4
click at [71, 144] on p "Performance: Streamlined prompts typically produce more focused, accurate outpu…" at bounding box center [116, 151] width 179 height 26
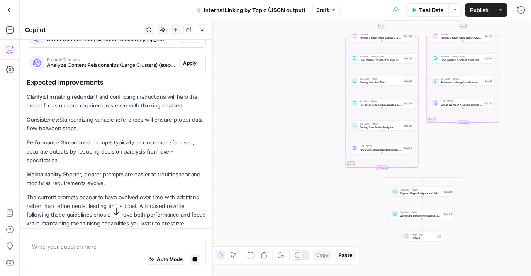
drag, startPoint x: 68, startPoint y: 146, endPoint x: 61, endPoint y: 126, distance: 21.0
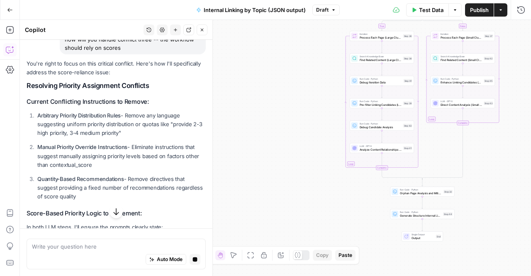
scroll to position [1388, 0]
drag, startPoint x: 136, startPoint y: 128, endPoint x: 130, endPoint y: 112, distance: 16.6
click at [130, 112] on p "Arbitrary Priority Distribution Rules - Remove any language suggesting uniform …" at bounding box center [121, 124] width 168 height 26
click at [128, 116] on p "Arbitrary Priority Distribution Rules - Remove any language suggesting uniform …" at bounding box center [121, 124] width 168 height 26
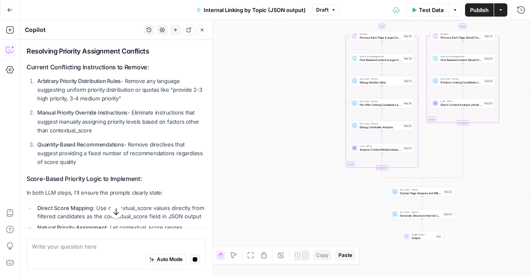
scroll to position [1469, 0]
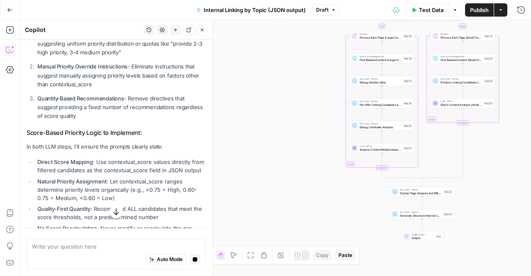
drag, startPoint x: 90, startPoint y: 79, endPoint x: 117, endPoint y: 66, distance: 30.1
click at [117, 66] on p "Manual Priority Override Instructions - Eliminate instructions that suggest man…" at bounding box center [121, 75] width 168 height 26
click at [117, 66] on strong "Manual Priority Override Instructions" at bounding box center [82, 66] width 90 height 7
drag, startPoint x: 76, startPoint y: 75, endPoint x: 109, endPoint y: 78, distance: 32.9
click at [109, 78] on p "Manual Priority Override Instructions - Eliminate instructions that suggest man…" at bounding box center [121, 75] width 168 height 26
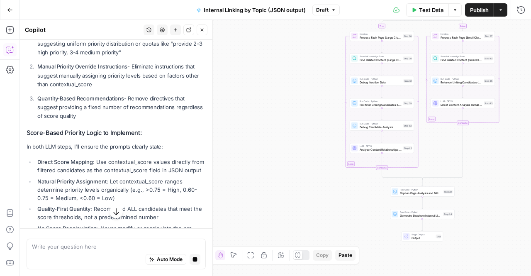
click at [109, 78] on p "Manual Priority Override Instructions - Eliminate instructions that suggest man…" at bounding box center [121, 75] width 168 height 26
drag, startPoint x: 125, startPoint y: 111, endPoint x: 129, endPoint y: 102, distance: 10.1
click at [129, 102] on p "Quantity-Based Recommendations - Remove directives that suggest providing a fix…" at bounding box center [121, 107] width 168 height 26
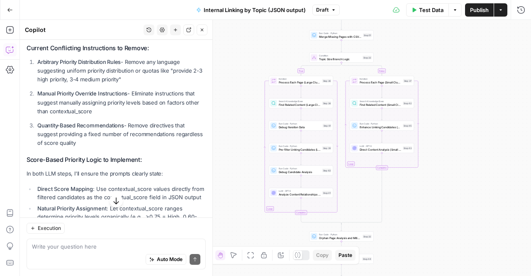
scroll to position [1583, 0]
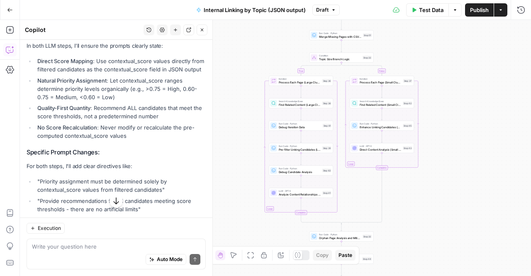
click at [86, 251] on div "Auto Mode Send" at bounding box center [116, 260] width 168 height 18
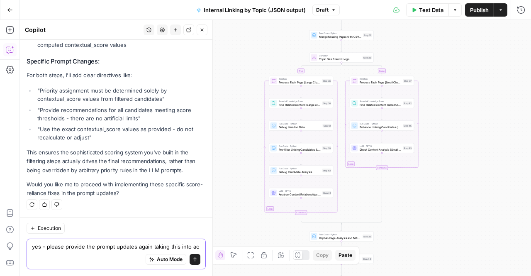
scroll to position [1686, 0]
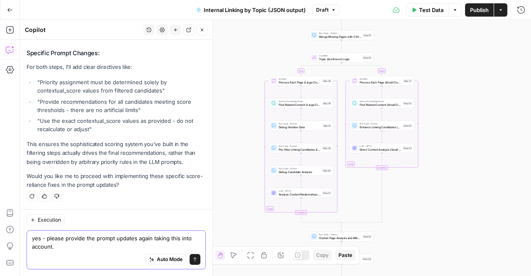
type textarea "yes - please provide the prompt updates again taking this into account."
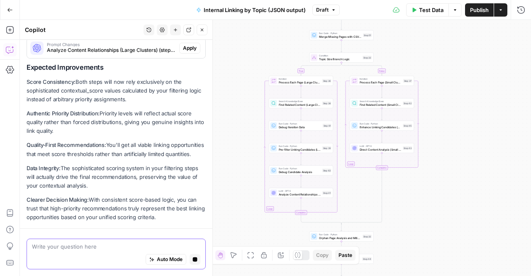
scroll to position [1878, 0]
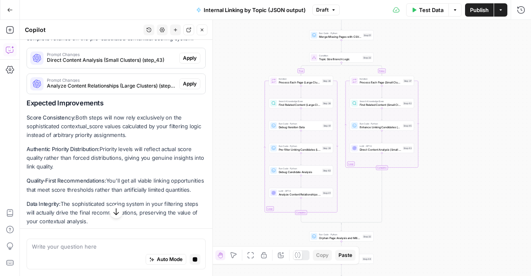
click at [120, 136] on p "Score Consistency: Both steps will now rely exclusively on the sophisticated co…" at bounding box center [116, 126] width 179 height 26
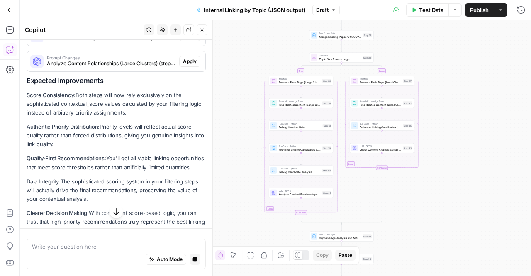
click at [120, 136] on p "Authentic Priority Distribution: Priority levels will reflect actual score qual…" at bounding box center [116, 135] width 179 height 26
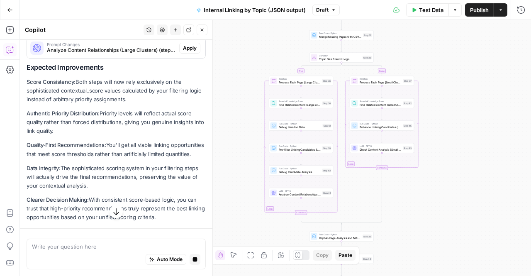
click at [120, 135] on p "Authentic Priority Distribution: Priority levels will reflect actual score qual…" at bounding box center [116, 122] width 179 height 26
click at [120, 141] on p "Quality-First Recommendations: You'll get all viable linking opportunities that…" at bounding box center [116, 149] width 179 height 17
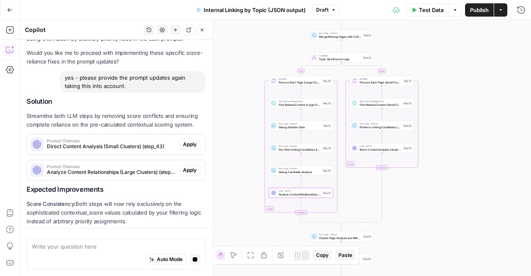
click at [183, 146] on span "Apply" at bounding box center [190, 144] width 14 height 7
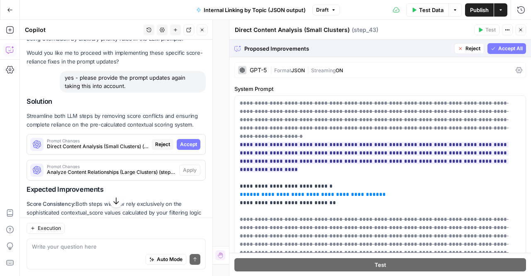
click at [183, 148] on span "Accept" at bounding box center [188, 144] width 17 height 7
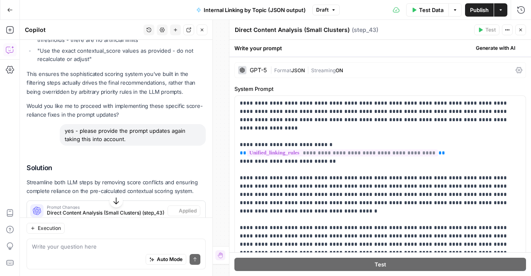
scroll to position [1845, 0]
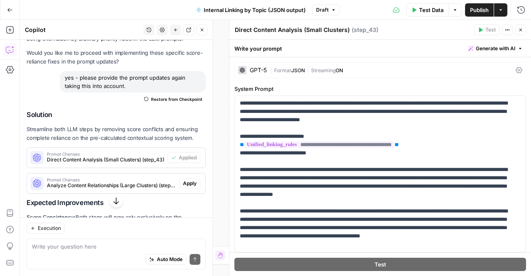
click at [102, 189] on span "Analyze Content Relationships (Large Clusters) (step_41)" at bounding box center [111, 185] width 129 height 7
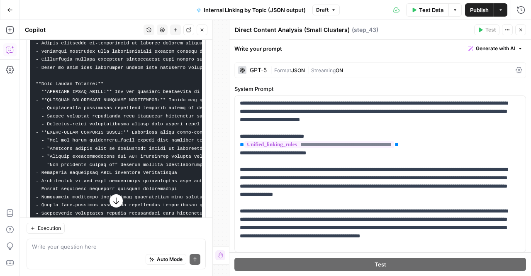
scroll to position [1967, 0]
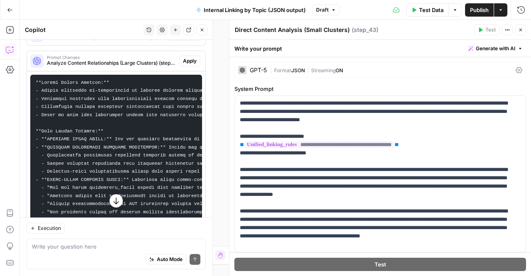
click at [186, 65] on span "Apply" at bounding box center [190, 60] width 14 height 7
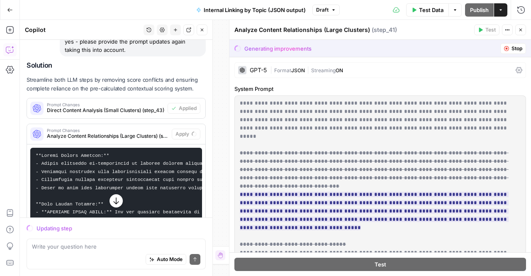
scroll to position [1870, 0]
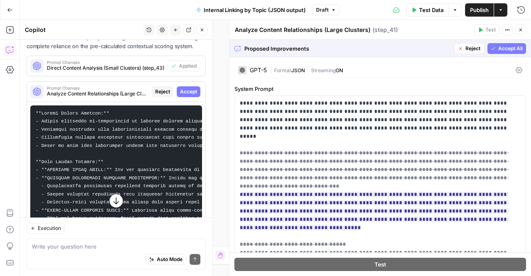
click at [184, 93] on span "Accept" at bounding box center [188, 91] width 17 height 7
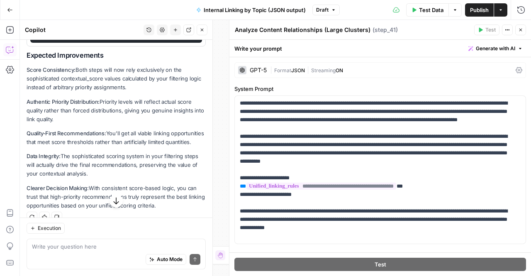
scroll to position [2232, 0]
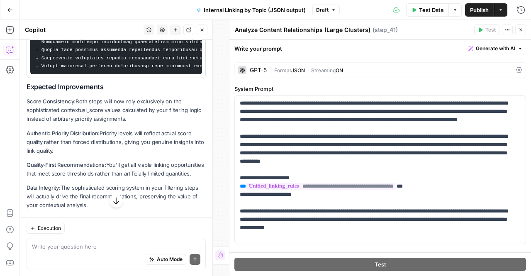
click at [114, 207] on button "button" at bounding box center [116, 200] width 13 height 13
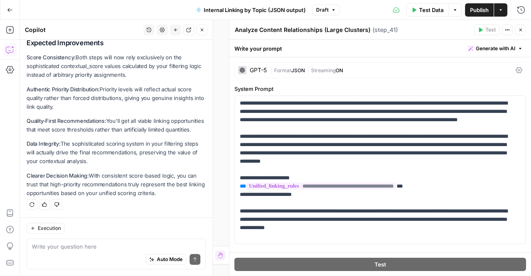
click at [520, 29] on icon "button" at bounding box center [520, 29] width 5 height 5
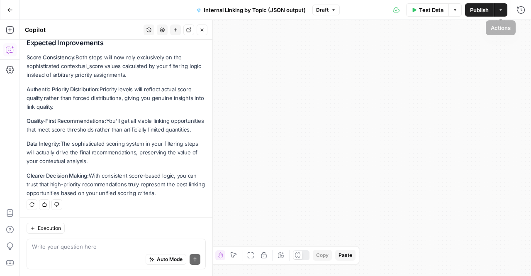
click at [466, 9] on button "Publish" at bounding box center [479, 9] width 29 height 13
click at [296, 149] on div "true false Workflow Input Settings Inputs Run Code · Python Extract Available T…" at bounding box center [275, 148] width 511 height 256
click at [429, 12] on span "Test Data" at bounding box center [431, 10] width 24 height 8
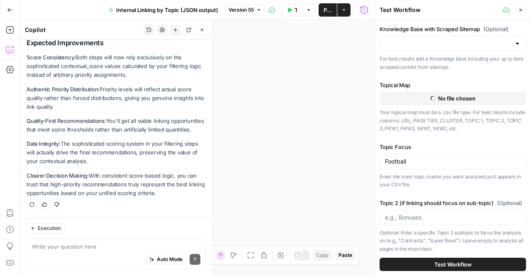
type input "TSG Scraped Site Map Only"
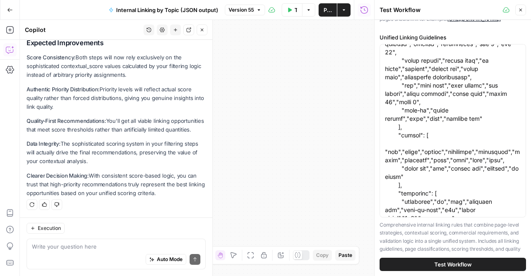
scroll to position [377, 0]
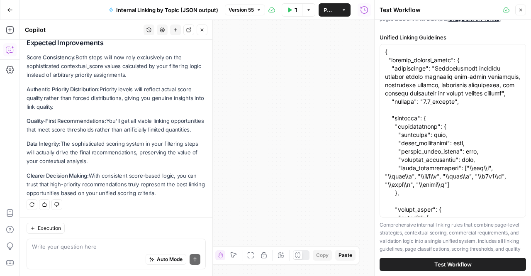
scroll to position [0, 0]
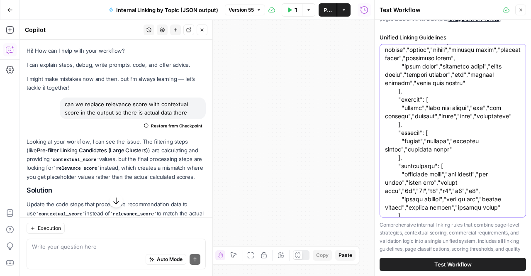
scroll to position [690, 0]
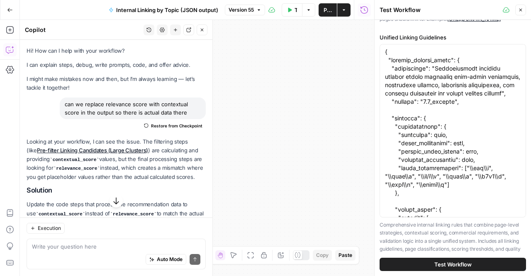
scroll to position [0, 0]
click at [115, 196] on button "button" at bounding box center [116, 200] width 13 height 13
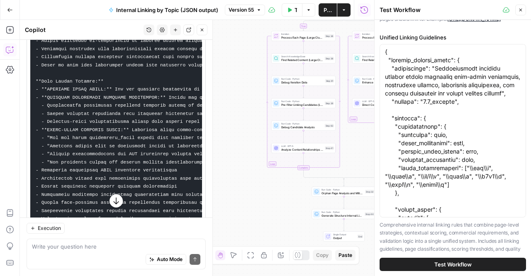
scroll to position [2232, 0]
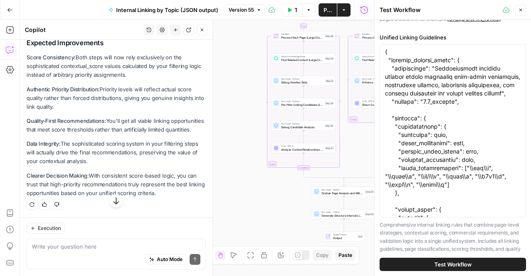
click at [100, 240] on div "Write your question here Auto Mode Send" at bounding box center [116, 254] width 179 height 31
click at [523, 14] on button "Close" at bounding box center [520, 10] width 11 height 11
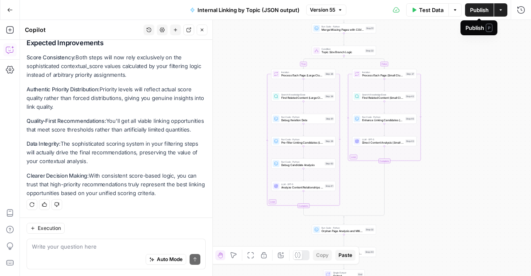
click at [425, 9] on span "Test Data" at bounding box center [431, 10] width 24 height 8
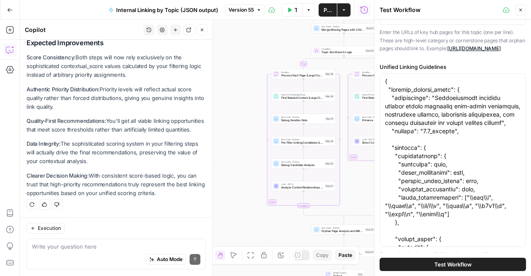
scroll to position [339, 0]
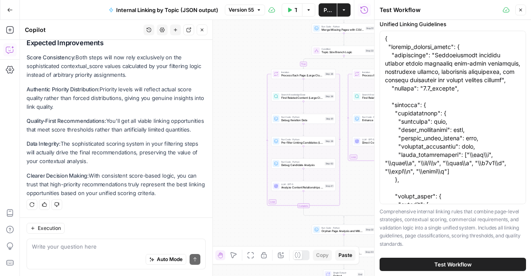
click at [436, 262] on span "Test Workflow" at bounding box center [452, 264] width 37 height 8
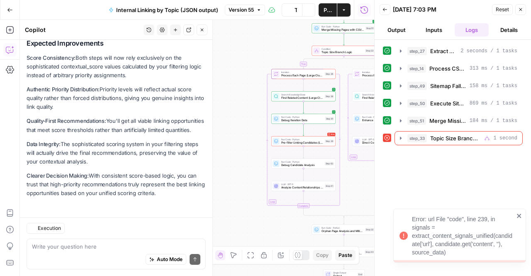
scroll to position [2017, 0]
drag, startPoint x: 460, startPoint y: 248, endPoint x: 427, endPoint y: 217, distance: 45.2
click at [427, 217] on div "Error: url File "code", line 239, in signals = extract_content_signals_unified(…" at bounding box center [463, 235] width 102 height 41
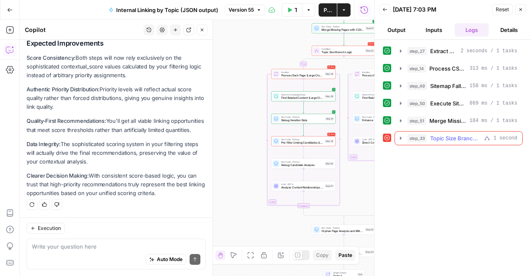
click at [401, 132] on button "step_33 Topic Size Branch Logic 1 second" at bounding box center [458, 138] width 127 height 13
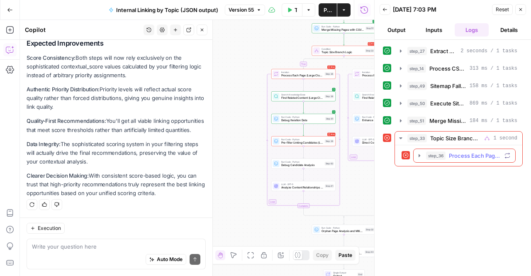
click at [417, 156] on icon "button" at bounding box center [419, 155] width 7 height 7
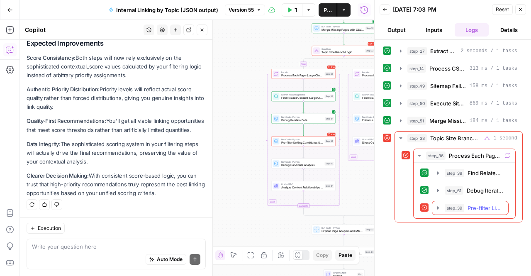
click at [464, 201] on button "step_39 Pre-filter Linking Candidates (Large Clusters) 126 ms" at bounding box center [470, 207] width 76 height 13
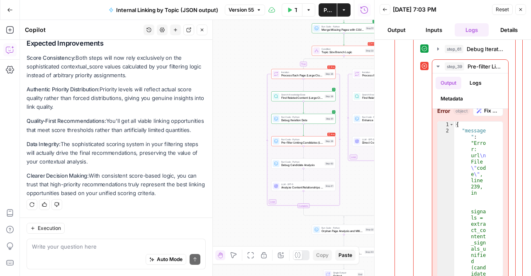
scroll to position [144, 0]
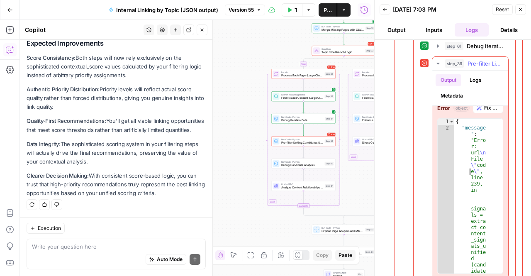
type textarea "**********"
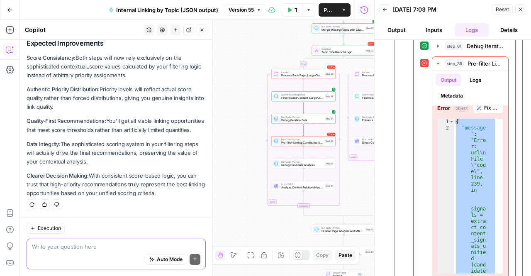
click at [61, 250] on textarea at bounding box center [116, 246] width 168 height 8
paste textarea "{ "message": "Error: url\nFile \"code\", line 239, in signals = extract_content…"
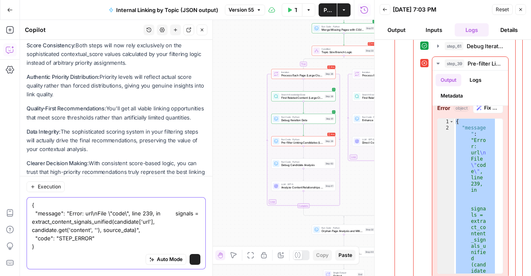
scroll to position [2058, 0]
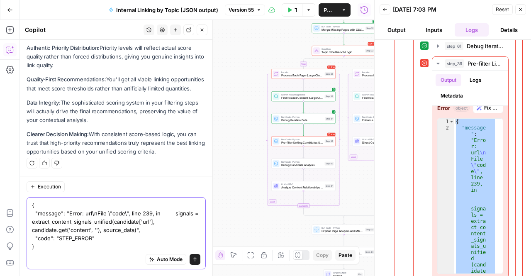
click at [32, 209] on textarea "{ "message": "Error: url\nFile \"code\", line 239, in signals = extract_content…" at bounding box center [116, 226] width 168 height 50
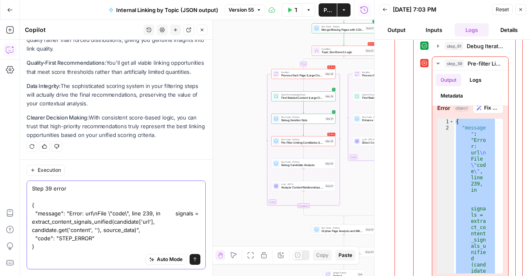
type textarea "Step 39 error: { "message": "Error: url\nFile \"code\", line 239, in signals = …"
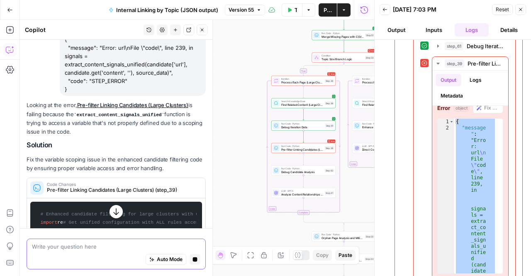
scroll to position [2125, 0]
click at [83, 186] on span "Code Changes" at bounding box center [122, 184] width 150 height 4
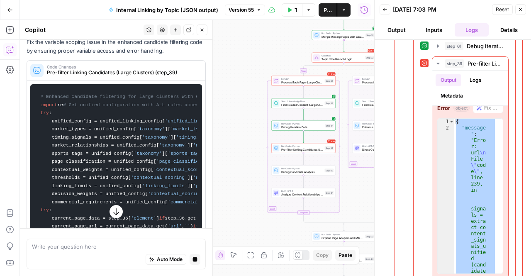
click at [114, 210] on icon "button" at bounding box center [116, 211] width 8 height 8
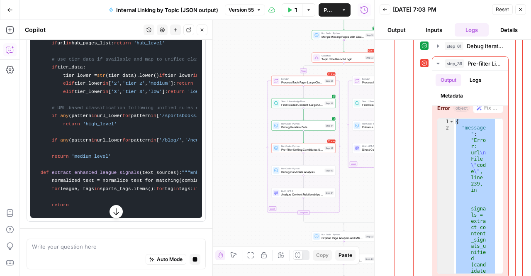
click at [114, 210] on icon "button" at bounding box center [116, 211] width 8 height 8
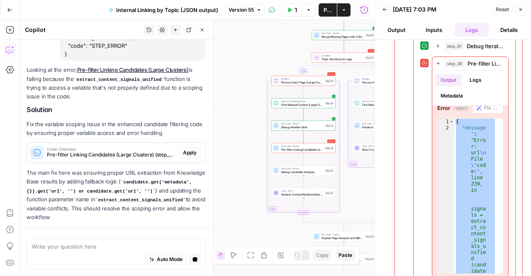
scroll to position [2180, 0]
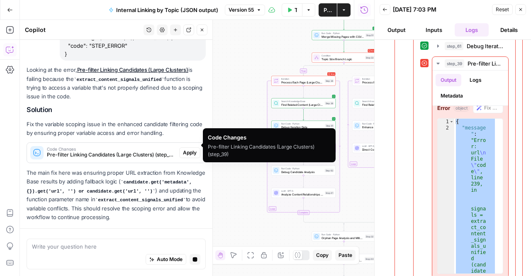
click at [149, 140] on div "Looking at the error, Pre-filter Linking Candidates (Large Clusters) is failing…" at bounding box center [116, 144] width 179 height 156
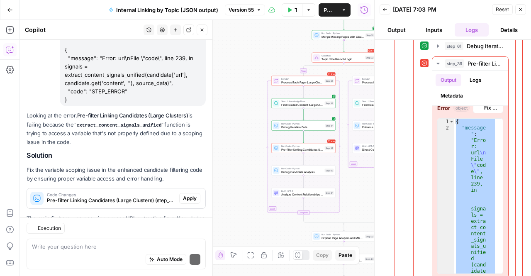
scroll to position [2270, 0]
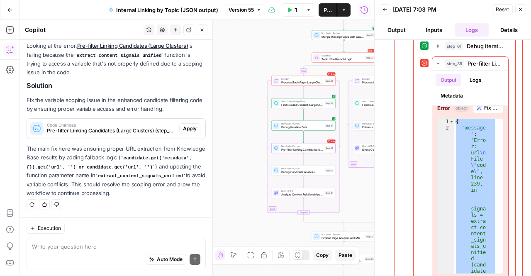
click at [183, 125] on span "Apply" at bounding box center [190, 128] width 14 height 7
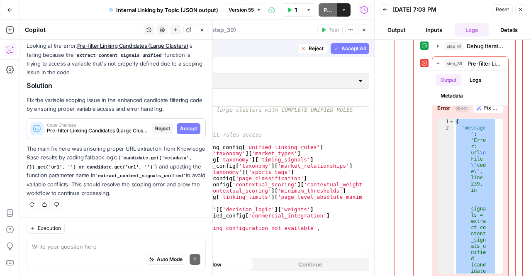
scroll to position [2204, 0]
click at [181, 125] on span "Accept" at bounding box center [188, 128] width 17 height 7
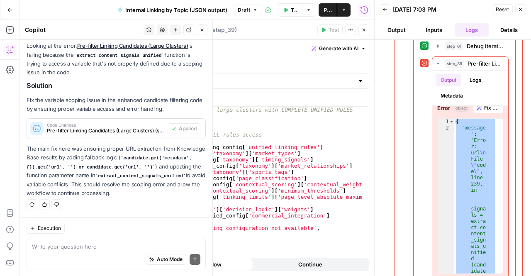
scroll to position [2224, 0]
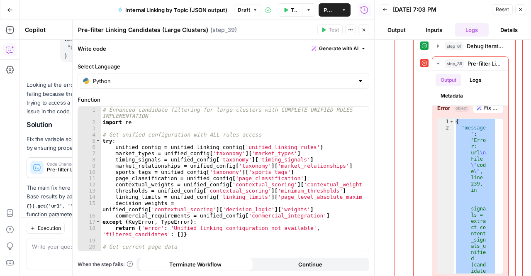
click at [367, 30] on button "Close" at bounding box center [364, 29] width 11 height 11
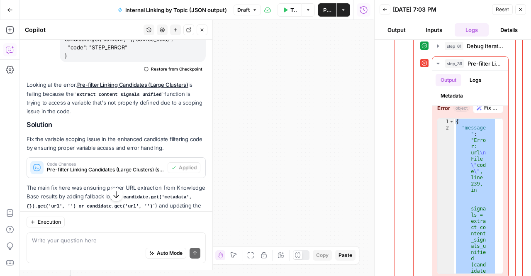
click at [388, 10] on button "Back" at bounding box center [385, 9] width 11 height 11
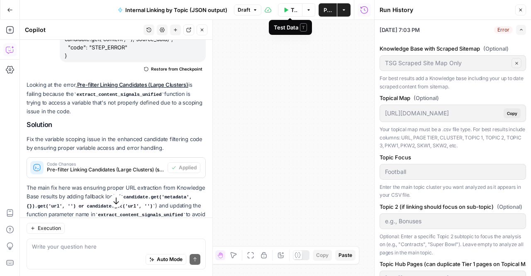
click at [288, 12] on button "Test Data" at bounding box center [290, 9] width 24 height 13
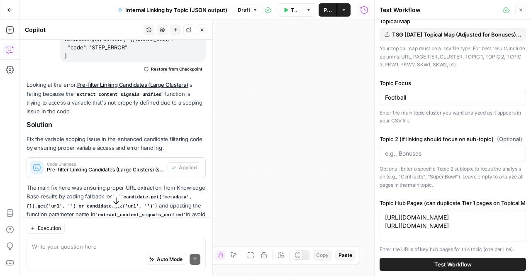
scroll to position [0, 0]
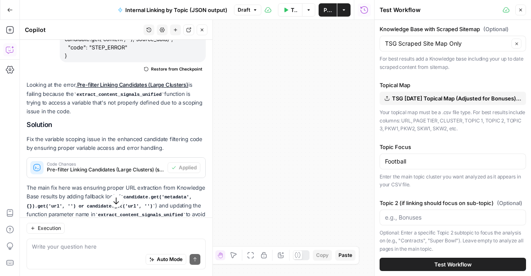
click at [440, 262] on span "Test Workflow" at bounding box center [452, 264] width 37 height 8
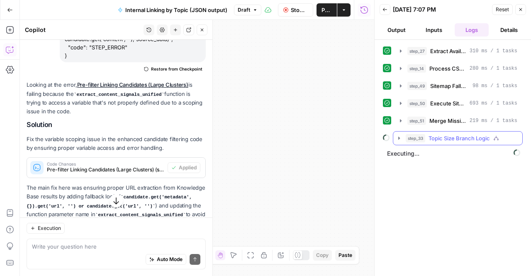
click at [400, 139] on icon "button" at bounding box center [399, 138] width 7 height 7
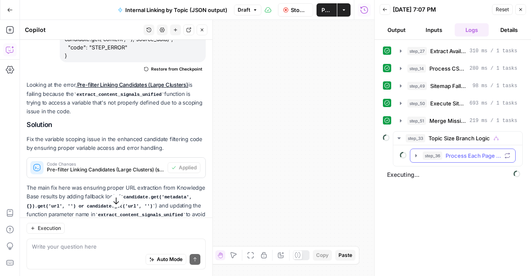
click at [415, 154] on icon "button" at bounding box center [416, 155] width 2 height 3
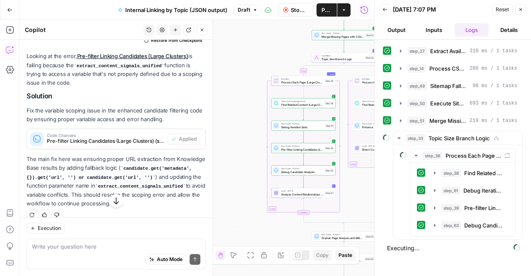
scroll to position [2168, 0]
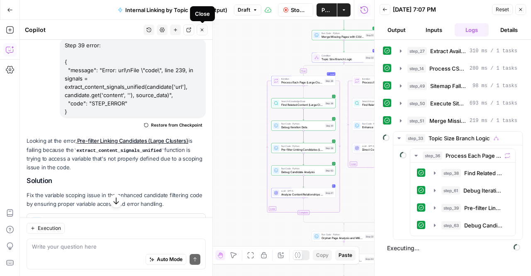
click at [200, 30] on icon "button" at bounding box center [202, 29] width 5 height 5
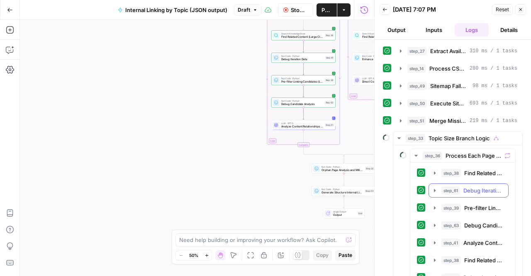
scroll to position [65, 0]
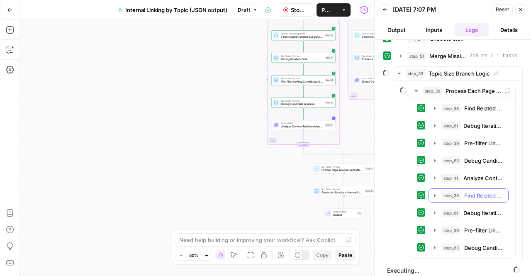
click at [438, 190] on button "step_38 Find Related Content (Large Clusters) 597 ms / 1 tasks" at bounding box center [468, 195] width 79 height 13
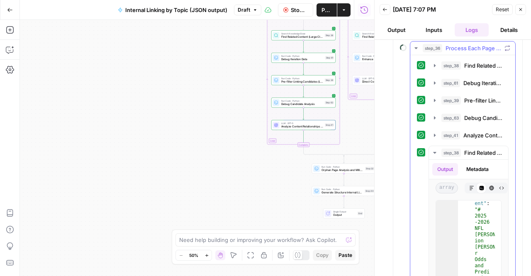
scroll to position [107, 0]
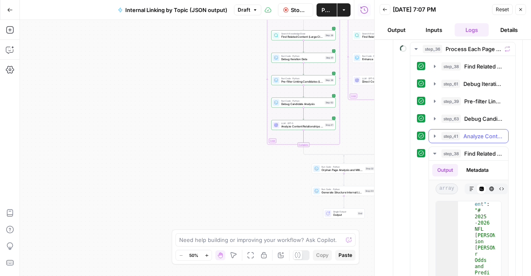
click at [435, 133] on icon "button" at bounding box center [435, 136] width 7 height 7
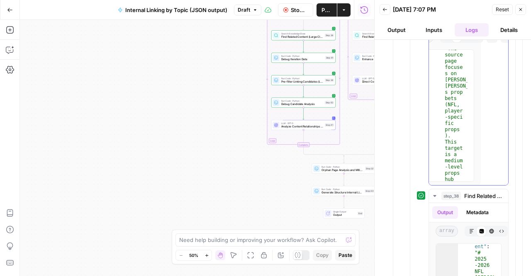
scroll to position [241, 0]
click at [384, 10] on icon "button" at bounding box center [385, 9] width 5 height 5
